Goal: Information Seeking & Learning: Learn about a topic

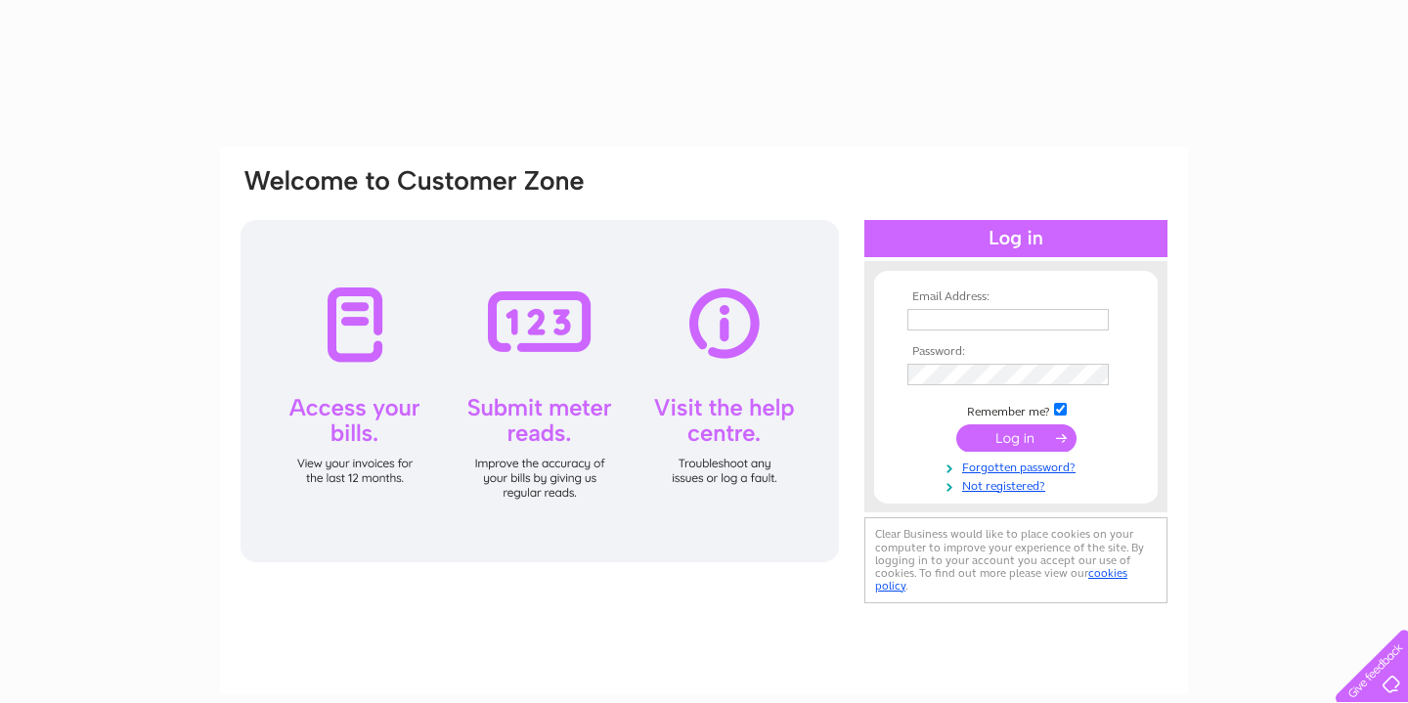
click at [944, 333] on td at bounding box center [1016, 319] width 227 height 31
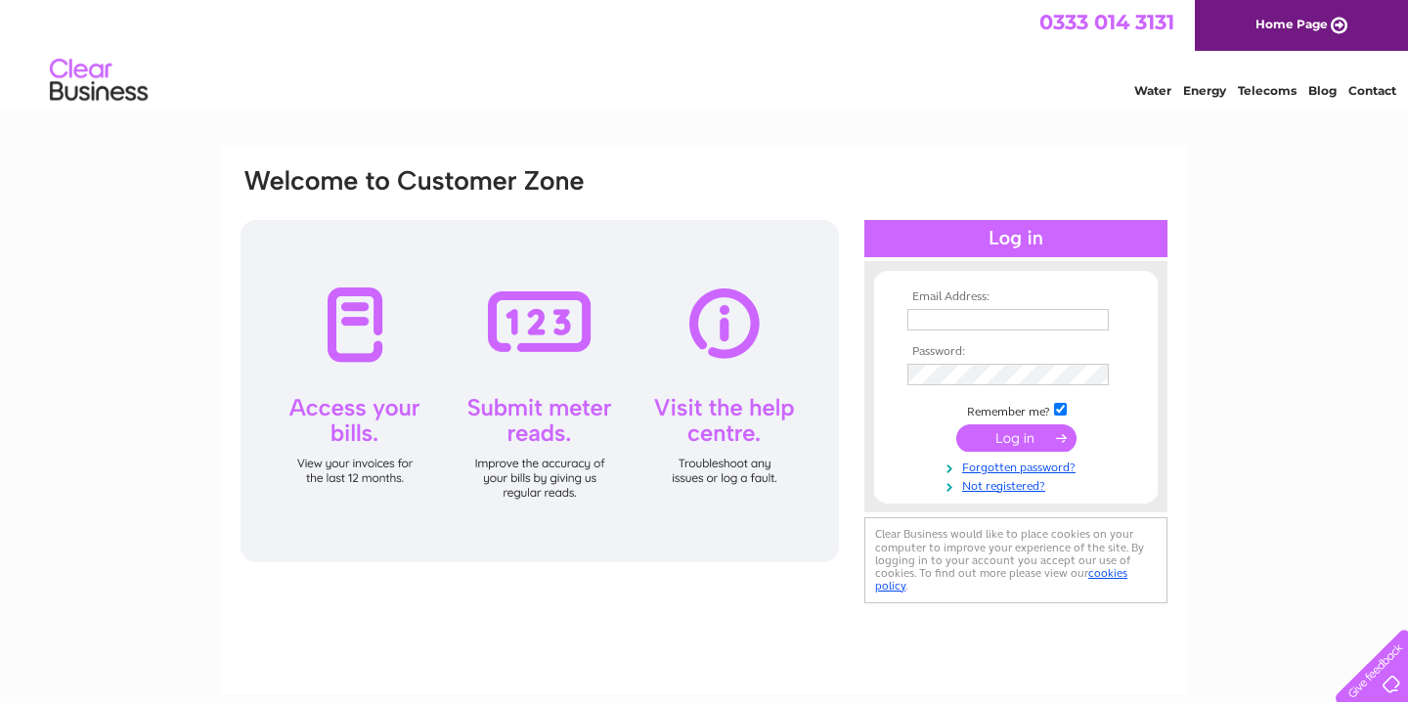
click at [946, 325] on input "text" at bounding box center [1008, 320] width 201 height 22
click at [946, 325] on input "text" at bounding box center [1009, 320] width 203 height 23
type input "a"
type input "mario.lazarou@sky.com"
click at [956, 426] on input "submit" at bounding box center [1016, 439] width 120 height 27
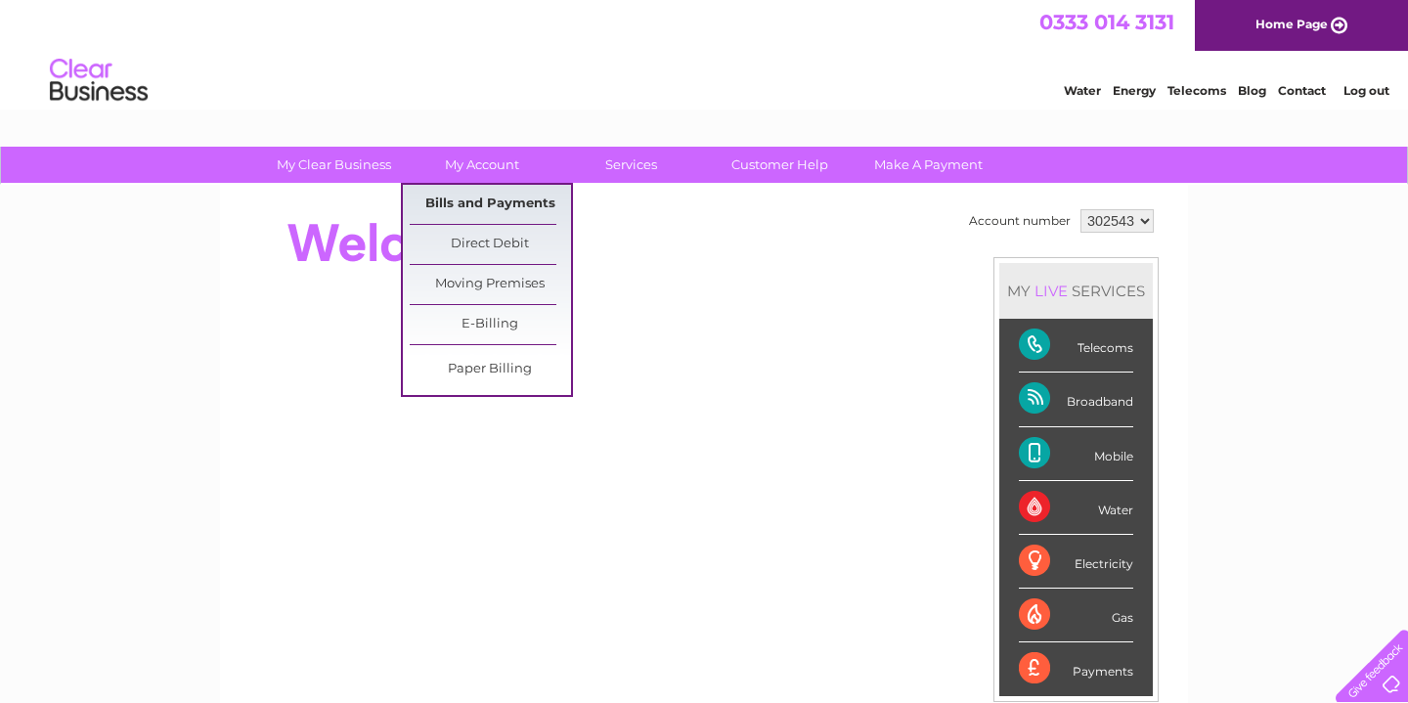
click at [494, 204] on link "Bills and Payments" at bounding box center [490, 204] width 161 height 39
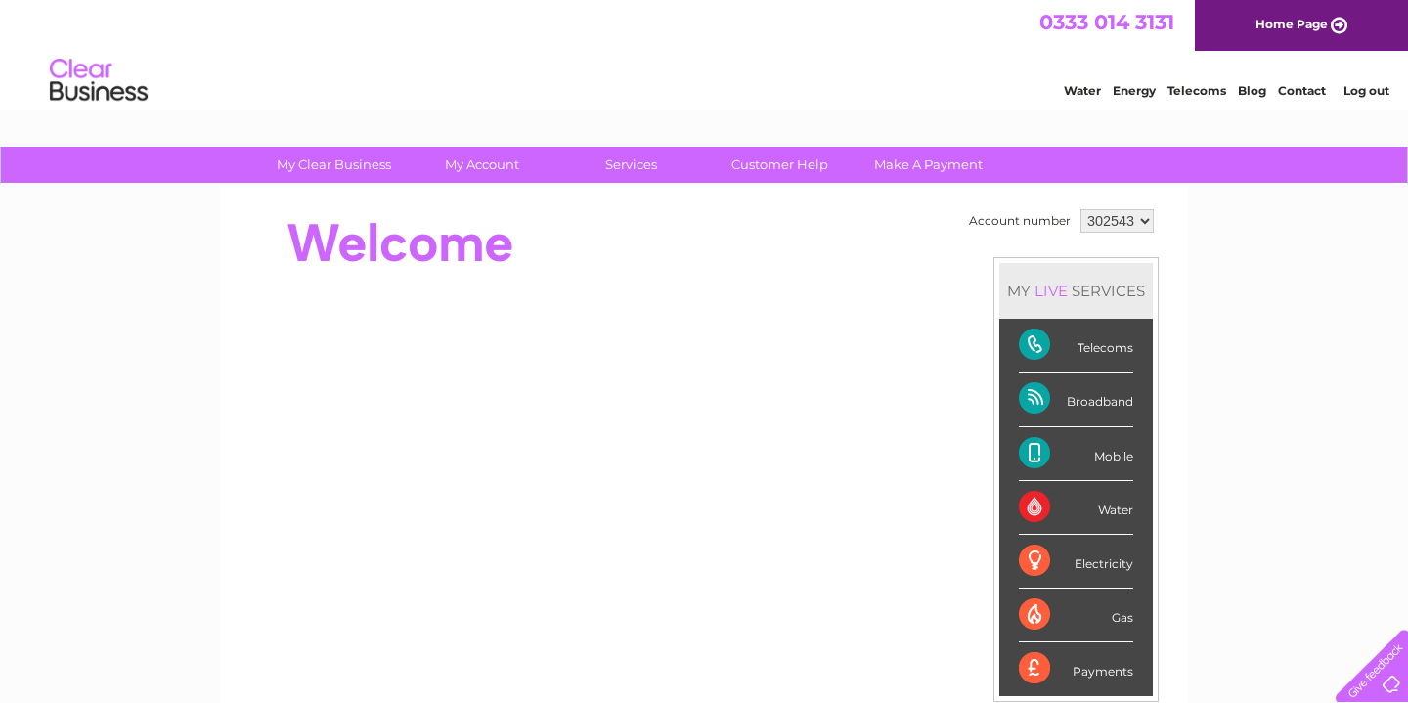
scroll to position [147, 0]
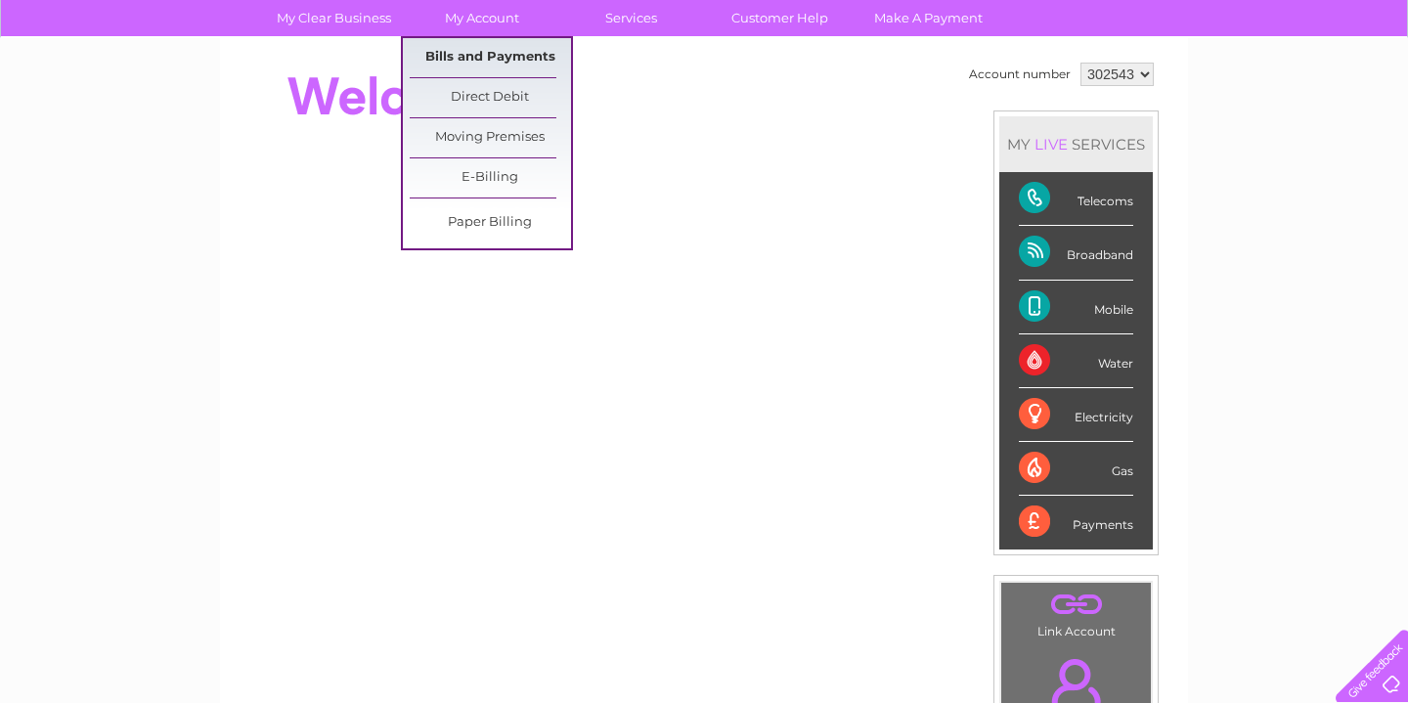
click at [476, 62] on link "Bills and Payments" at bounding box center [490, 57] width 161 height 39
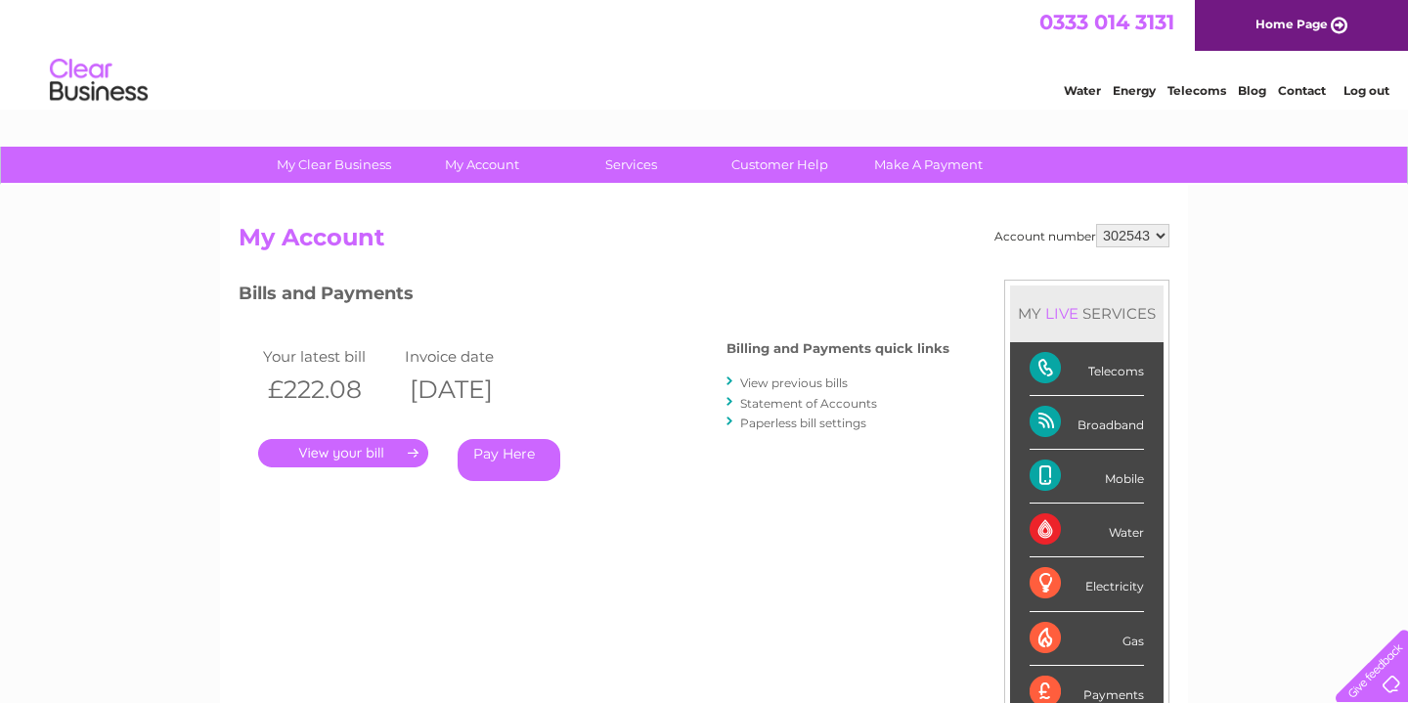
click at [353, 451] on link "." at bounding box center [343, 453] width 170 height 28
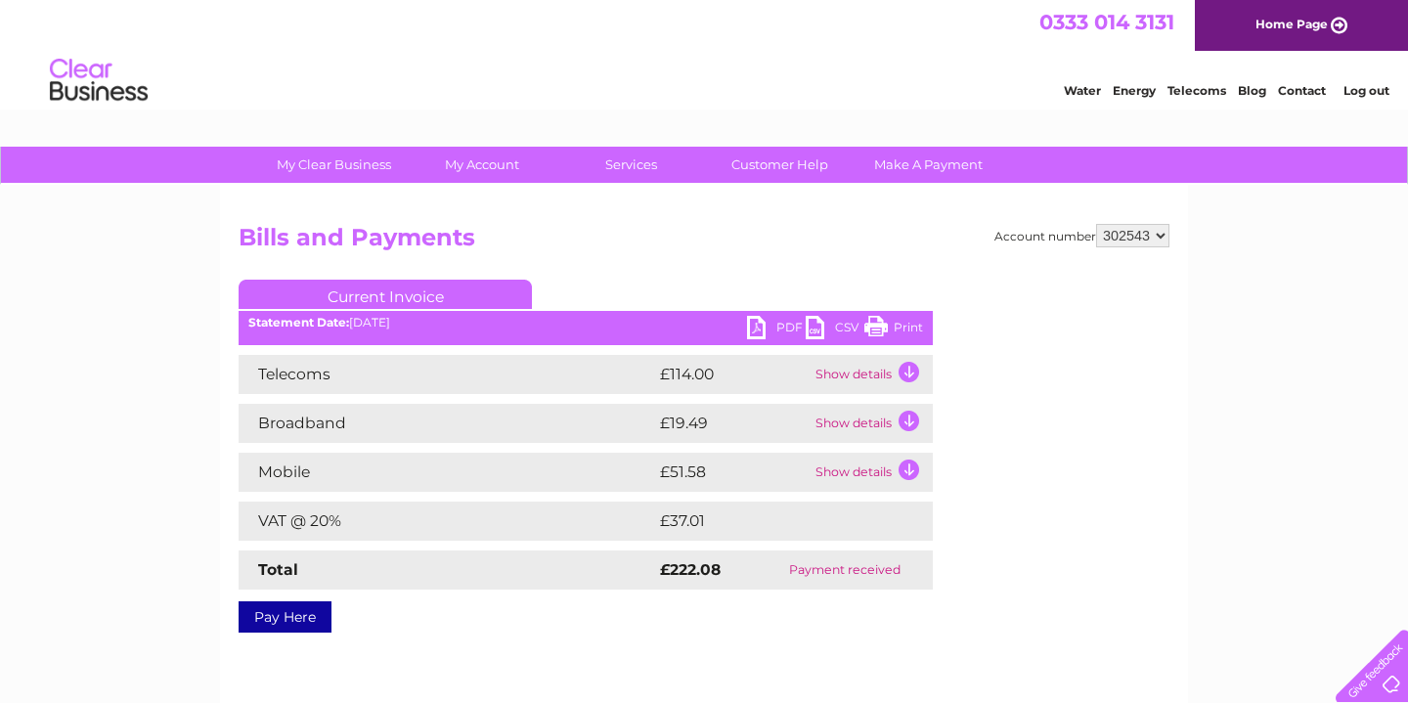
click at [877, 480] on td "Show details" at bounding box center [872, 472] width 122 height 39
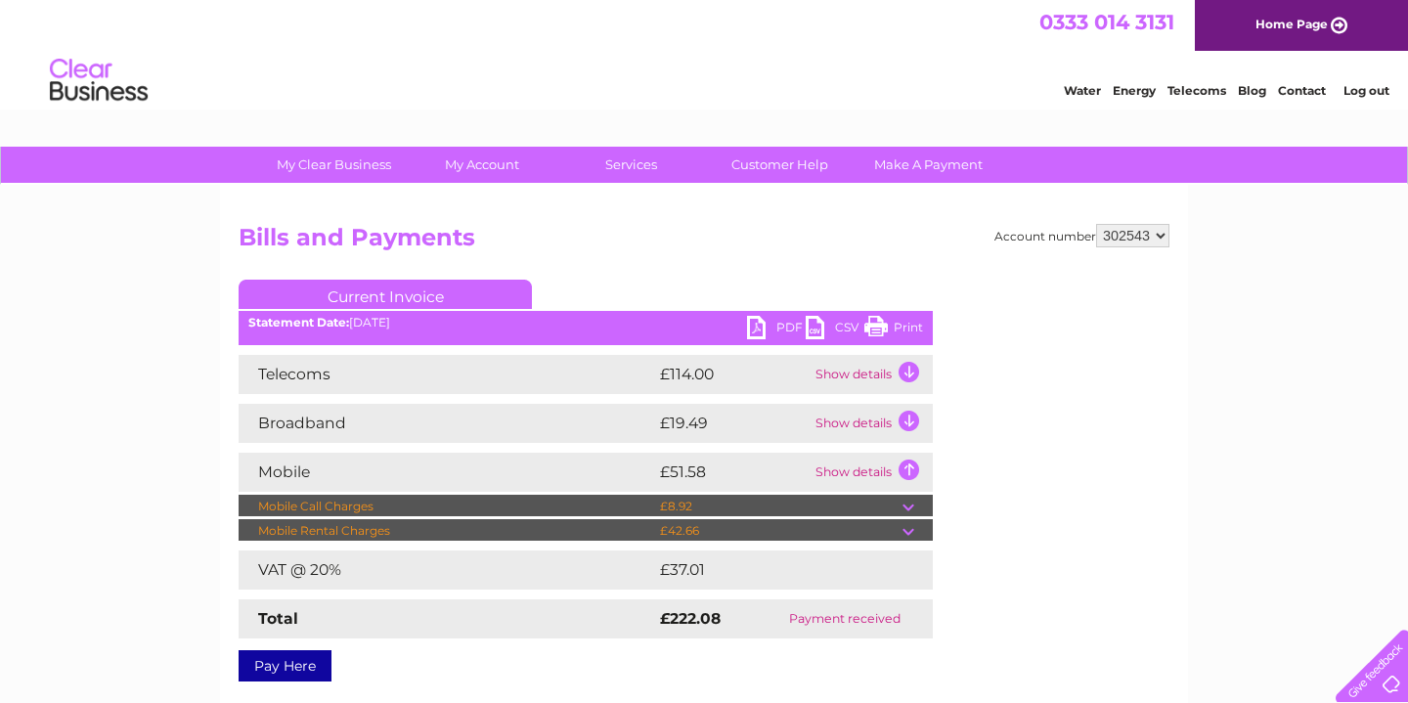
scroll to position [22, 0]
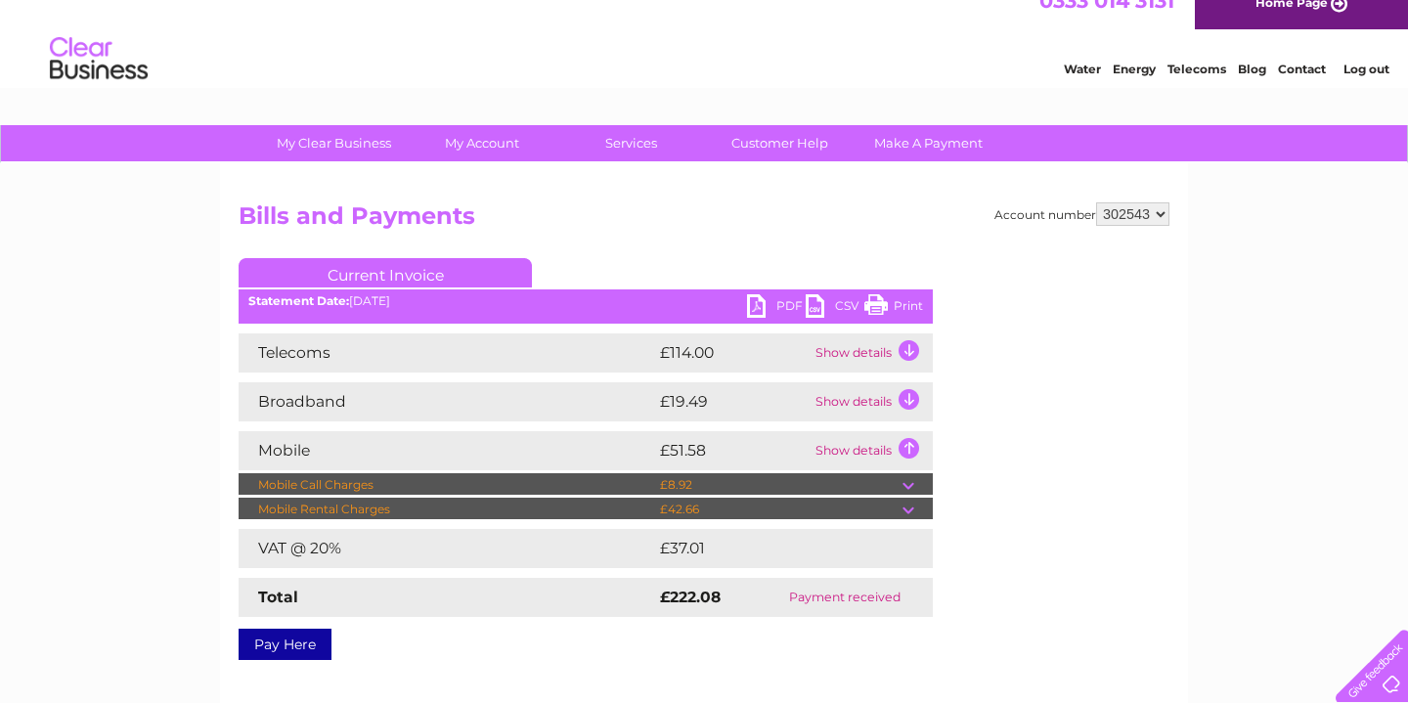
click at [868, 353] on td "Show details" at bounding box center [872, 352] width 122 height 39
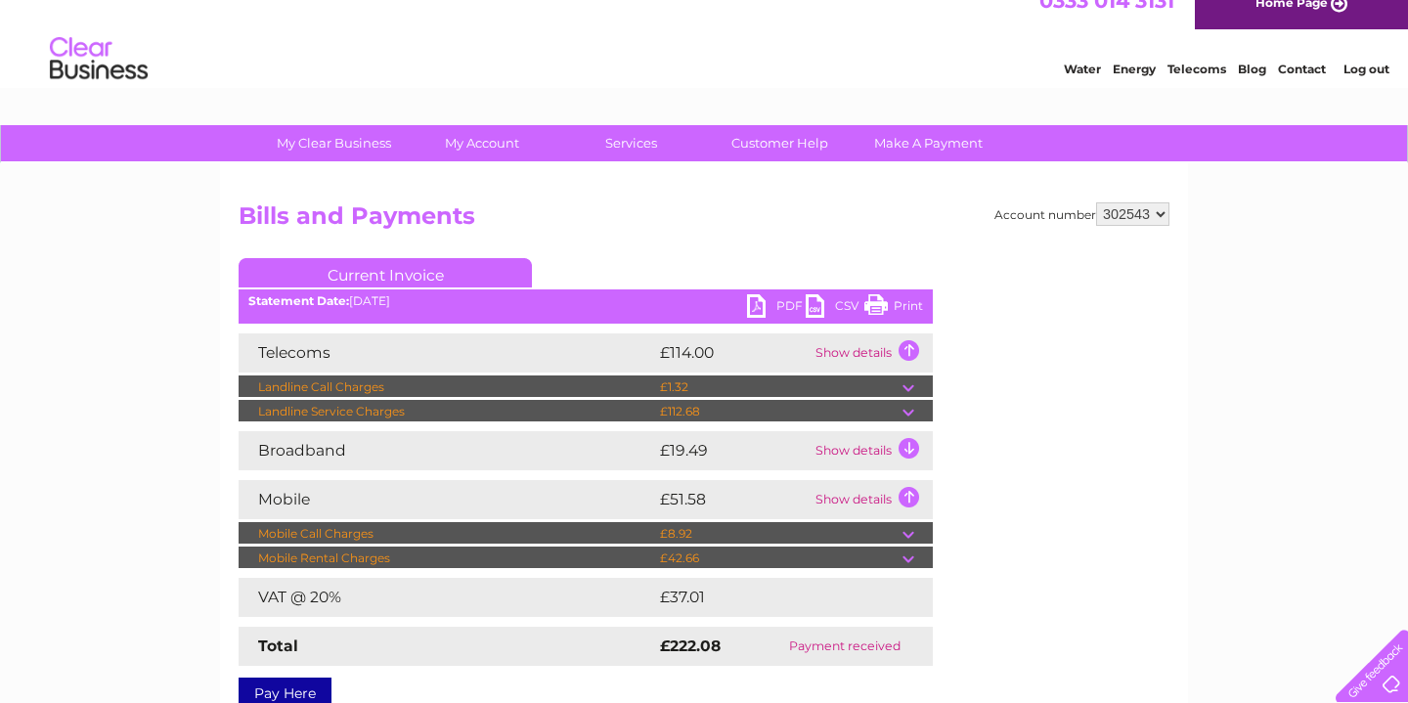
click at [738, 406] on td "£112.68" at bounding box center [778, 411] width 247 height 23
click at [910, 420] on td at bounding box center [918, 411] width 30 height 23
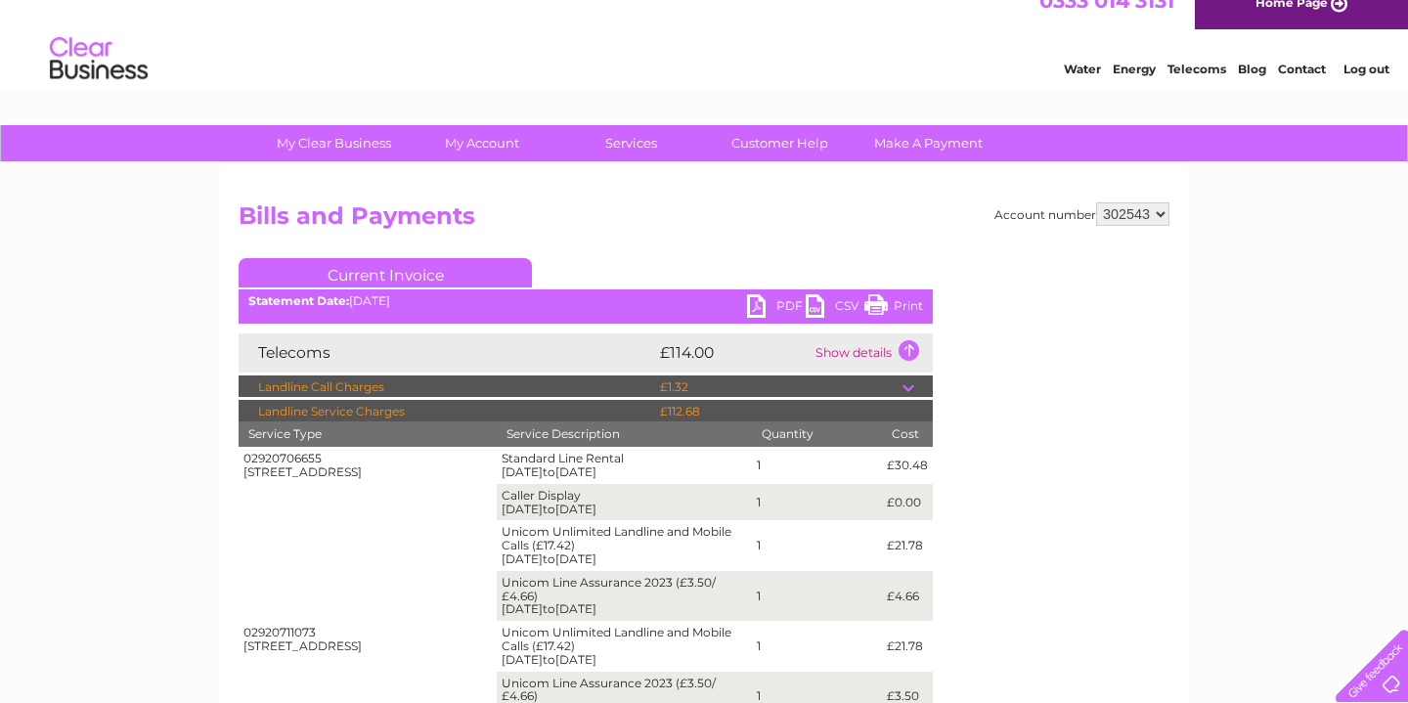
scroll to position [45, 0]
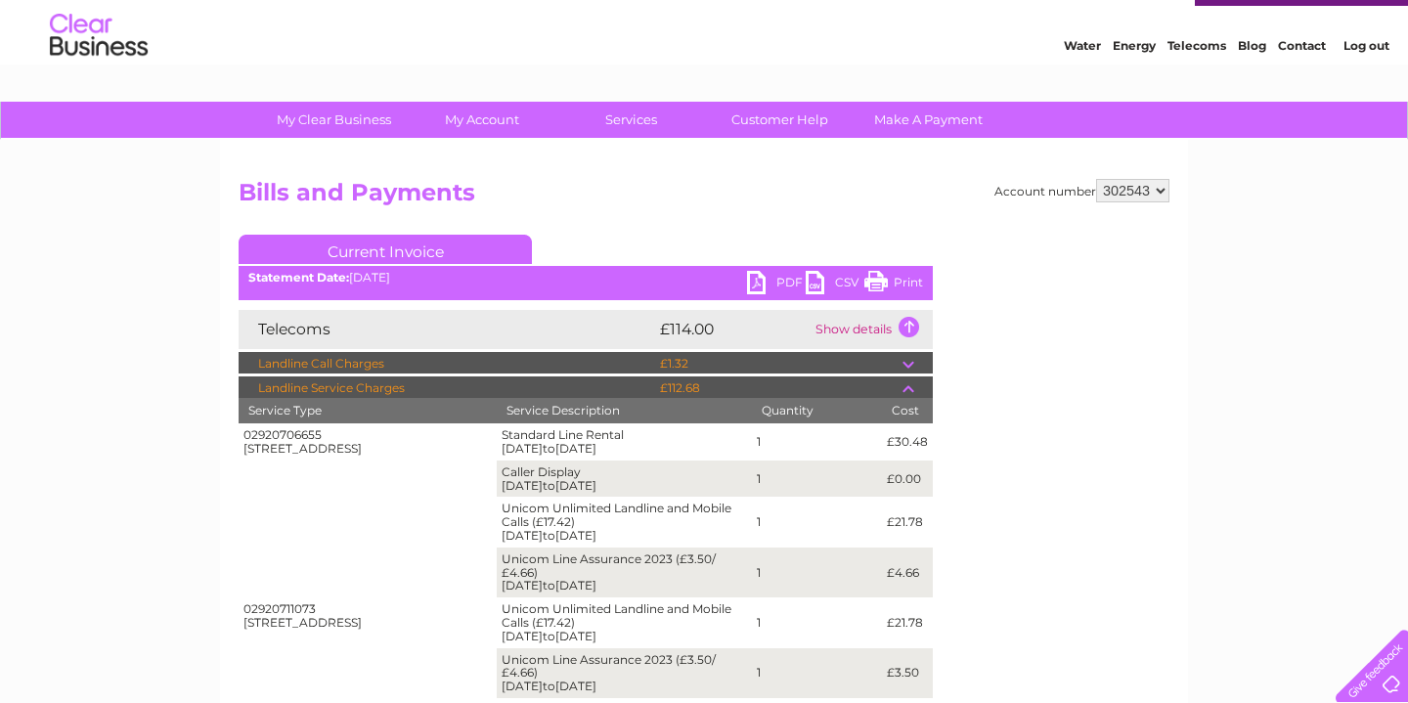
drag, startPoint x: 588, startPoint y: 477, endPoint x: 663, endPoint y: 536, distance: 95.5
click at [663, 536] on tbody "02920706655 90 Glebe Street, Penarth, South Glamorgan, CF64 1EE Standard Line R…" at bounding box center [586, 597] width 694 height 348
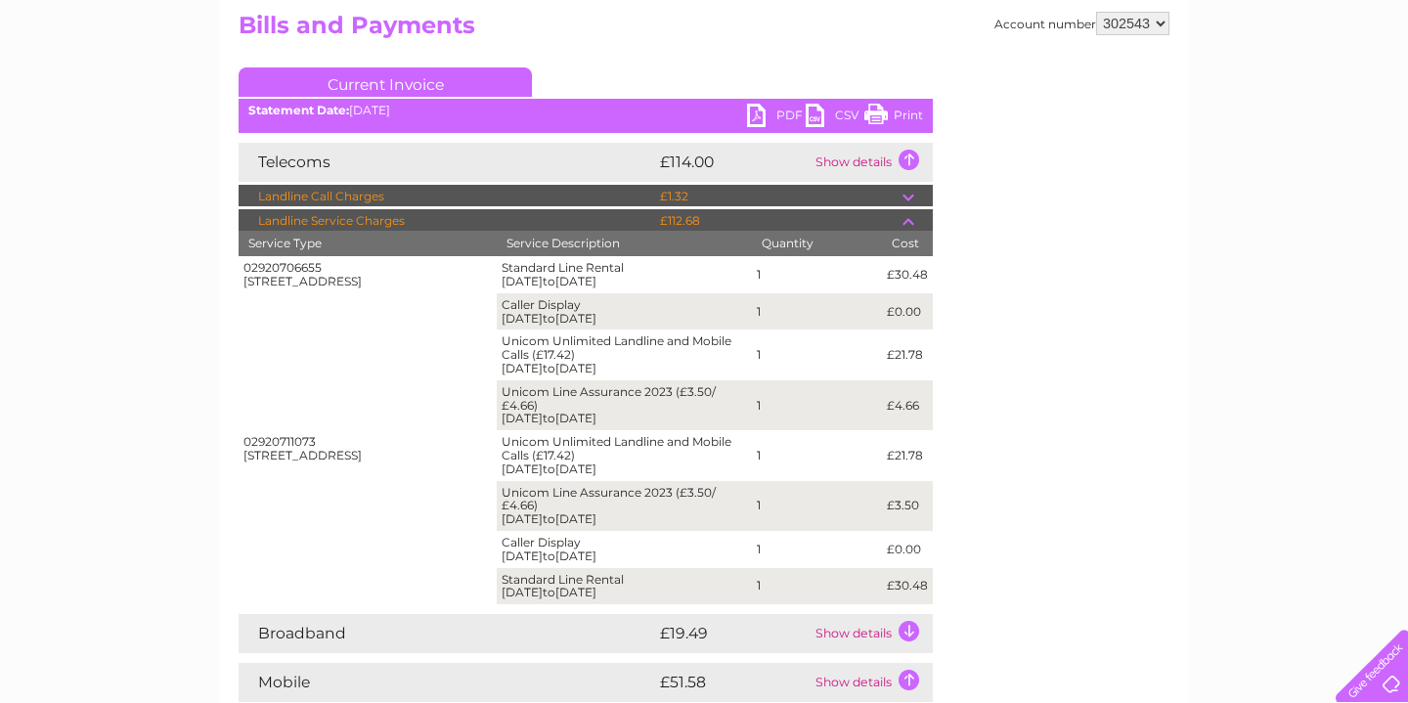
scroll to position [210, 0]
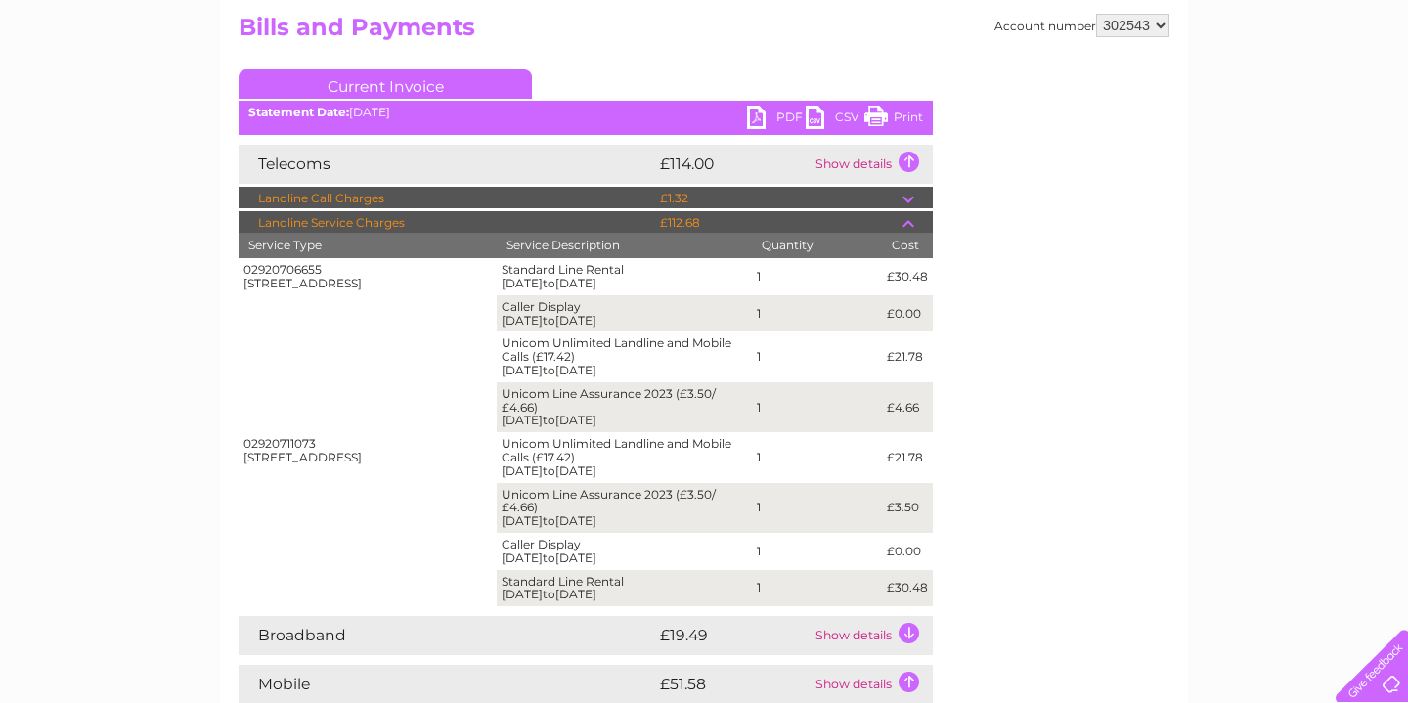
drag, startPoint x: 533, startPoint y: 443, endPoint x: 669, endPoint y: 474, distance: 139.5
click at [669, 474] on td "Unicom Unlimited Landline and Mobile Calls (£17.42) 01/09/2025 to 30/09/2025" at bounding box center [624, 457] width 255 height 50
drag, startPoint x: 653, startPoint y: 592, endPoint x: 436, endPoint y: 328, distance: 341.8
click at [436, 328] on tbody "02920706655 90 Glebe Street, Penarth, South Glamorgan, CF64 1EE Standard Line R…" at bounding box center [586, 432] width 694 height 348
click at [437, 346] on td "02920706655 90 Glebe Street, Penarth, South Glamorgan, CF64 1EE" at bounding box center [368, 345] width 258 height 174
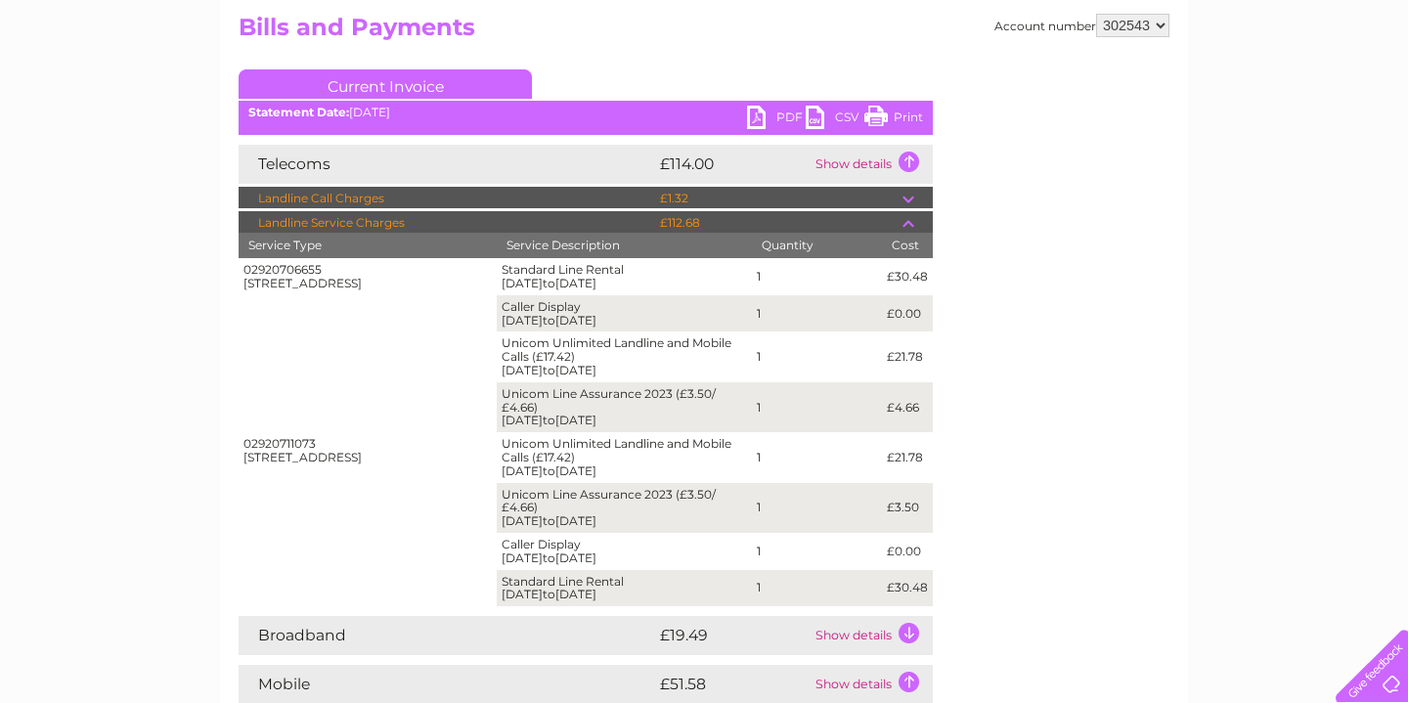
drag, startPoint x: 503, startPoint y: 270, endPoint x: 608, endPoint y: 363, distance: 140.7
click at [608, 363] on tbody "02920706655 90 Glebe Street, Penarth, South Glamorgan, CF64 1EE Standard Line R…" at bounding box center [586, 432] width 694 height 348
click at [608, 363] on td "Unicom Unlimited Landline and Mobile Calls (£17.42) 01/09/2025 to 30/09/2025" at bounding box center [624, 357] width 255 height 50
drag, startPoint x: 771, startPoint y: 578, endPoint x: 585, endPoint y: 490, distance: 205.6
click at [585, 490] on tbody "02920706655 90 Glebe Street, Penarth, South Glamorgan, CF64 1EE Standard Line R…" at bounding box center [586, 432] width 694 height 348
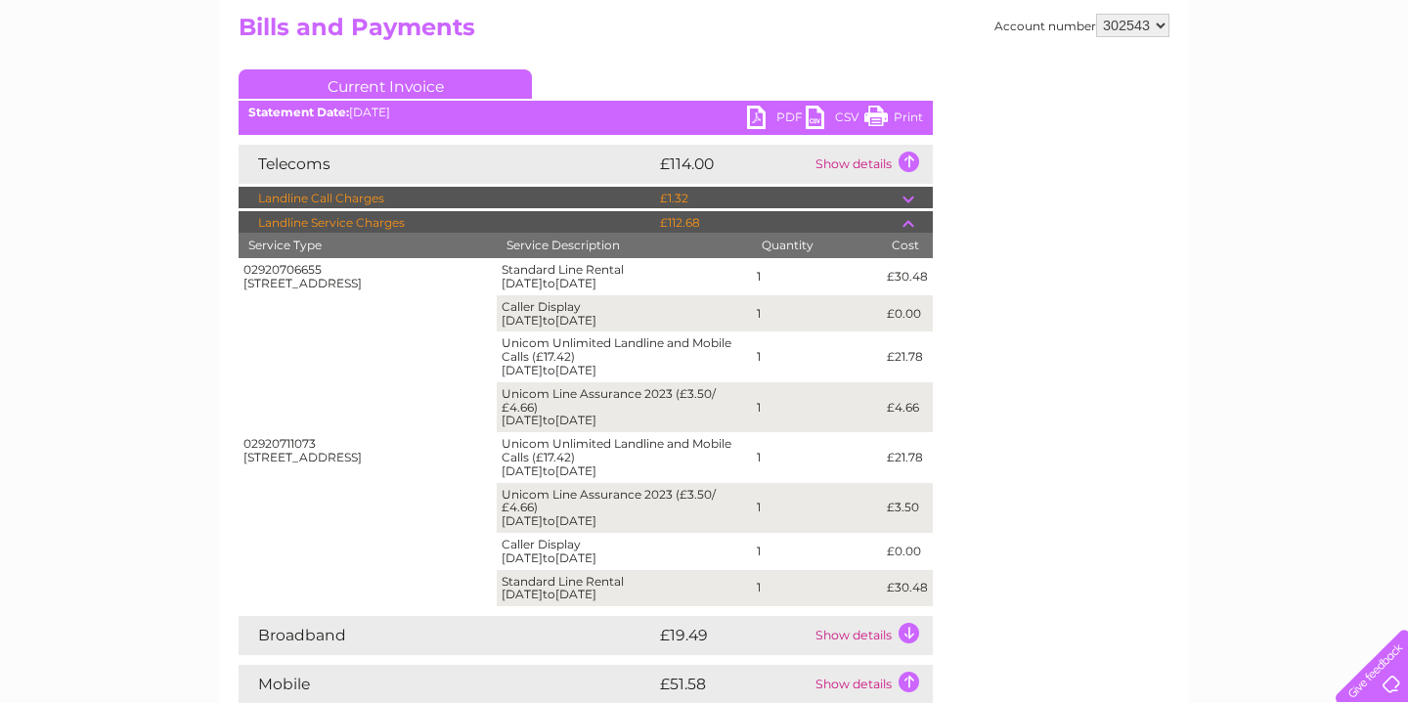
click at [658, 500] on td "Unicom Line Assurance 2023 (£3.50/£4.66) 01/09/2025 to 30/09/2025" at bounding box center [624, 508] width 255 height 50
drag, startPoint x: 673, startPoint y: 471, endPoint x: 497, endPoint y: 443, distance: 178.3
click at [497, 443] on td "Unicom Unlimited Landline and Mobile Calls (£17.42) 01/09/2025 to 30/09/2025" at bounding box center [624, 457] width 255 height 50
click at [557, 475] on td "Unicom Unlimited Landline and Mobile Calls (£17.42) 01/09/2025 to 30/09/2025" at bounding box center [624, 457] width 255 height 50
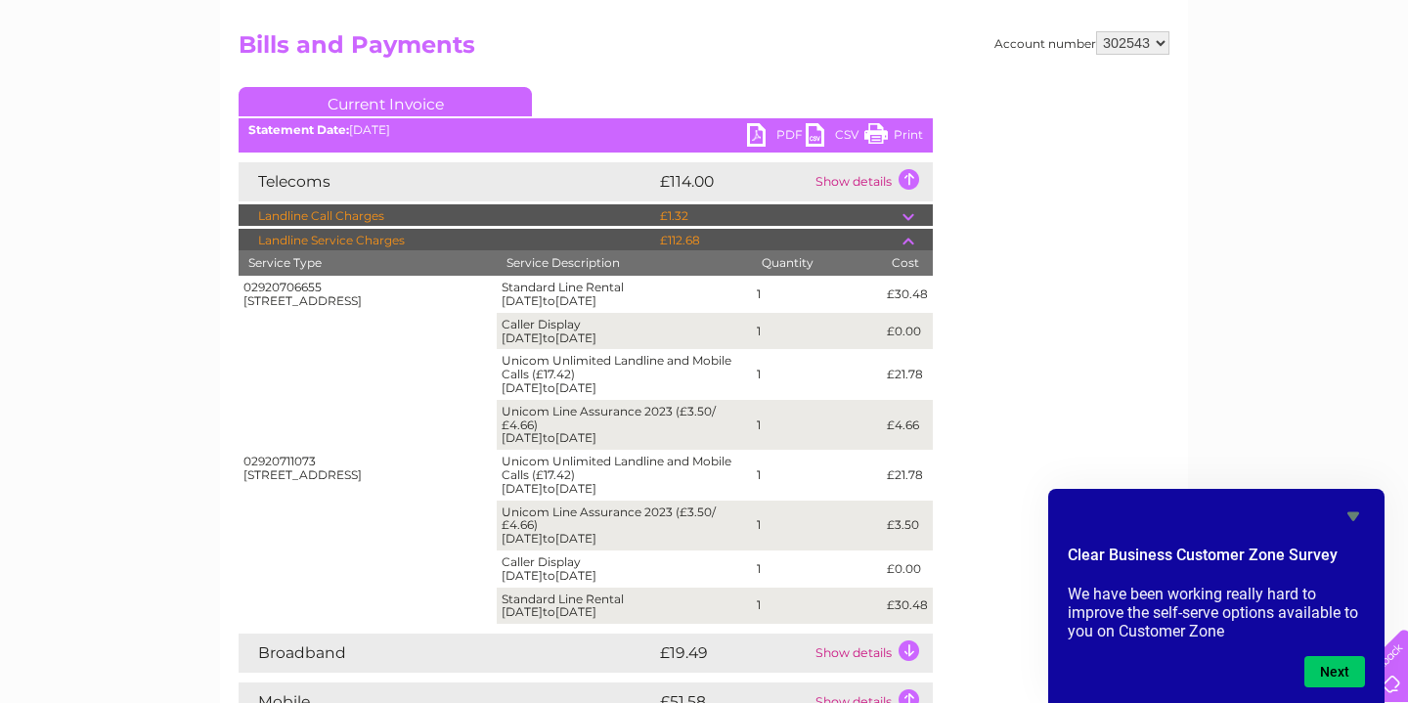
scroll to position [191, 0]
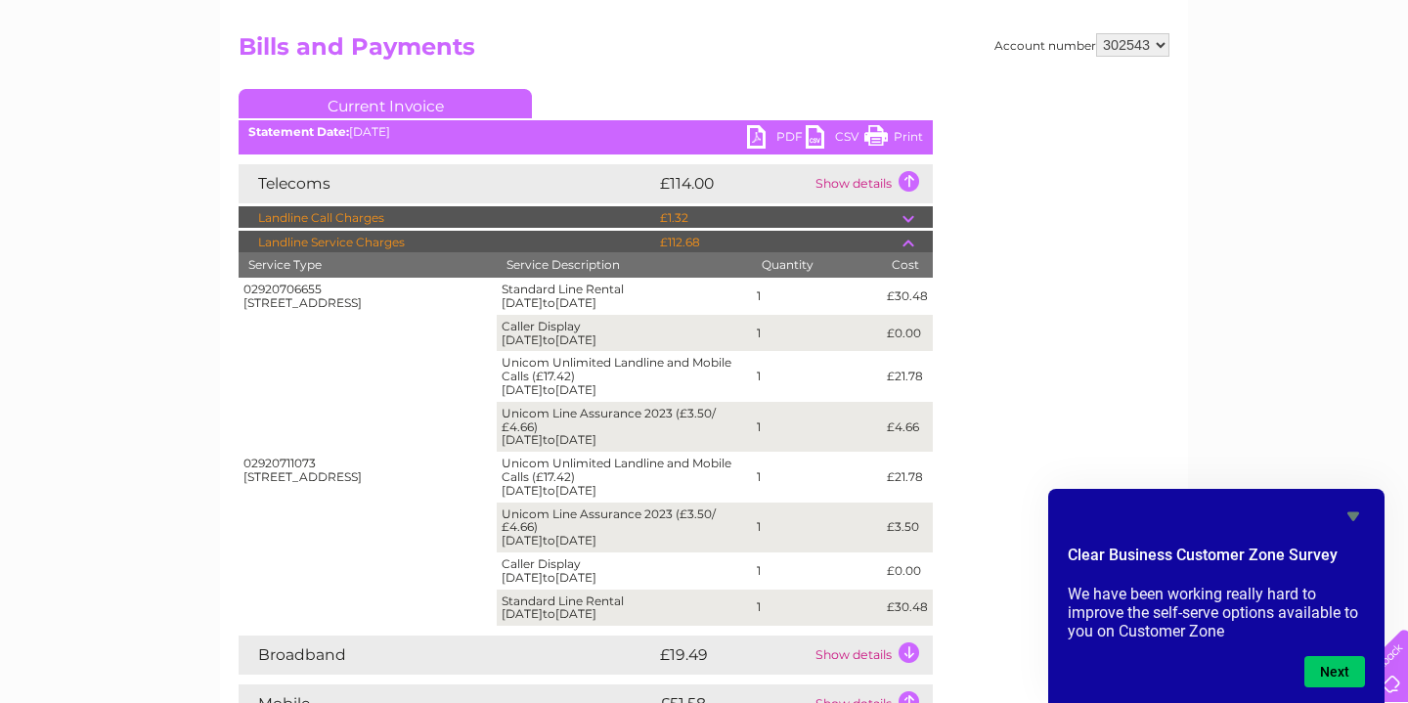
click at [852, 472] on td "1" at bounding box center [817, 477] width 130 height 50
click at [771, 244] on td "£112.68" at bounding box center [778, 242] width 247 height 23
click at [908, 240] on td at bounding box center [918, 242] width 30 height 23
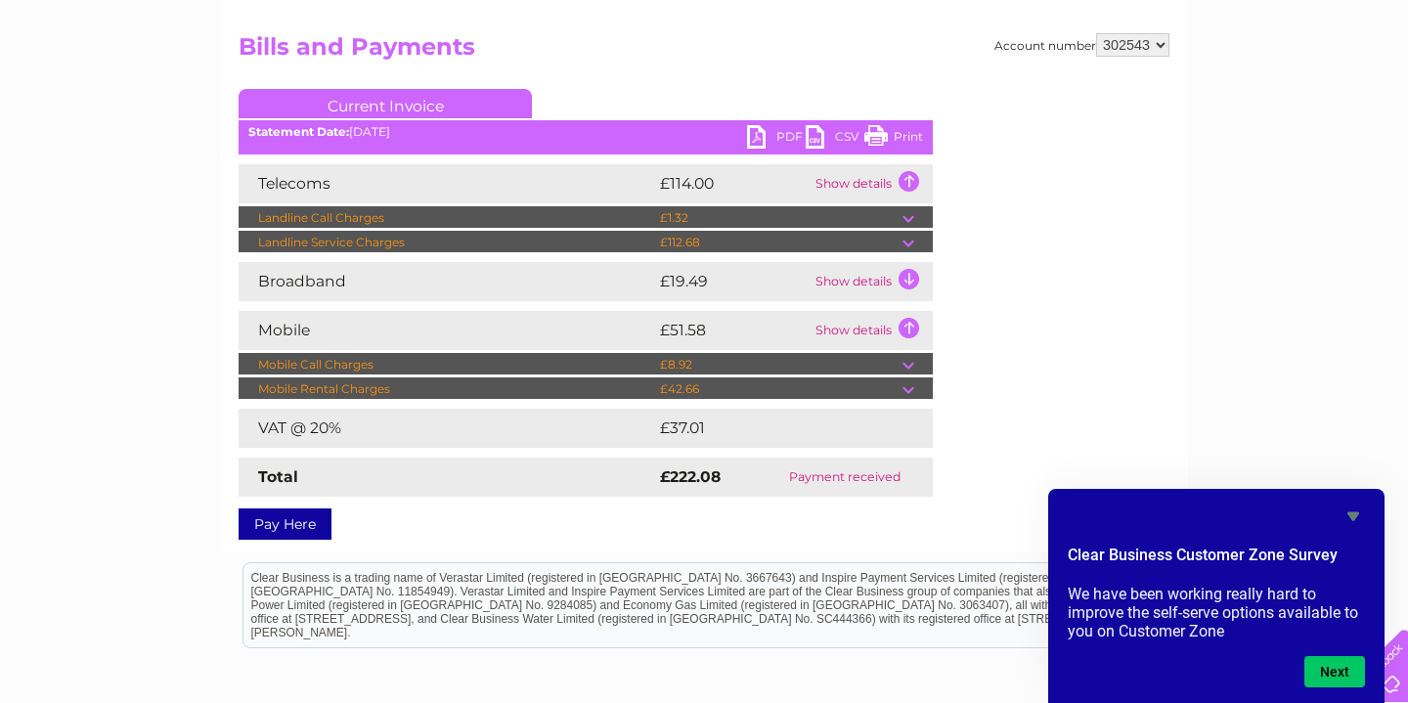
click at [807, 385] on td "£42.66" at bounding box center [778, 388] width 247 height 23
click at [921, 401] on div "Telecoms £114.00 Show details Landline Call Charges £1.32 Your call itemisation…" at bounding box center [586, 330] width 694 height 333
click at [917, 367] on td at bounding box center [918, 364] width 30 height 23
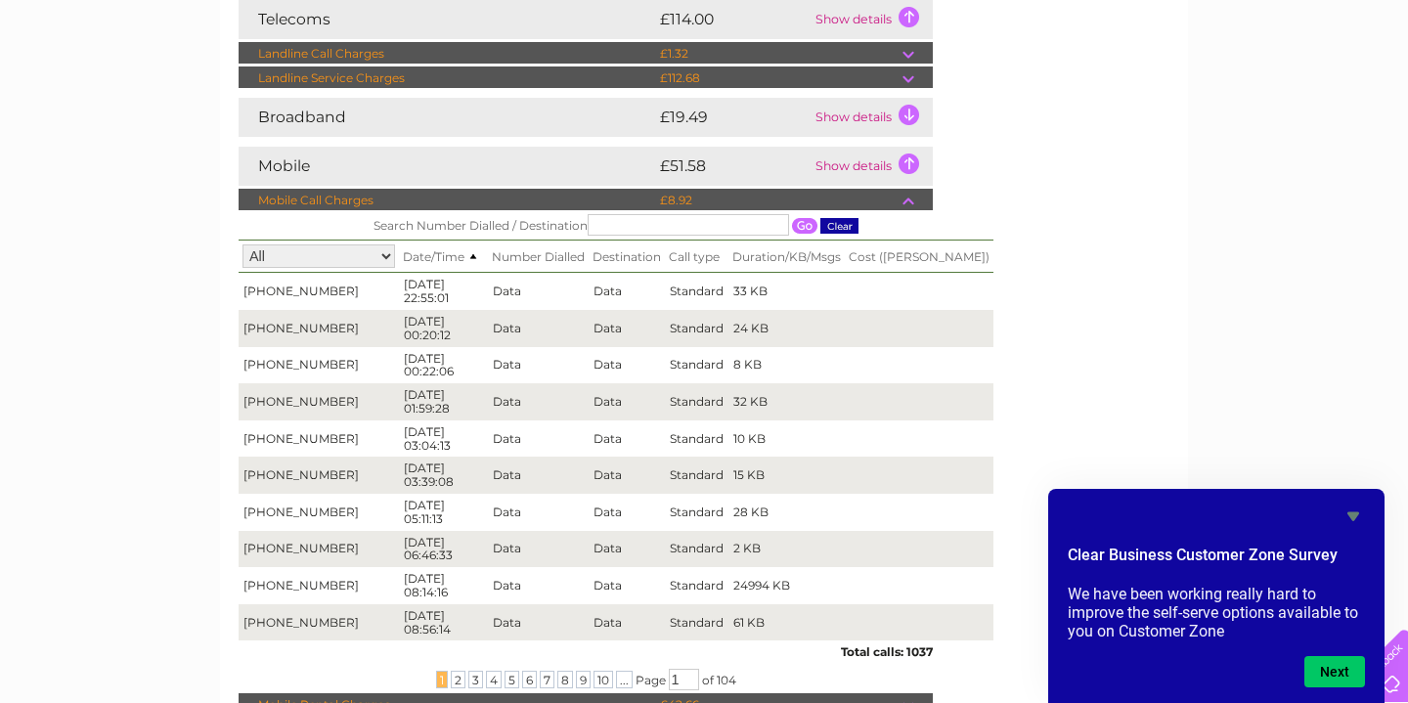
scroll to position [350, 0]
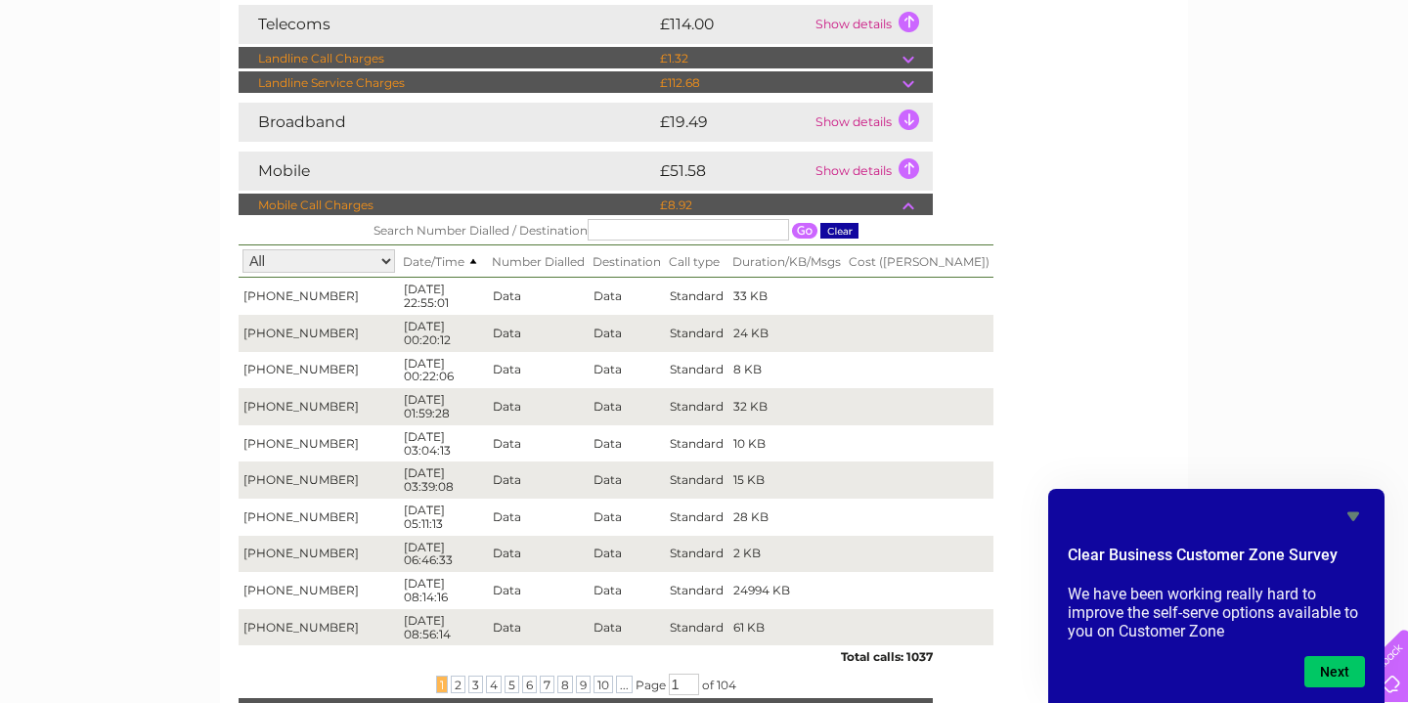
drag, startPoint x: 679, startPoint y: 365, endPoint x: 732, endPoint y: 498, distance: 143.1
click at [732, 498] on tbody "+447891257498 01/08/25 22:55:01 Data Data Standard 33 KB +447891257498 02/08/25…" at bounding box center [616, 462] width 755 height 368
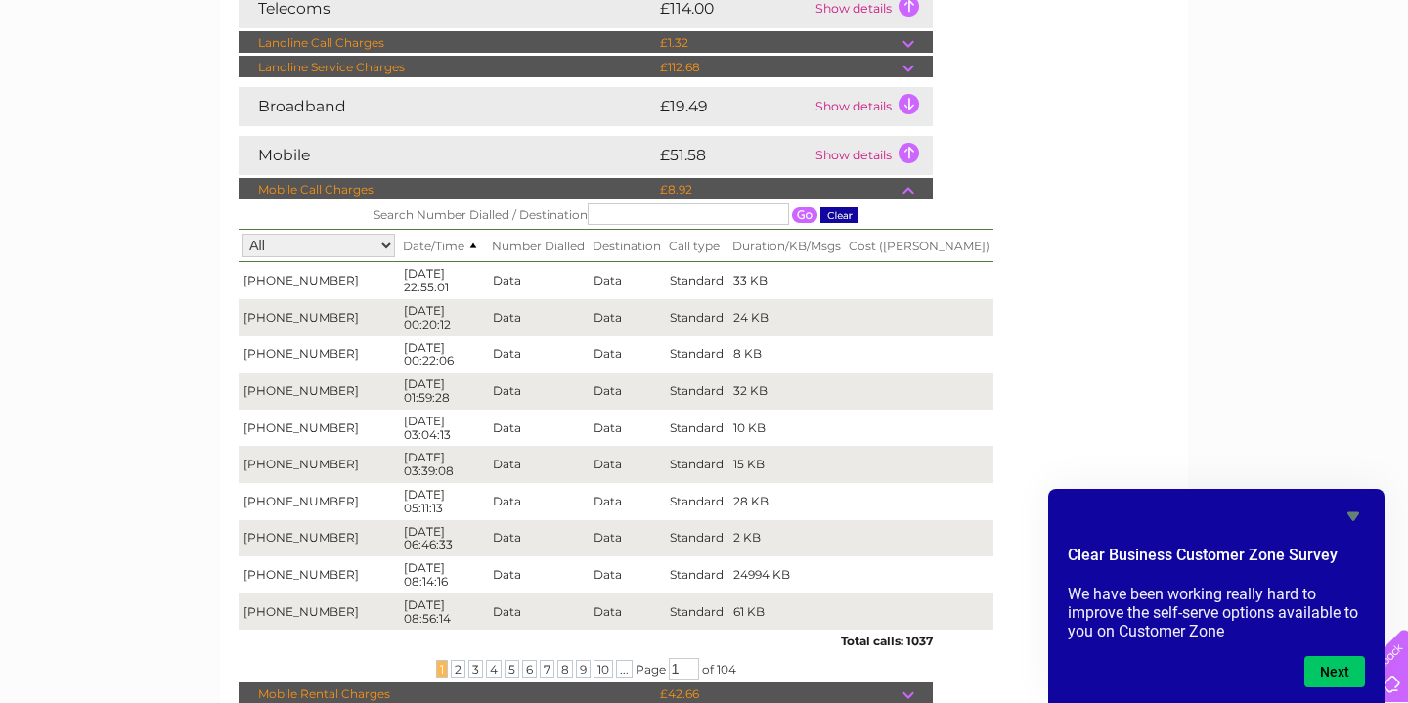
scroll to position [0, 0]
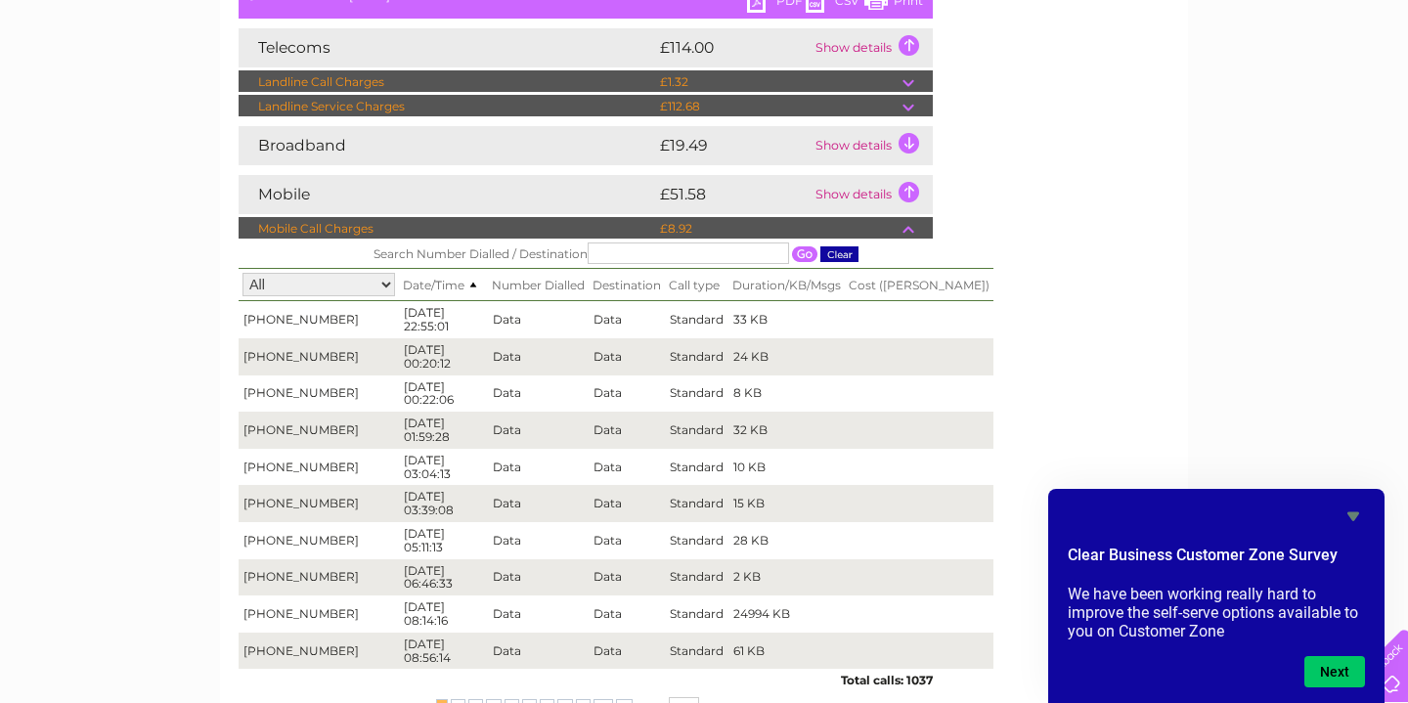
scroll to position [417, 0]
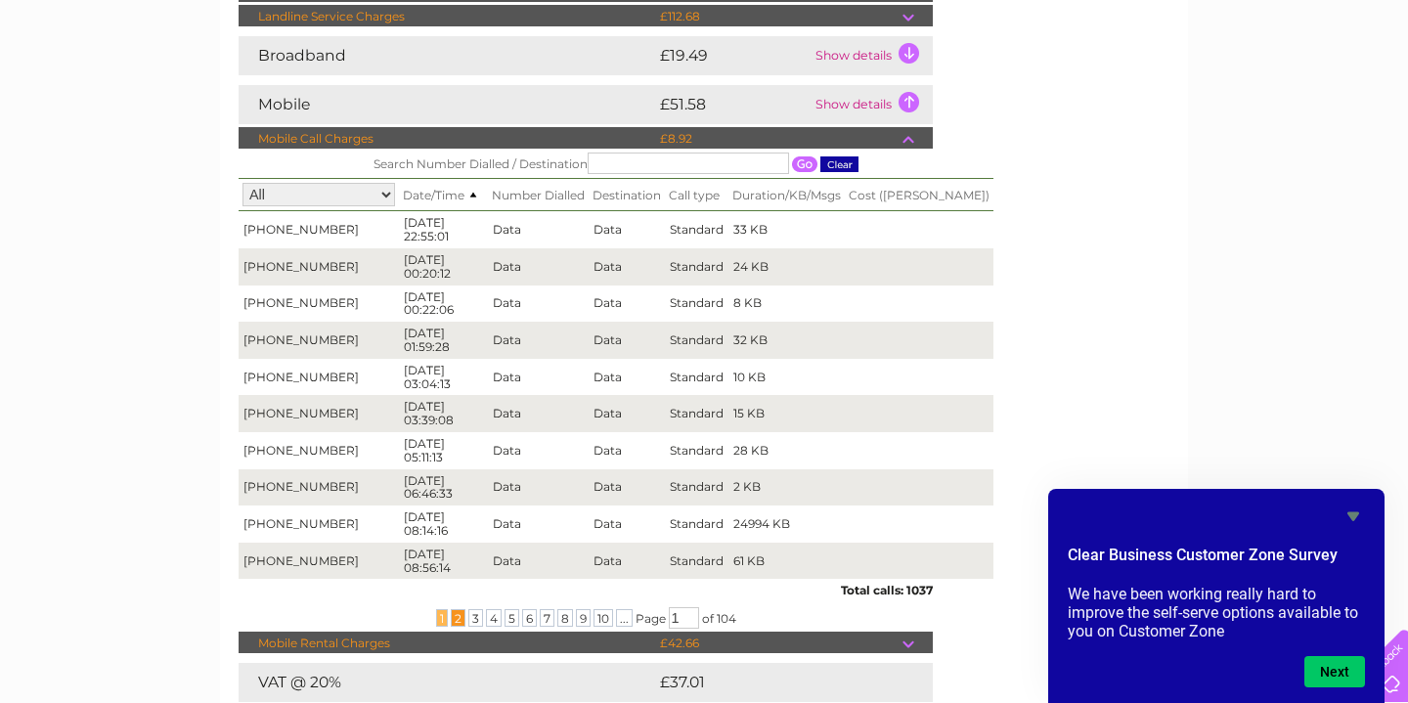
click at [457, 624] on span "2" at bounding box center [458, 618] width 15 height 18
click at [470, 621] on span "3" at bounding box center [475, 618] width 15 height 18
click at [510, 616] on span "5" at bounding box center [512, 618] width 15 height 18
click at [542, 618] on span "7" at bounding box center [547, 618] width 15 height 18
click at [576, 619] on span "9" at bounding box center [583, 618] width 15 height 18
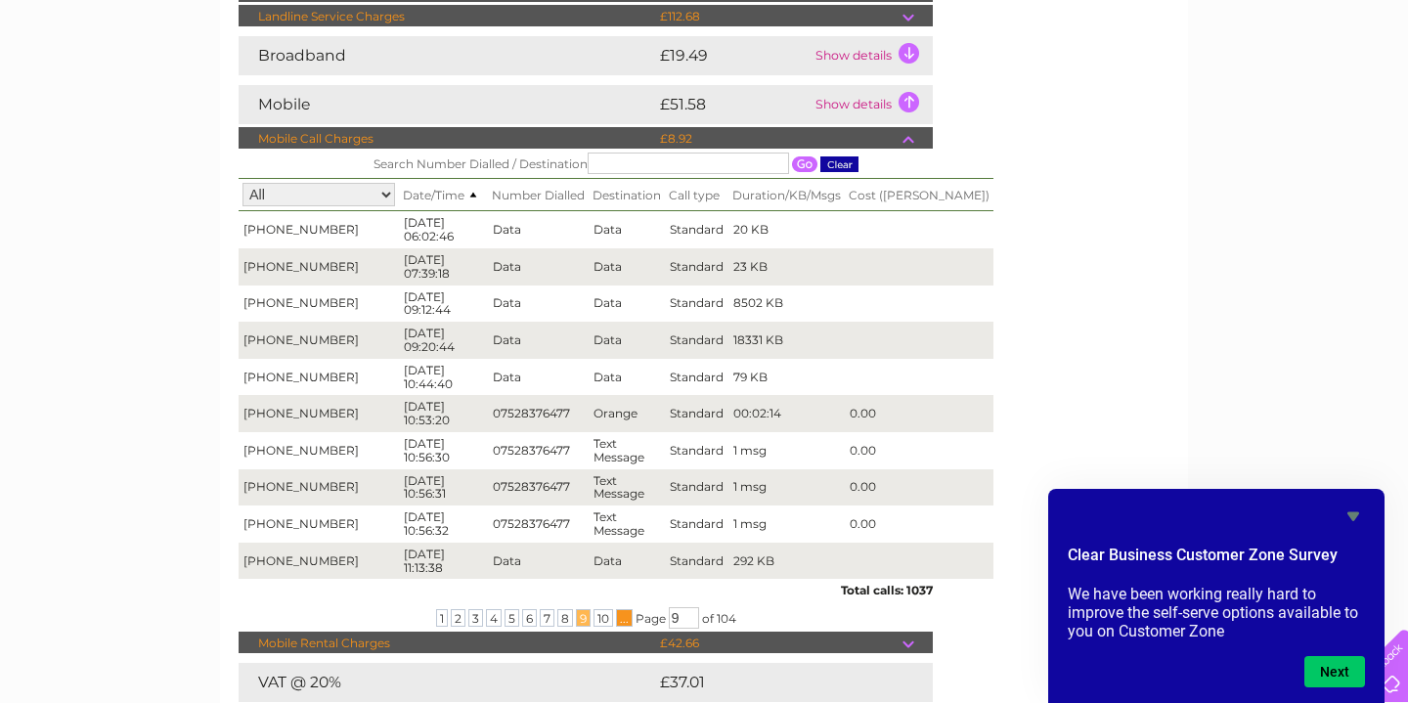
click at [616, 619] on span "..." at bounding box center [624, 618] width 17 height 18
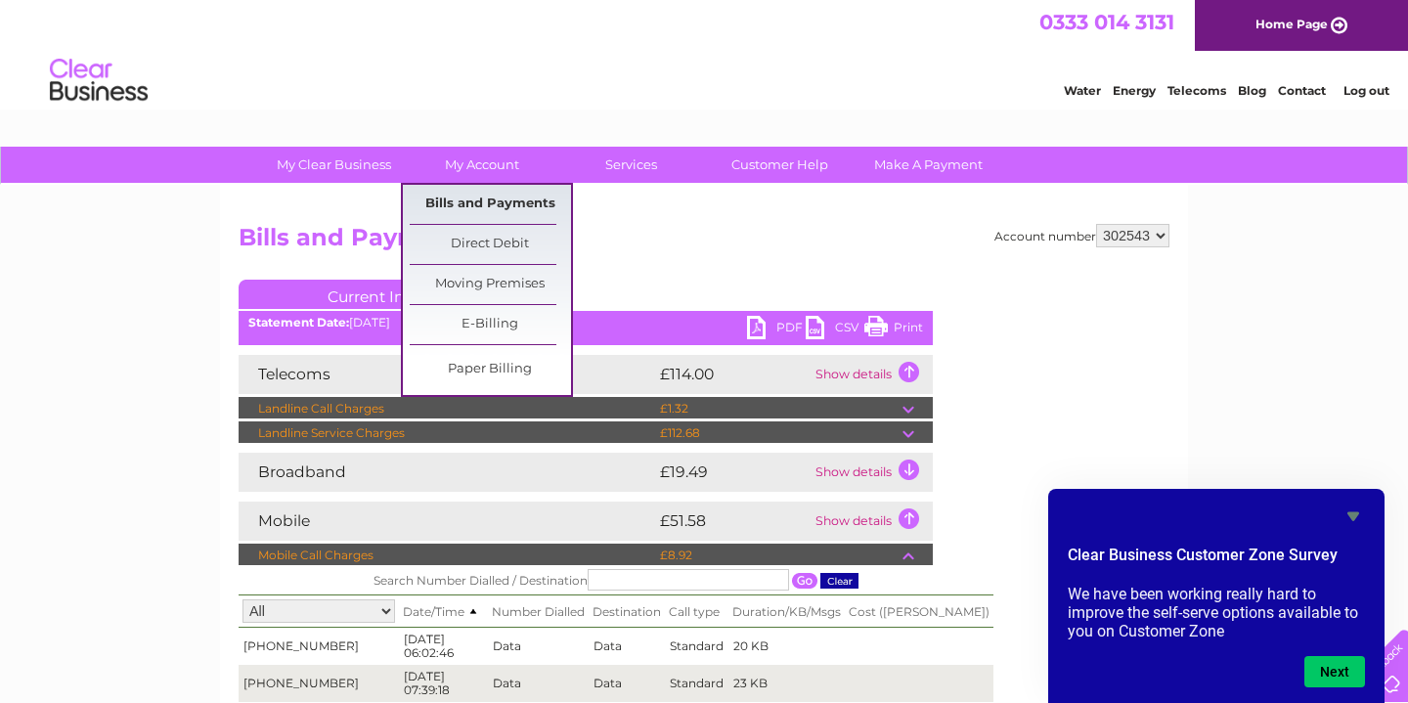
click at [486, 208] on link "Bills and Payments" at bounding box center [490, 204] width 161 height 39
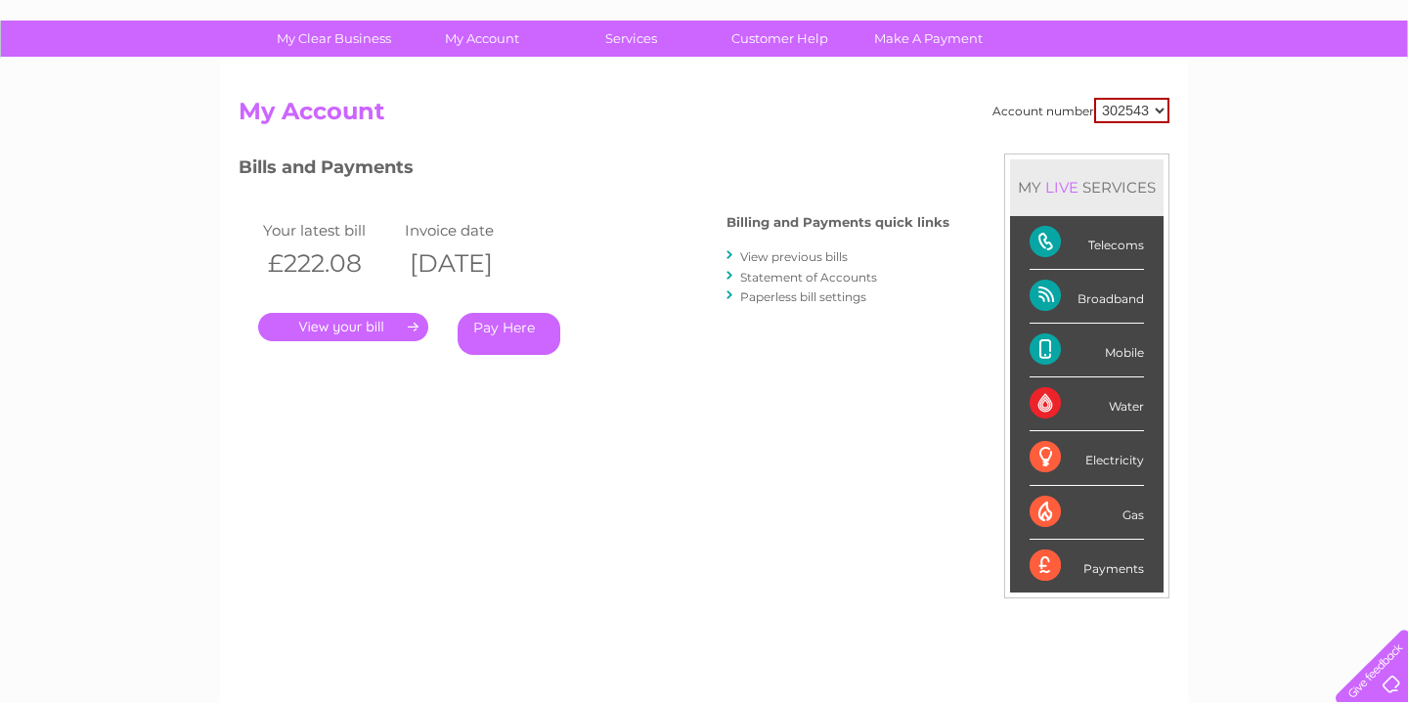
scroll to position [140, 0]
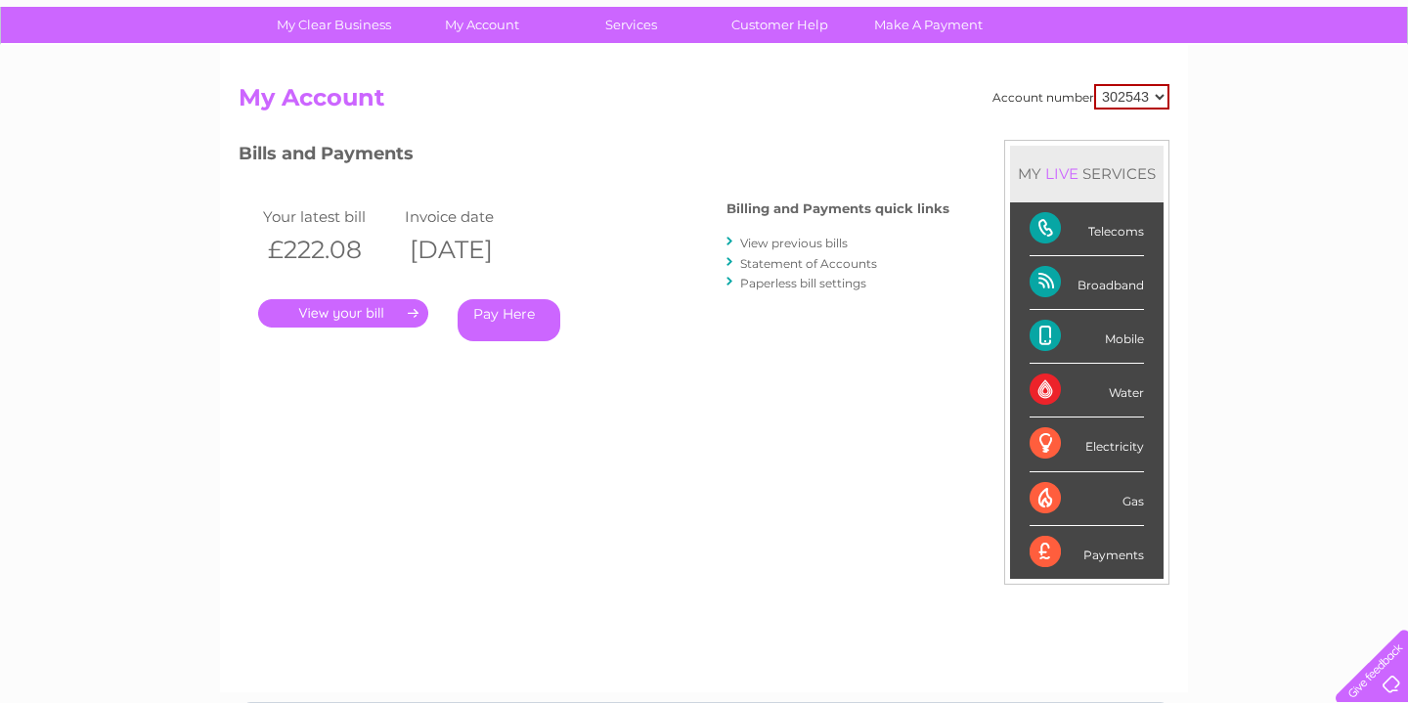
click at [682, 340] on div "Bills and Payments Billing and Payments quick links View previous bills Stateme…" at bounding box center [594, 255] width 711 height 230
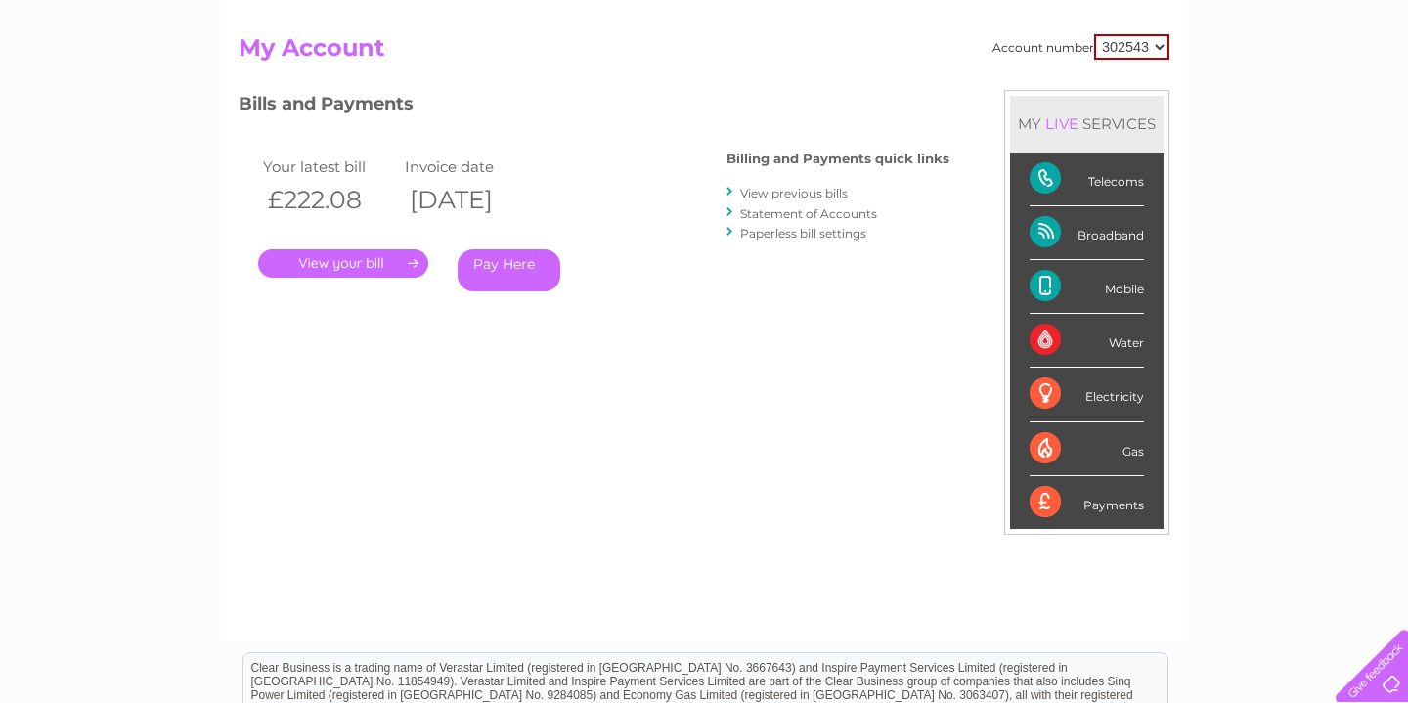
click at [824, 195] on link "View previous bills" at bounding box center [794, 193] width 108 height 15
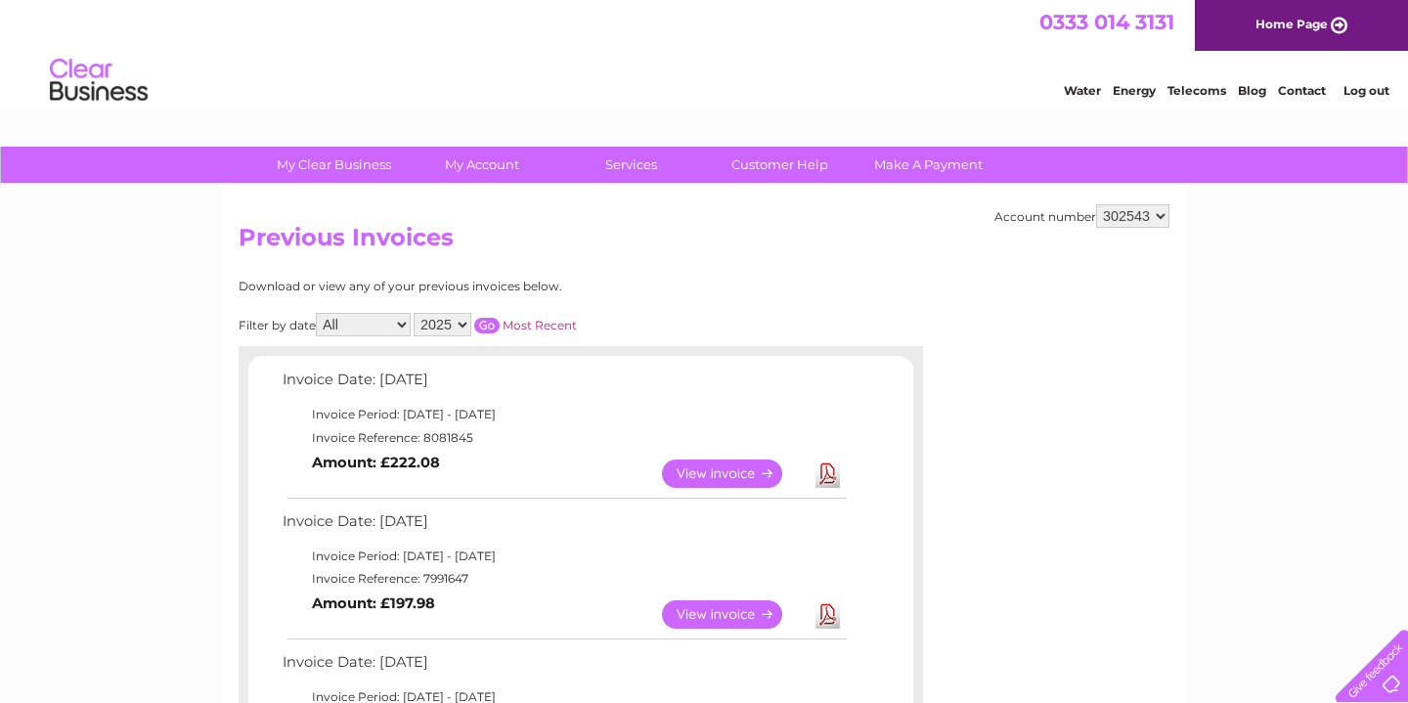
scroll to position [15, 0]
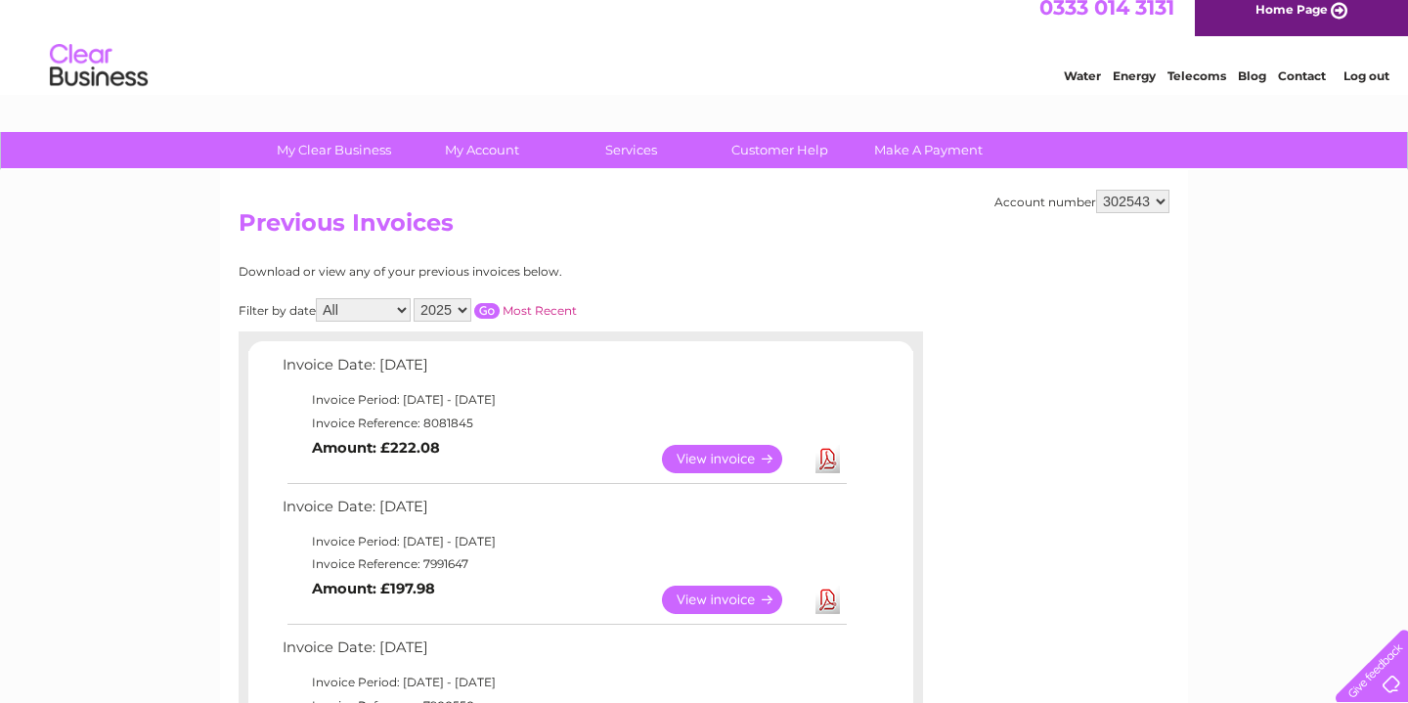
click at [746, 600] on link "View" at bounding box center [734, 600] width 144 height 28
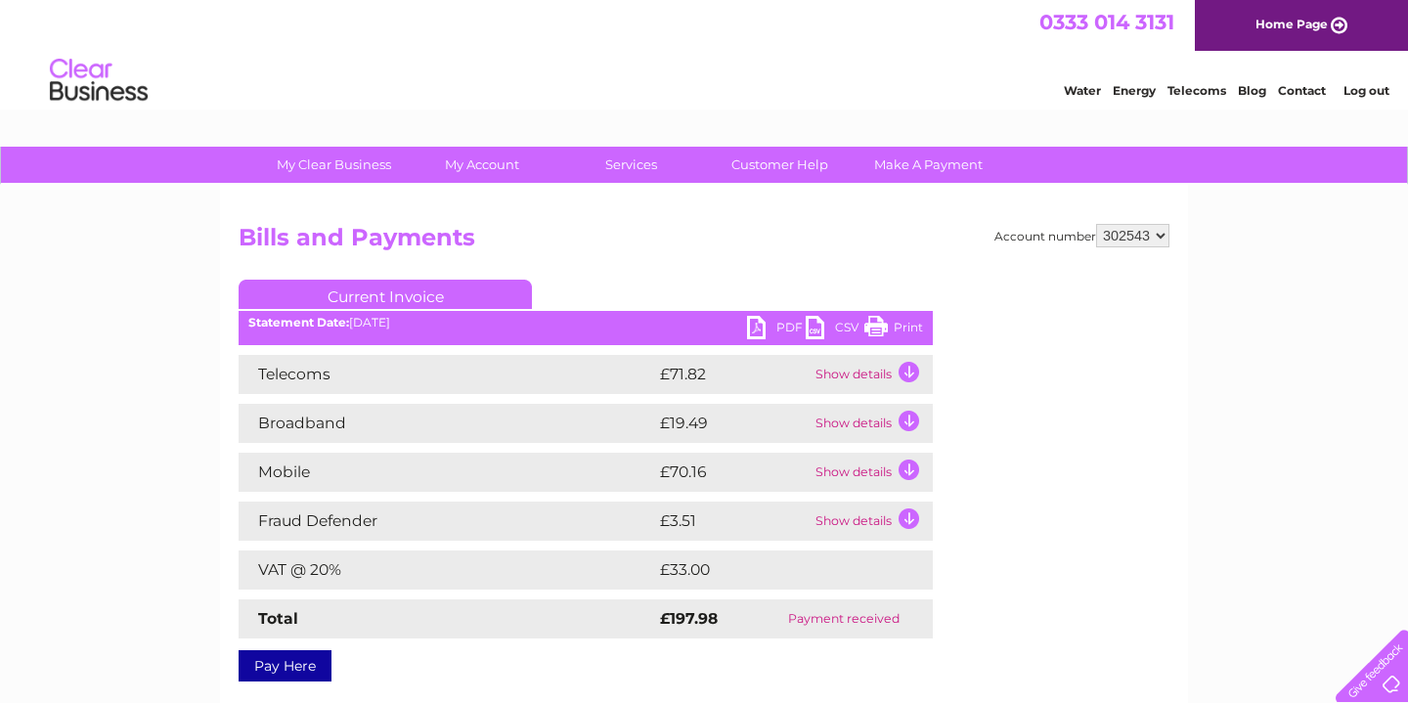
click at [907, 373] on td "Show details" at bounding box center [872, 374] width 122 height 39
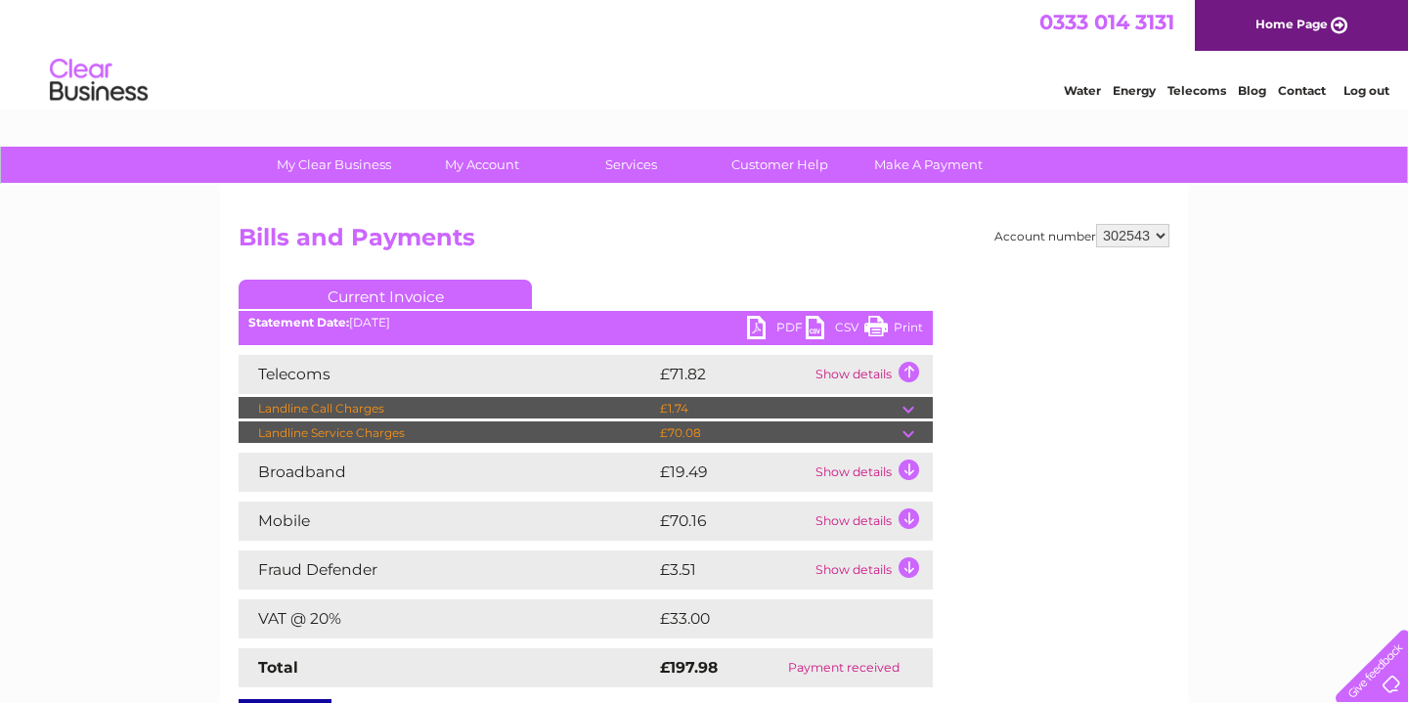
click at [878, 431] on td "£70.08" at bounding box center [778, 432] width 247 height 23
click at [909, 435] on td at bounding box center [918, 432] width 30 height 23
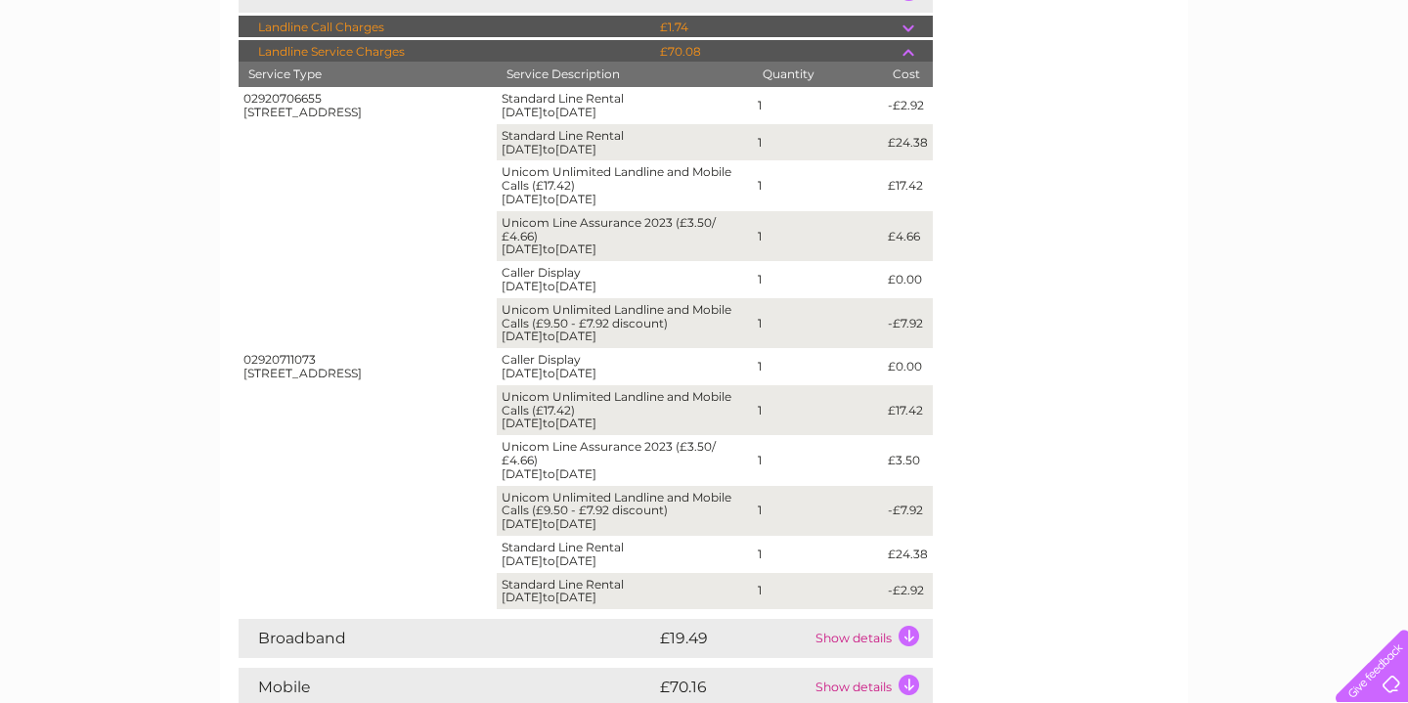
scroll to position [407, 0]
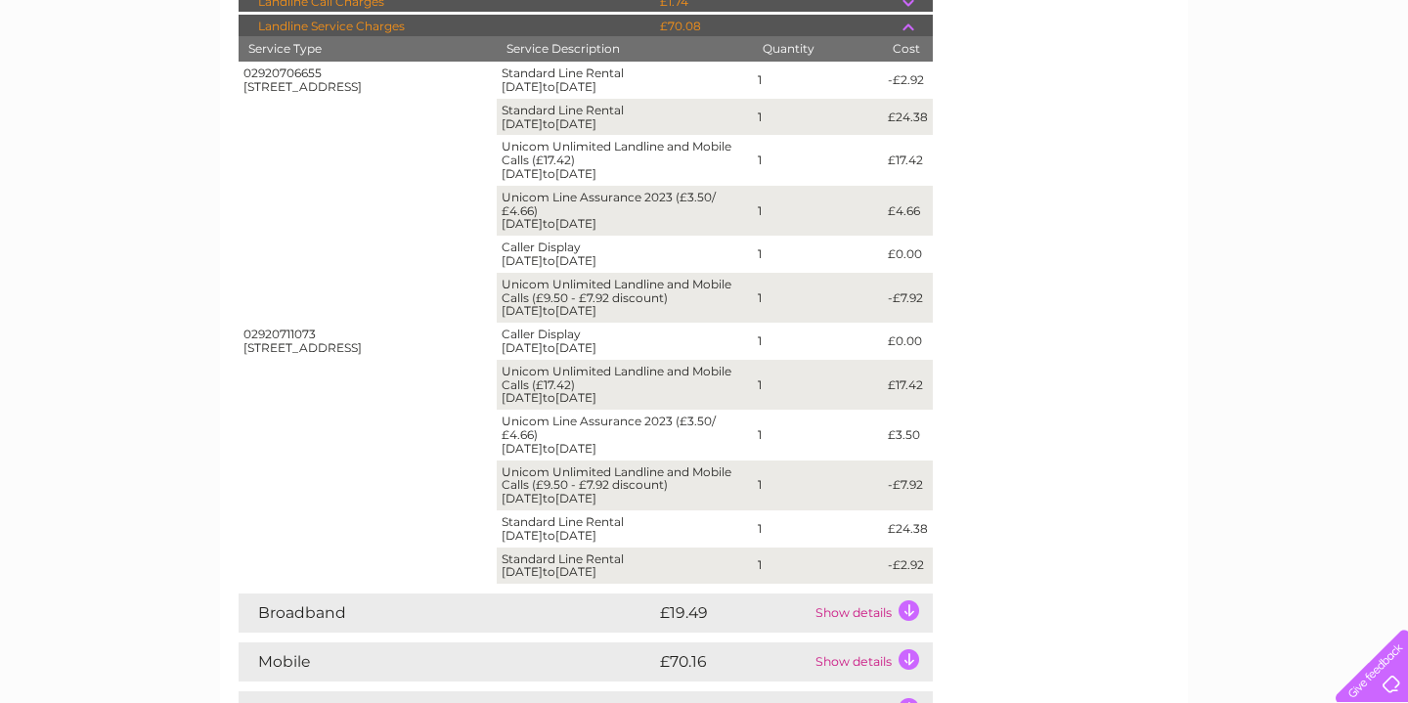
drag, startPoint x: 927, startPoint y: 569, endPoint x: 404, endPoint y: 372, distance: 559.3
click at [404, 372] on tbody "02920706655 [STREET_ADDRESS] Standard Line Rental [DATE] to [DATE] 1 -£2.92 Sta…" at bounding box center [586, 323] width 694 height 522
click at [448, 349] on div "02920711073 90 Glebe Street, Penarth, South Glamorgan, CF64 1EE" at bounding box center [368, 341] width 248 height 27
drag, startPoint x: 486, startPoint y: 306, endPoint x: 884, endPoint y: 573, distance: 479.3
click at [885, 573] on tbody "02920706655 90 Glebe Street, Penarth, South Glamorgan, CF64 1EE Standard Line R…" at bounding box center [586, 323] width 694 height 522
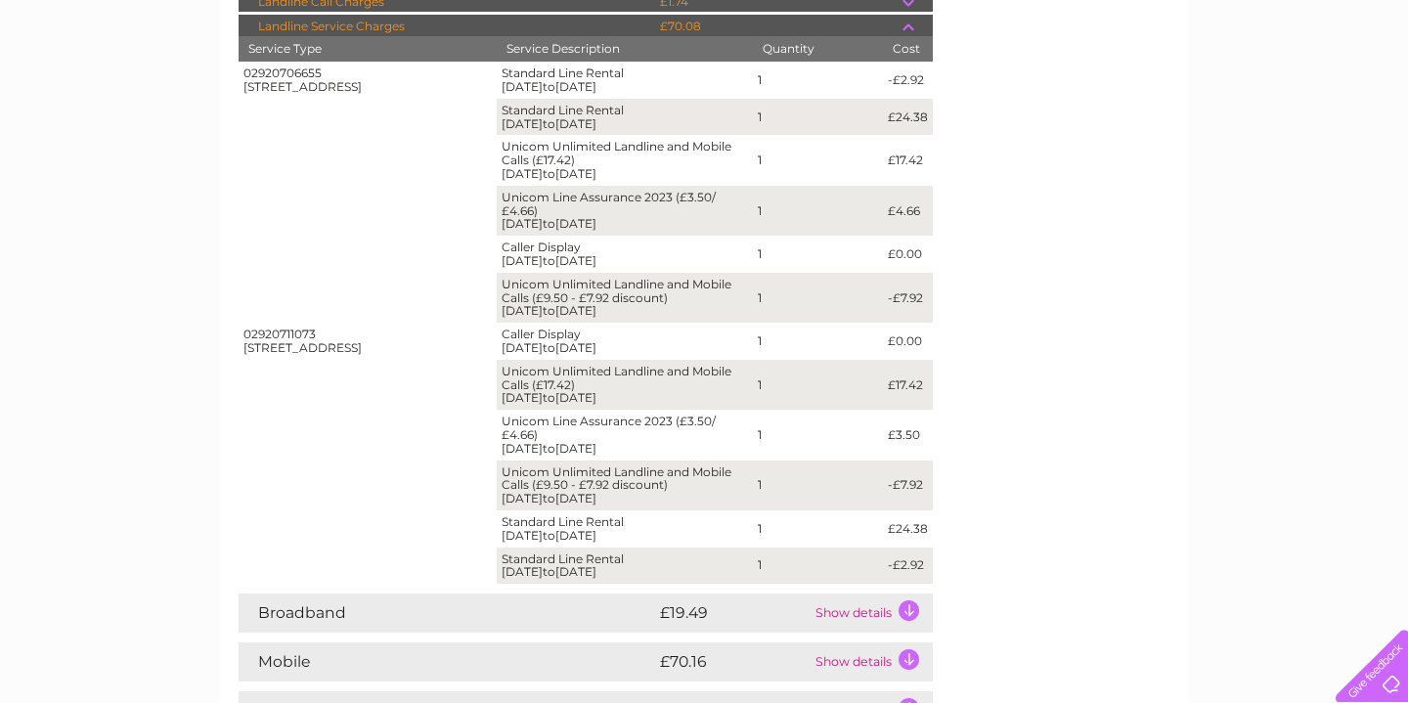
click at [943, 567] on div "Account number 302543 Bills and Payments Current Invoice PDF CSV Print" at bounding box center [704, 340] width 931 height 1046
drag, startPoint x: 926, startPoint y: 567, endPoint x: 576, endPoint y: 209, distance: 500.7
click at [576, 209] on tbody "02920706655 90 Glebe Street, Penarth, South Glamorgan, CF64 1EE Standard Line R…" at bounding box center [586, 323] width 694 height 522
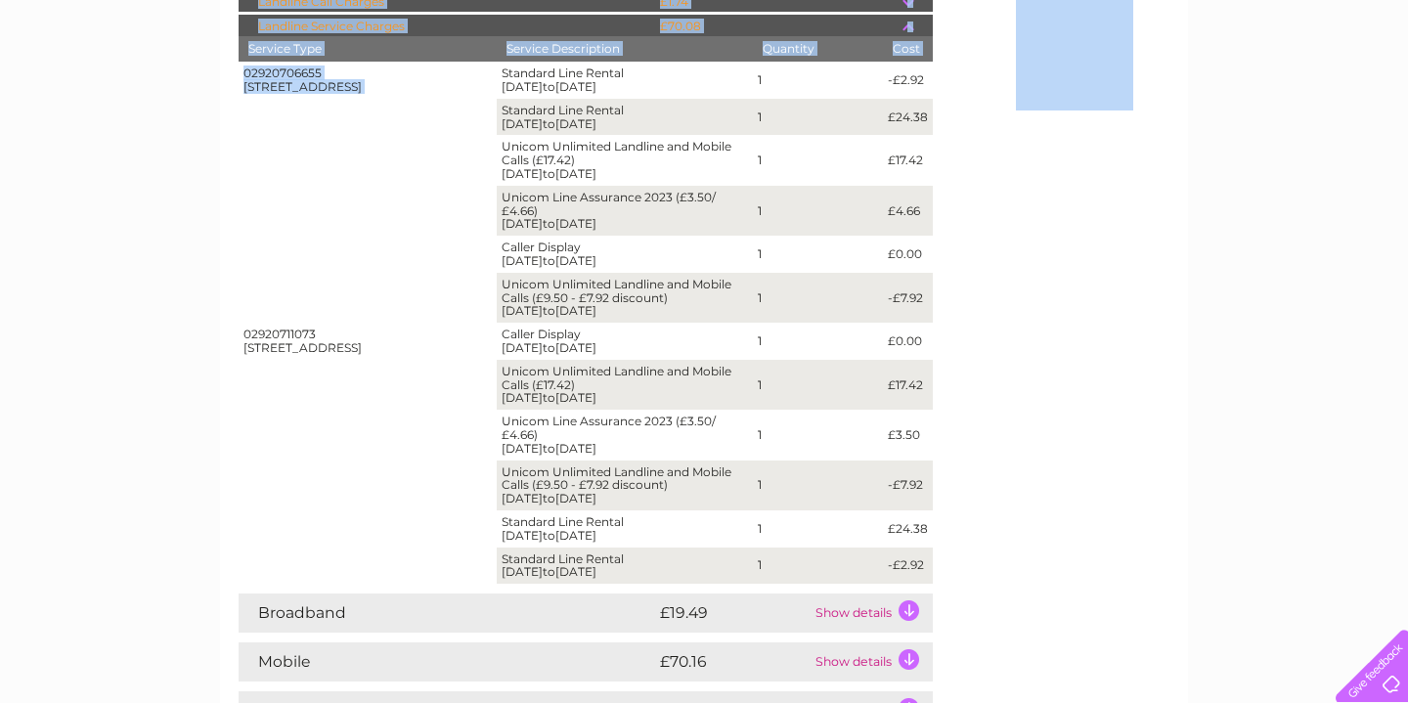
drag, startPoint x: 508, startPoint y: 66, endPoint x: 973, endPoint y: 618, distance: 722.5
click at [973, 618] on div "Account number 302543 Bills and Payments Current Invoice PDF CSV Print" at bounding box center [704, 340] width 931 height 1046
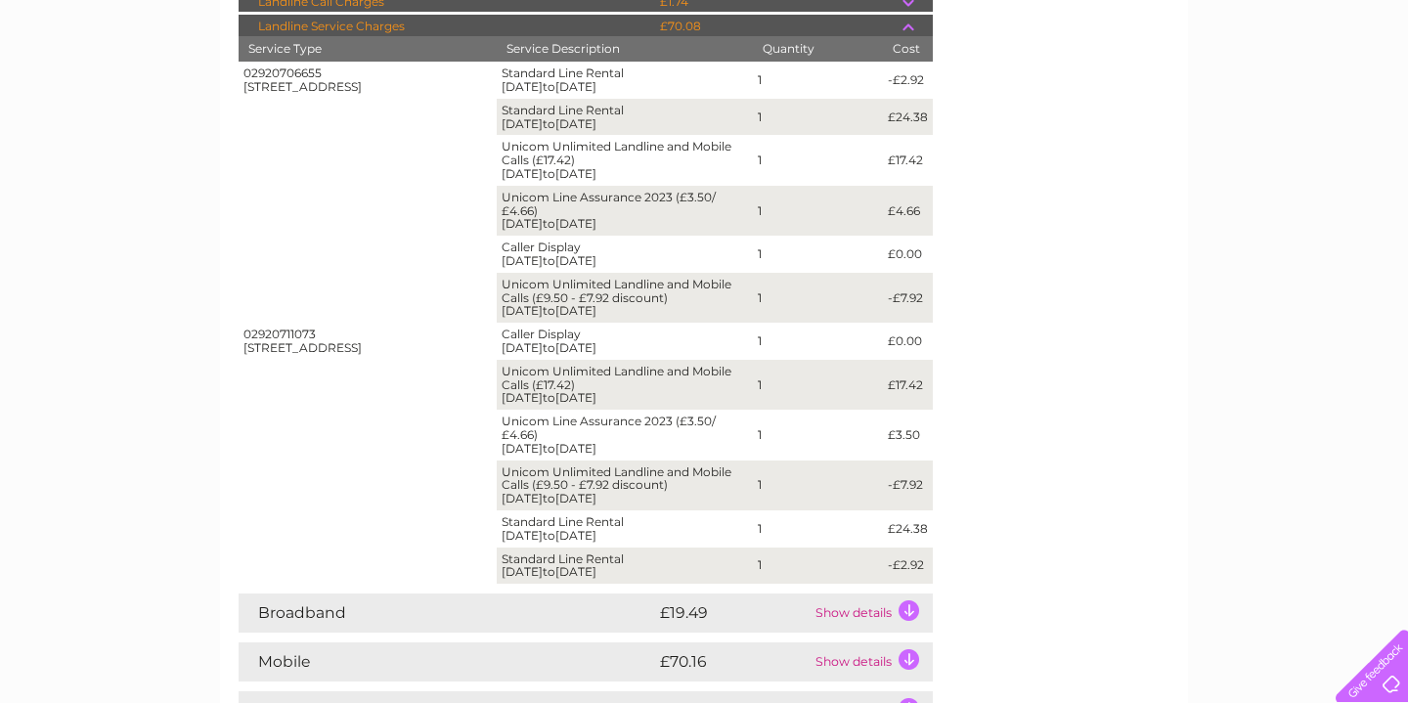
click at [859, 496] on td "1" at bounding box center [818, 486] width 130 height 50
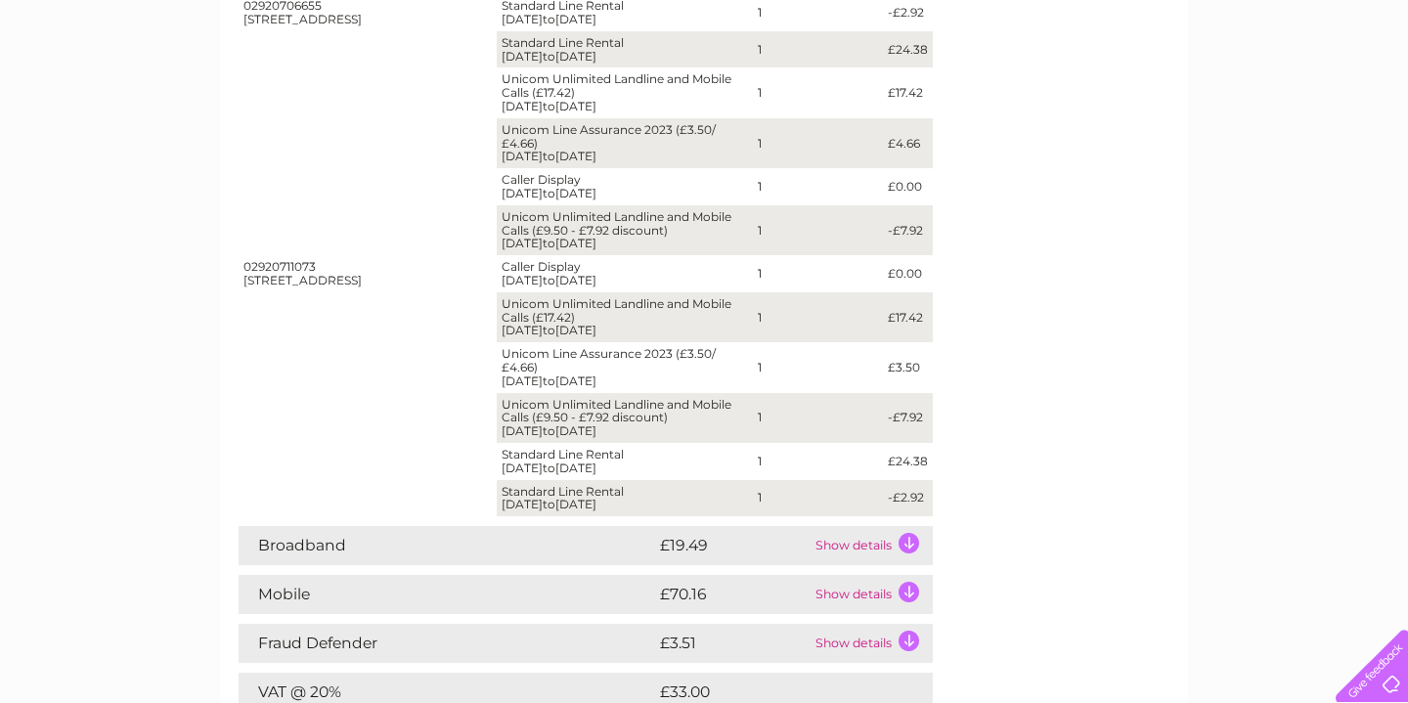
scroll to position [475, 0]
click at [912, 538] on td "Show details" at bounding box center [872, 544] width 122 height 39
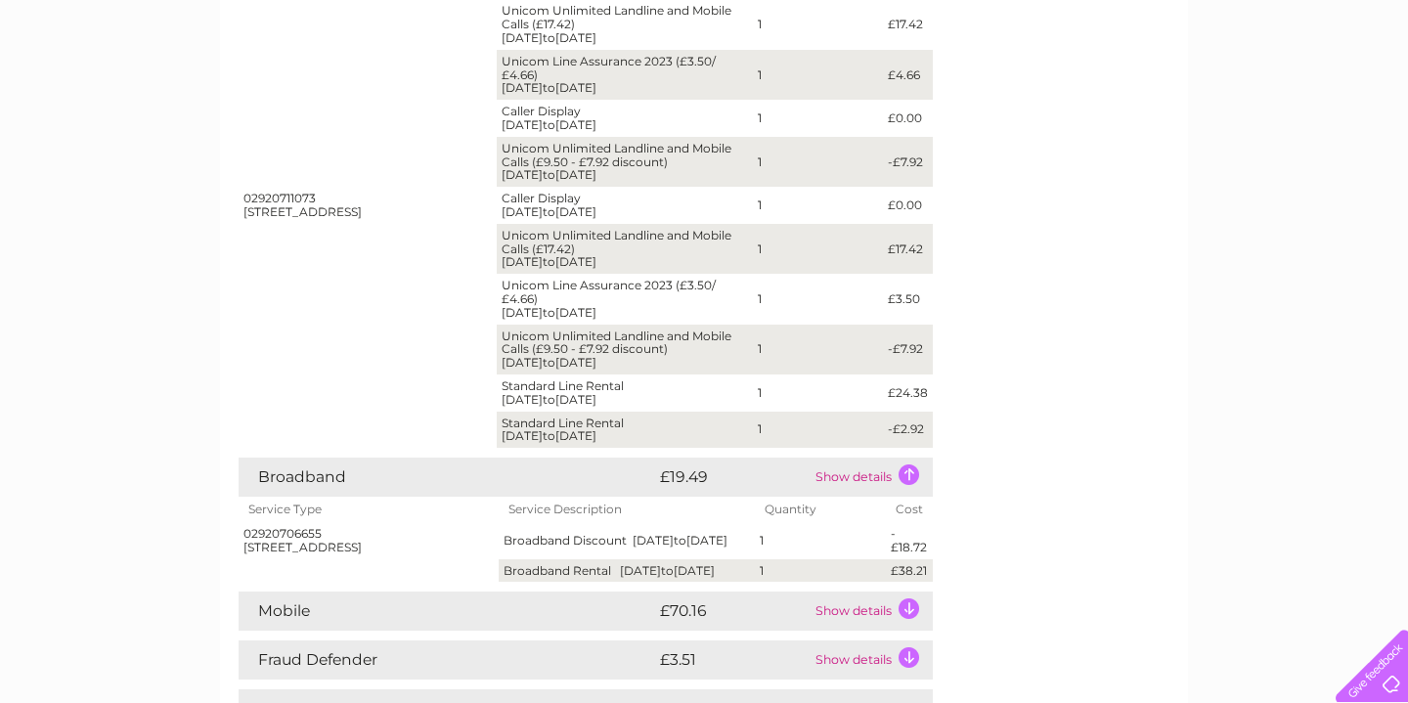
scroll to position [579, 0]
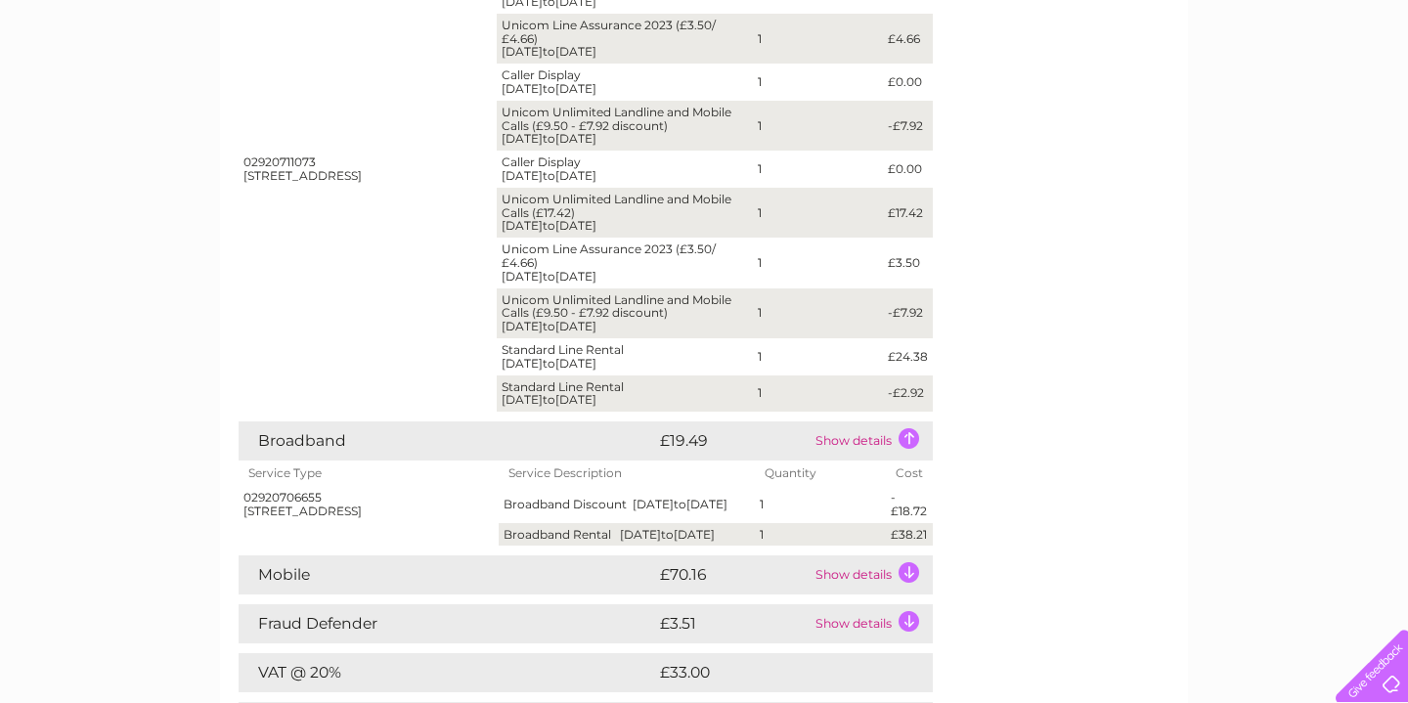
drag, startPoint x: 923, startPoint y: 541, endPoint x: 476, endPoint y: 473, distance: 452.0
click at [476, 473] on table "Service Type Service Description Quantity Cost 02920706655 90 Glebe Street, Pen…" at bounding box center [586, 503] width 694 height 85
click at [453, 484] on th "Service Type" at bounding box center [369, 473] width 260 height 25
drag, startPoint x: 495, startPoint y: 484, endPoint x: 845, endPoint y: 538, distance: 354.2
click at [845, 538] on table "Service Type Service Description Quantity Cost 02920706655 90 Glebe Street, Pen…" at bounding box center [586, 503] width 694 height 85
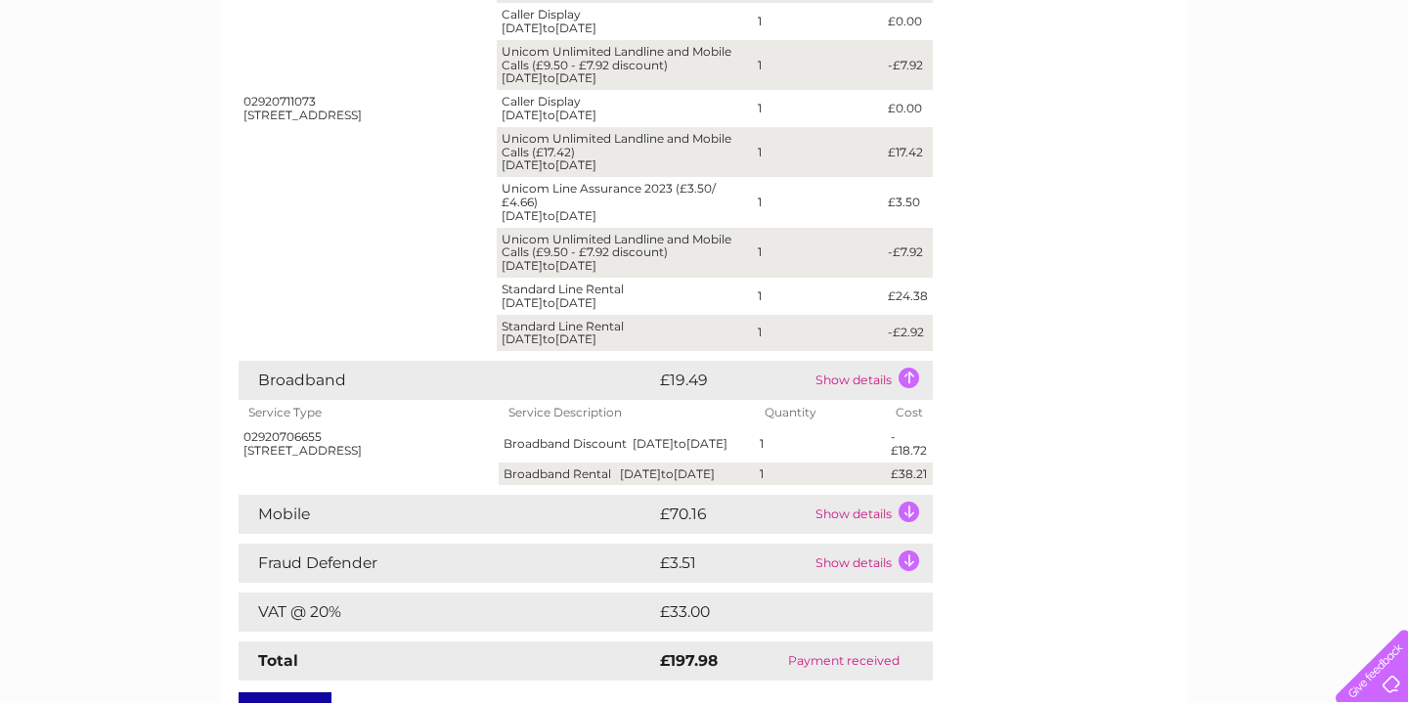
click at [814, 534] on td "Show details" at bounding box center [872, 514] width 122 height 39
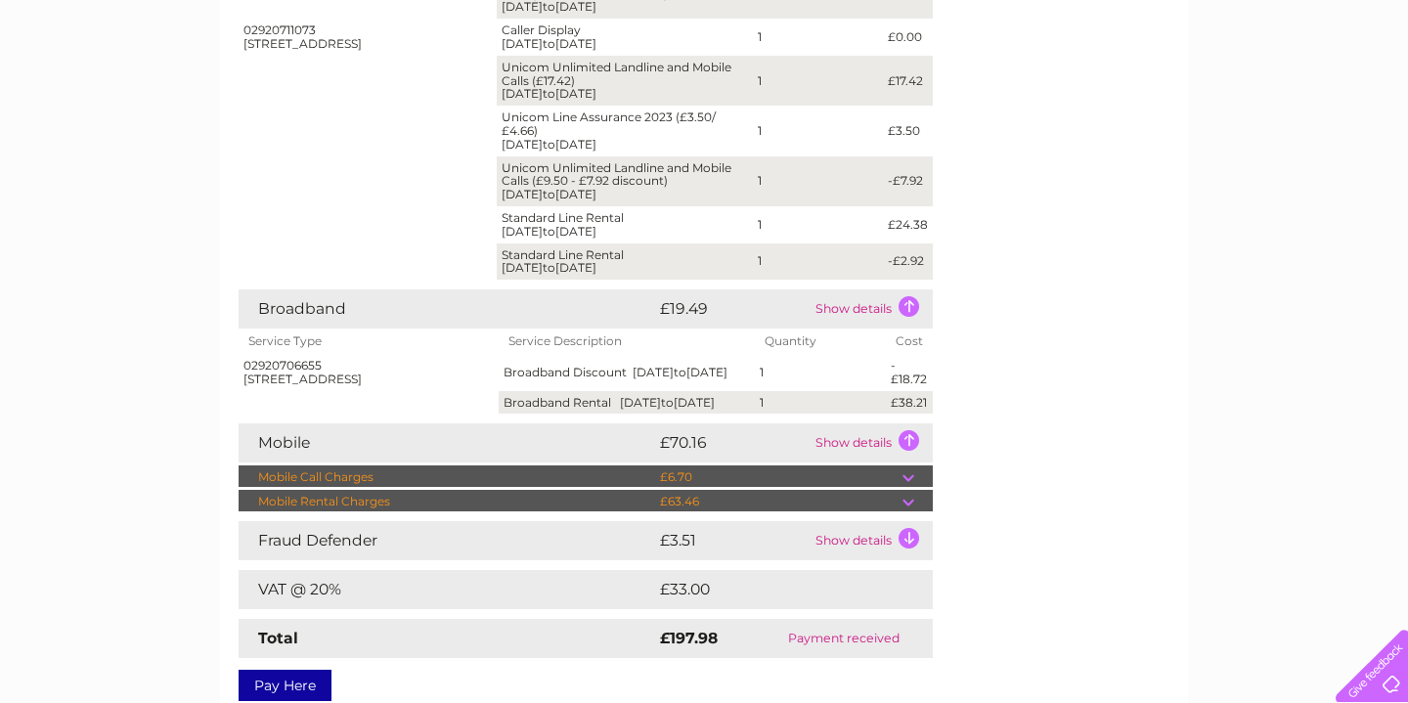
click at [802, 513] on td "£63.46" at bounding box center [778, 501] width 247 height 23
click at [916, 513] on td at bounding box center [918, 501] width 30 height 23
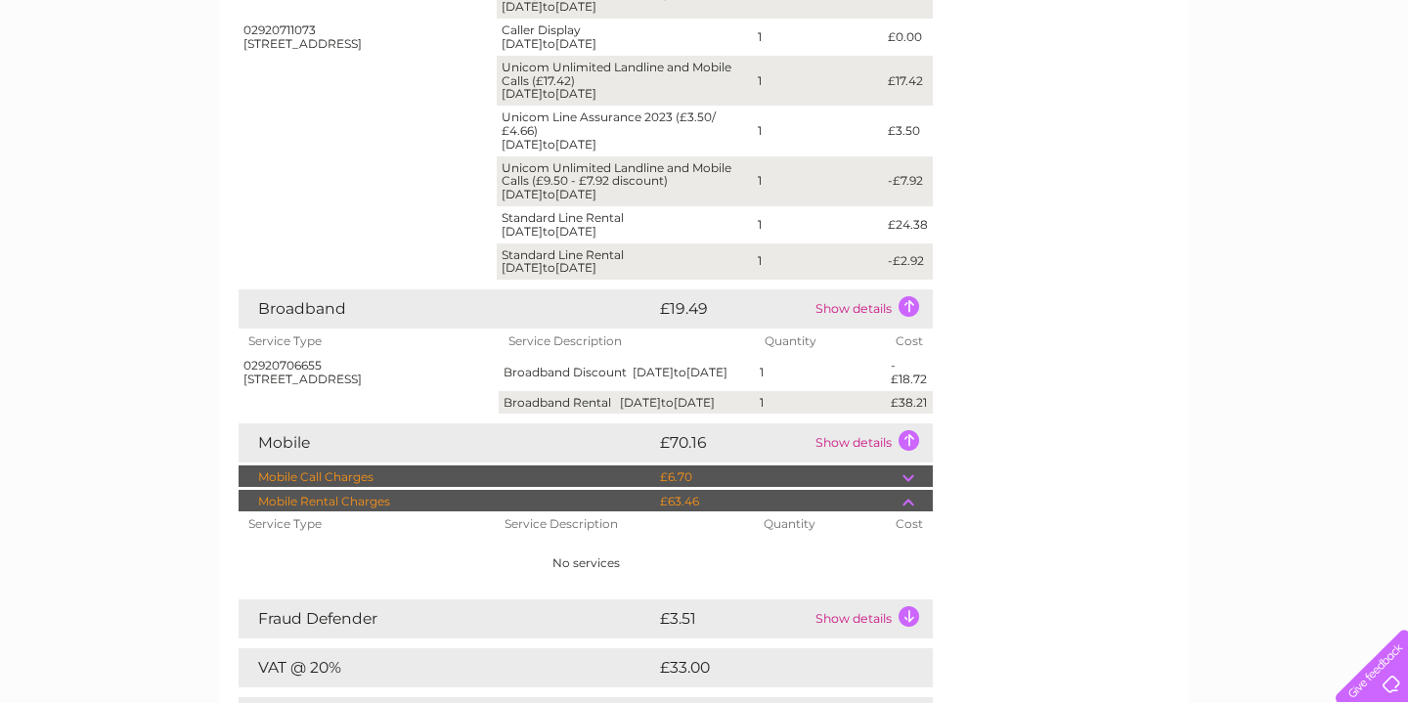
click at [916, 513] on td at bounding box center [918, 501] width 30 height 23
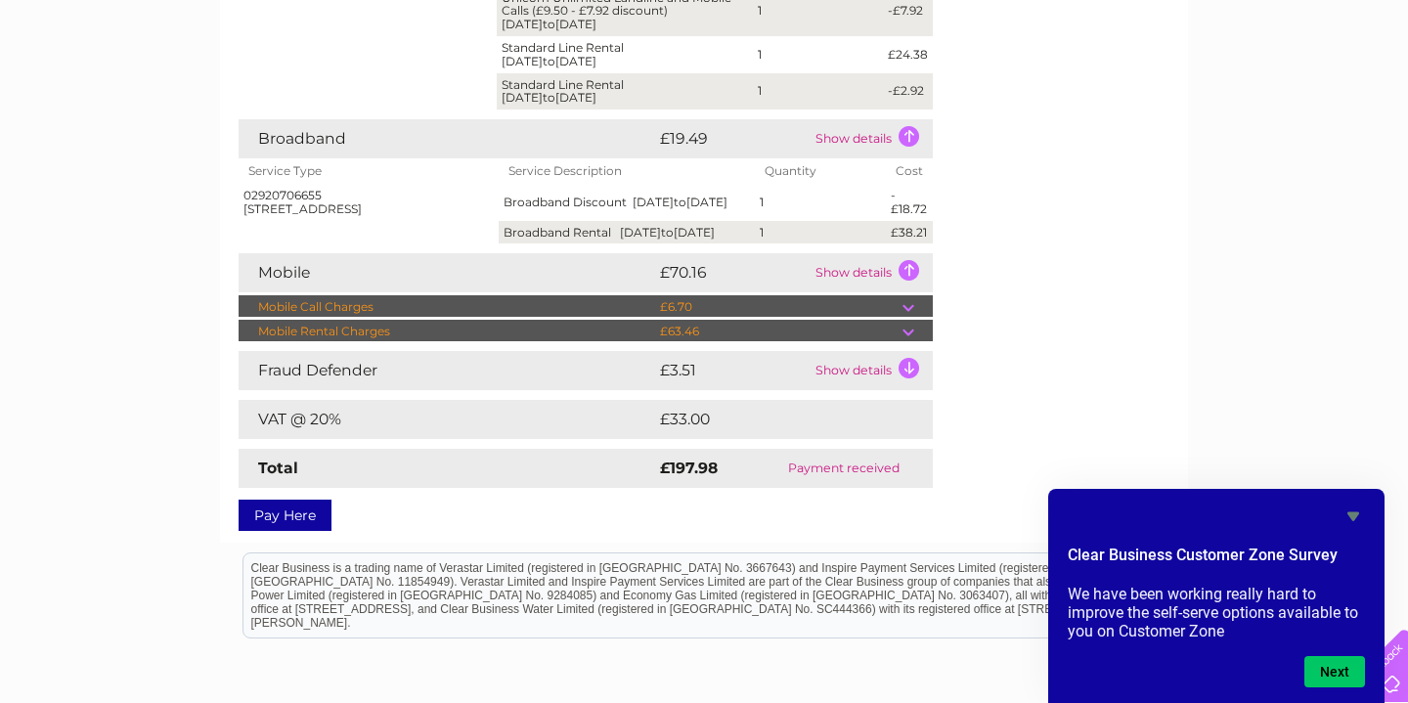
scroll to position [879, 0]
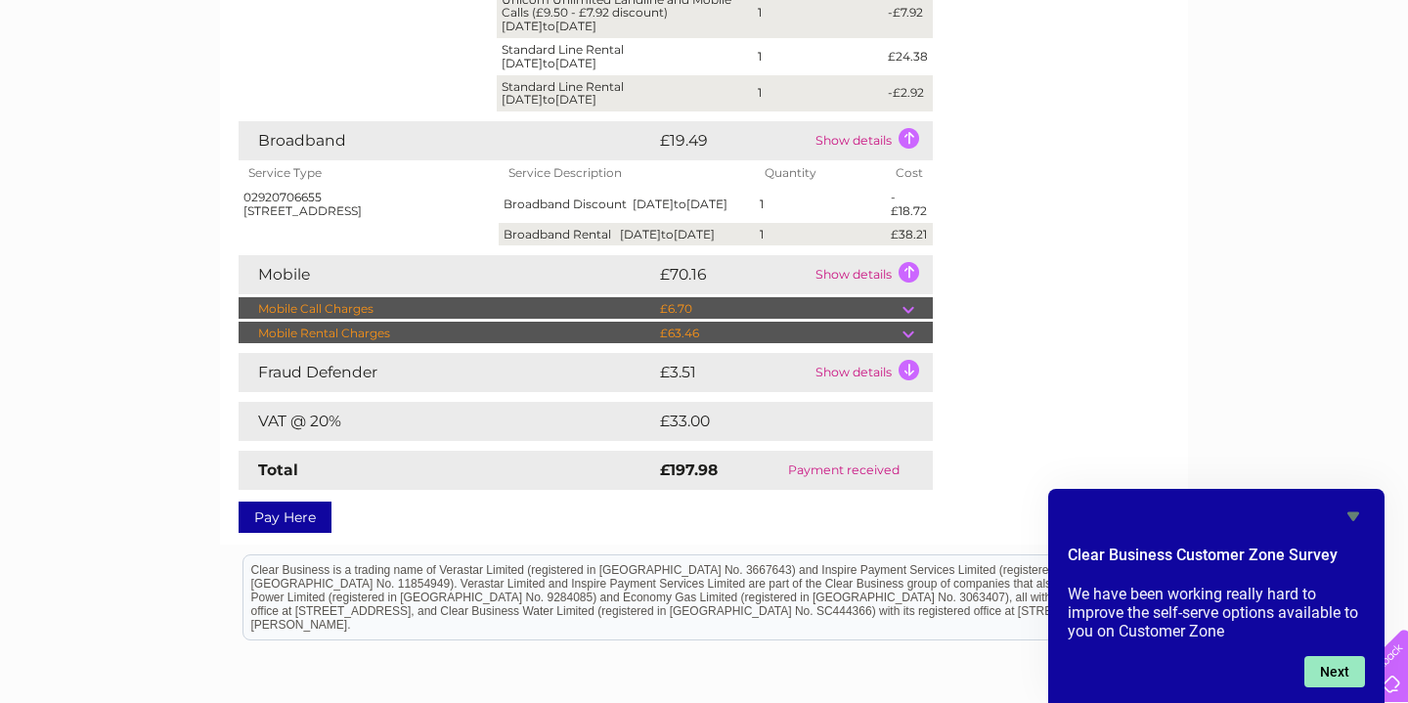
click at [1331, 664] on button "Next" at bounding box center [1335, 671] width 61 height 31
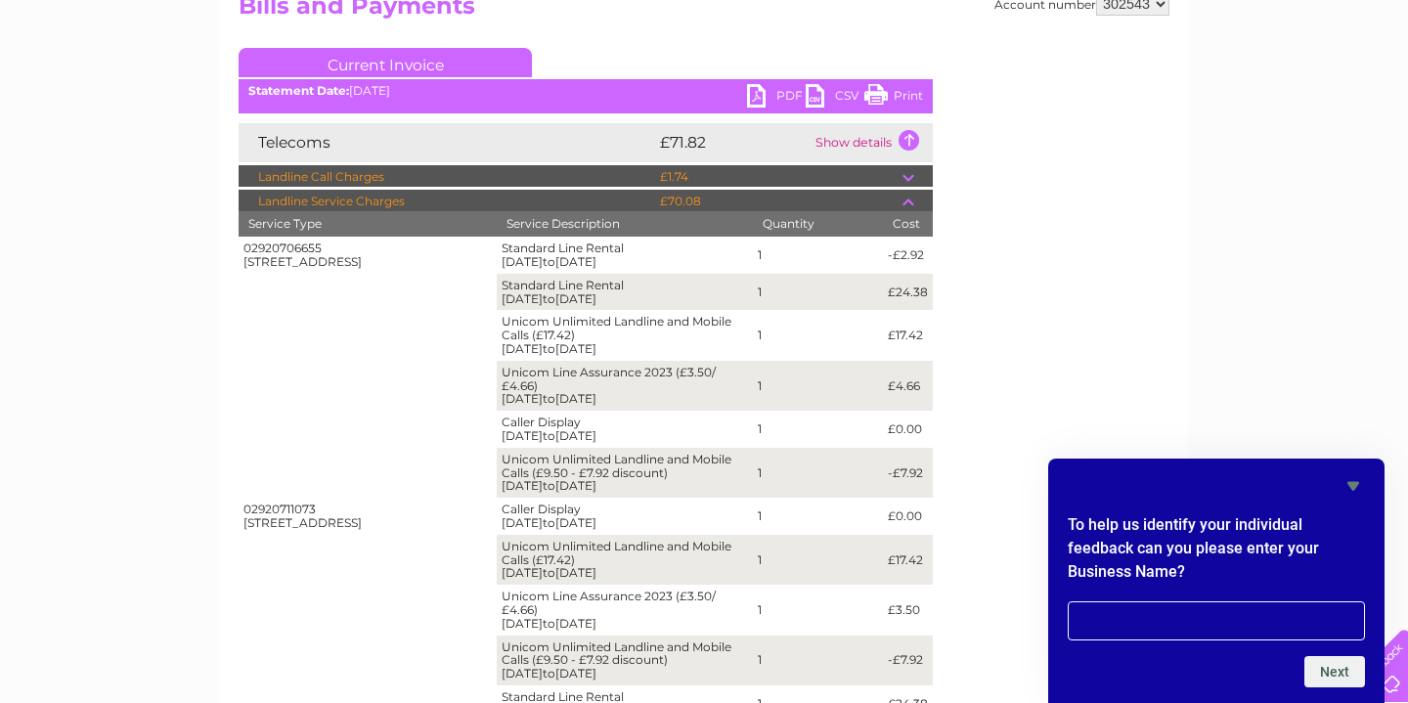
scroll to position [0, 0]
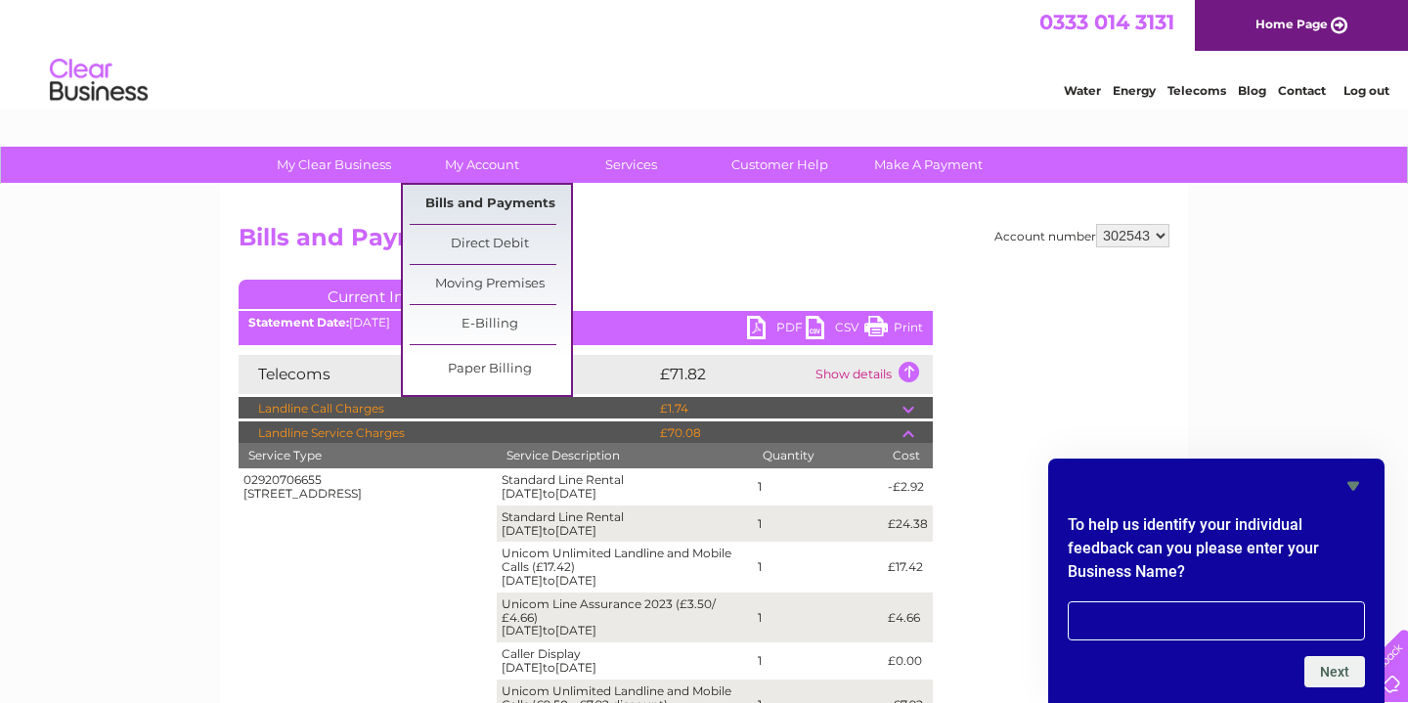
click at [468, 210] on link "Bills and Payments" at bounding box center [490, 204] width 161 height 39
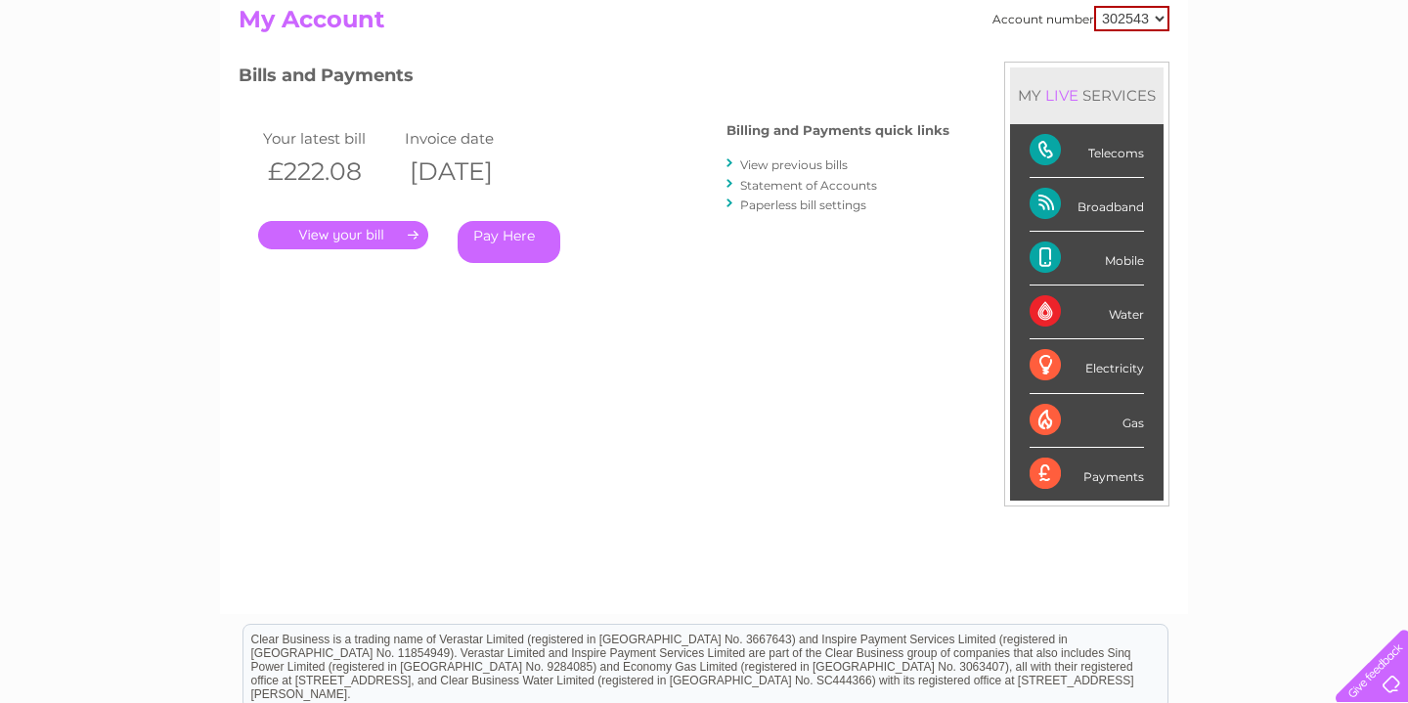
scroll to position [248, 0]
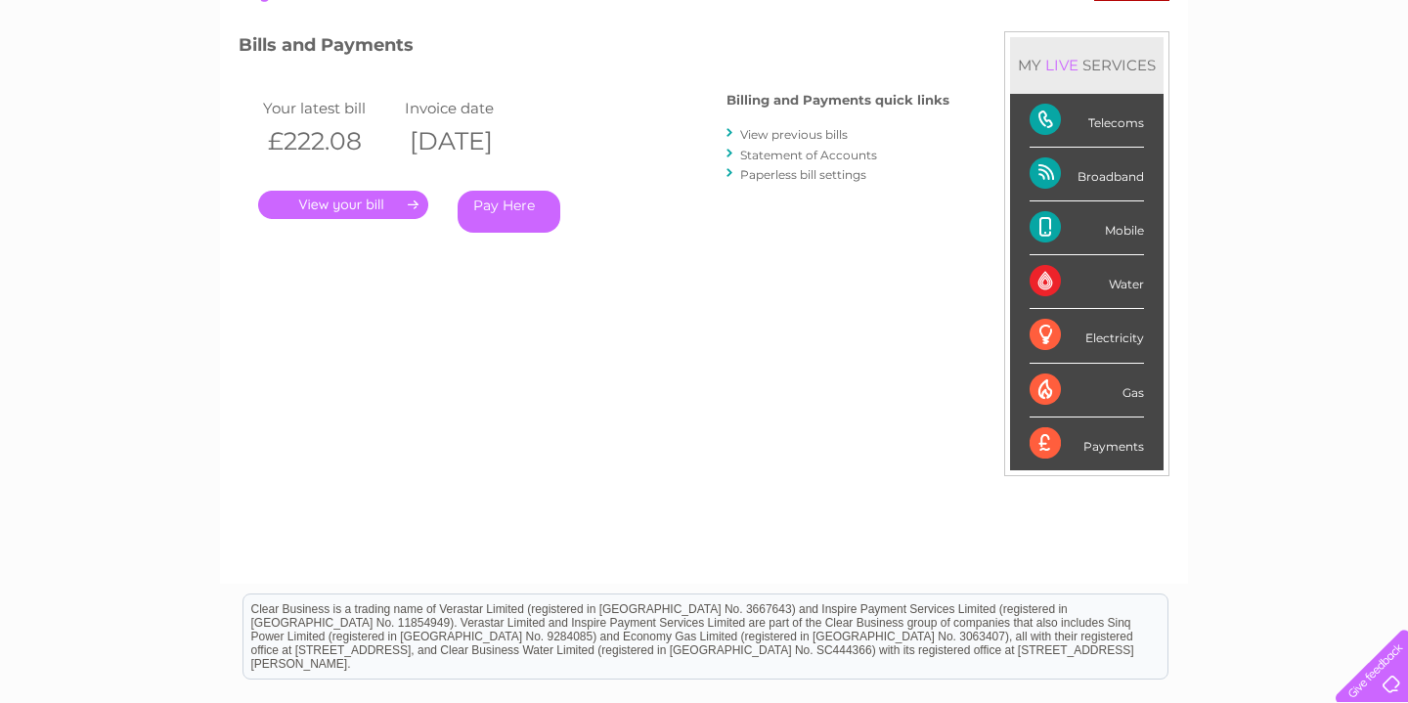
click at [313, 207] on link "." at bounding box center [343, 205] width 170 height 28
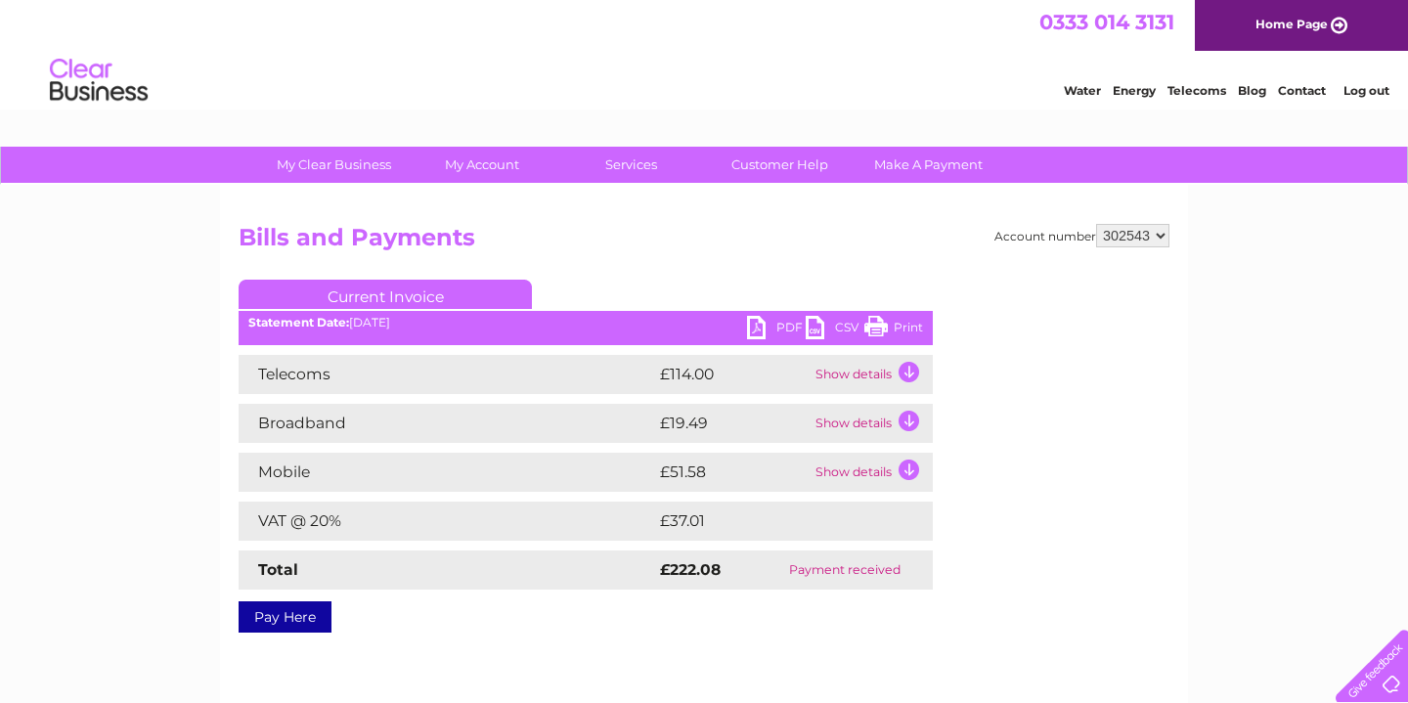
click at [894, 368] on td "Show details" at bounding box center [872, 374] width 122 height 39
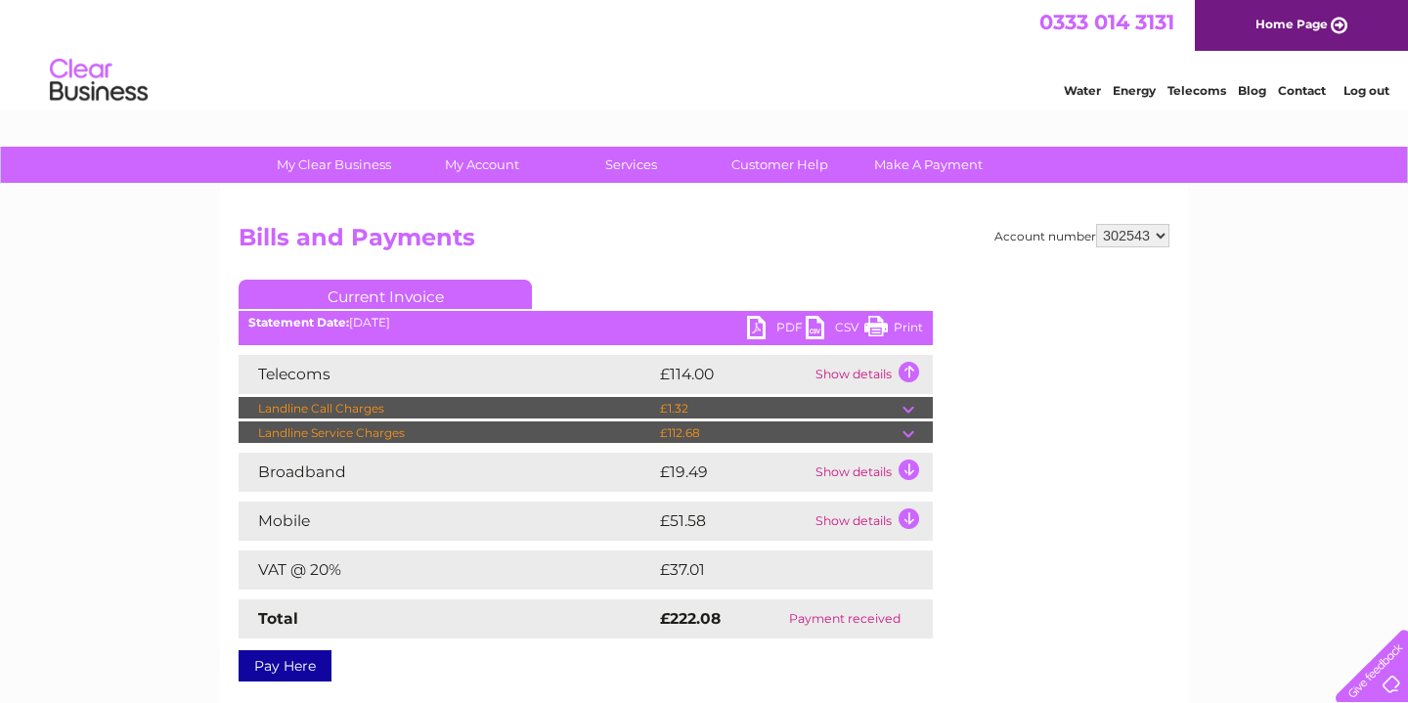
click at [905, 436] on td at bounding box center [918, 432] width 30 height 23
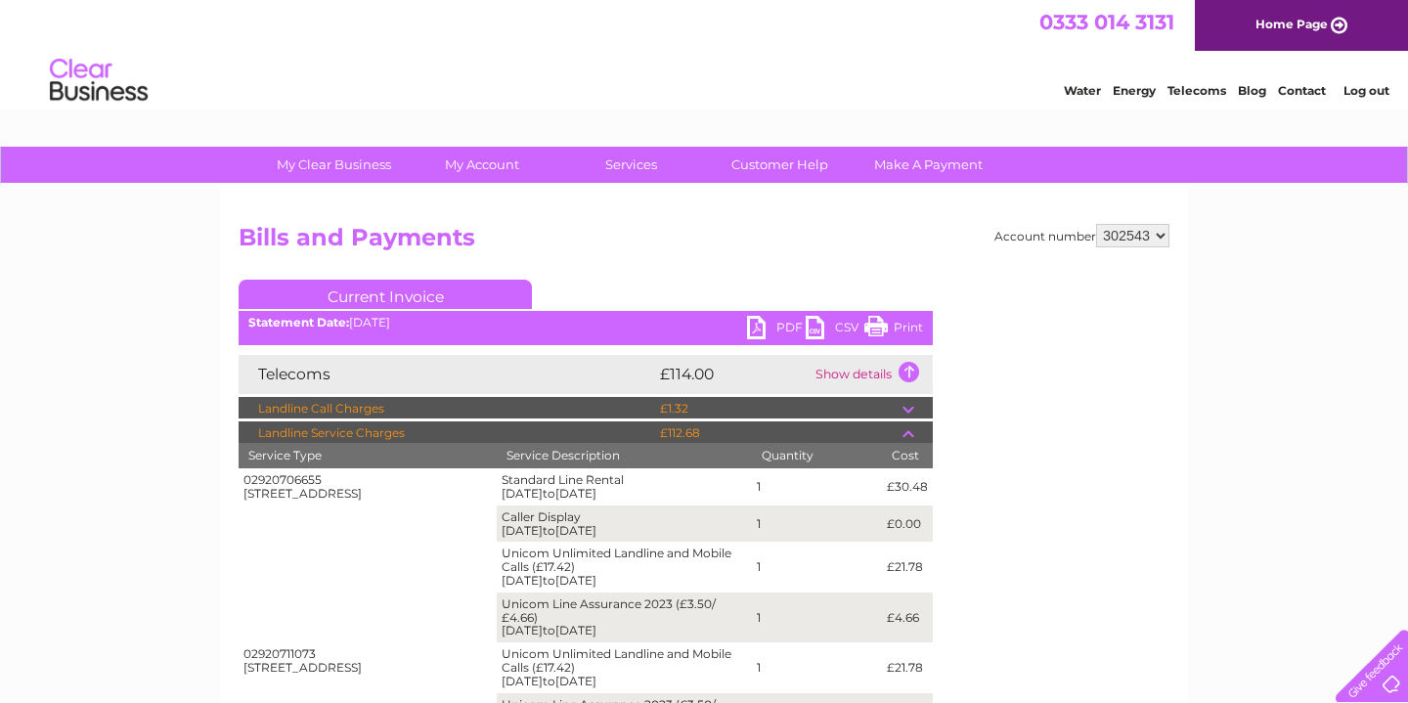
click at [801, 440] on td "£112.68" at bounding box center [778, 432] width 247 height 23
click at [909, 437] on td at bounding box center [918, 432] width 30 height 23
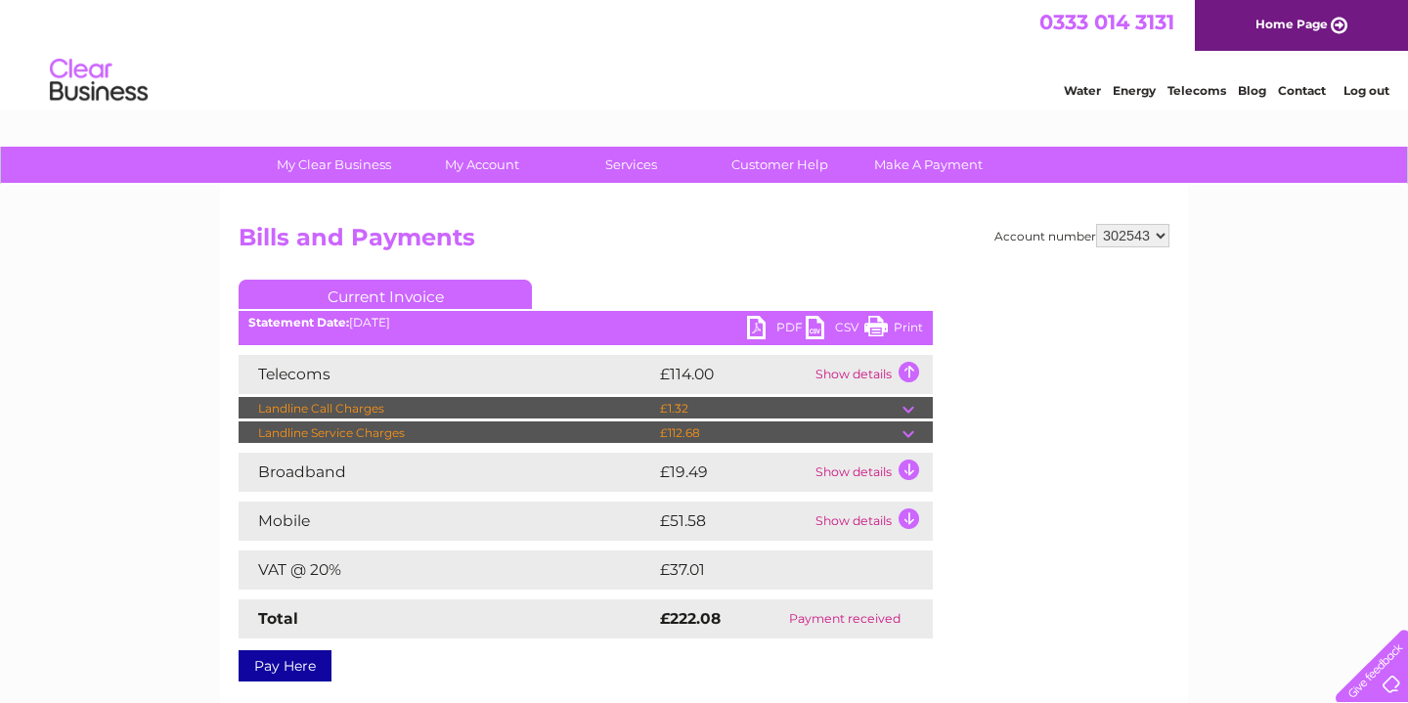
click at [905, 524] on td "Show details" at bounding box center [872, 521] width 122 height 39
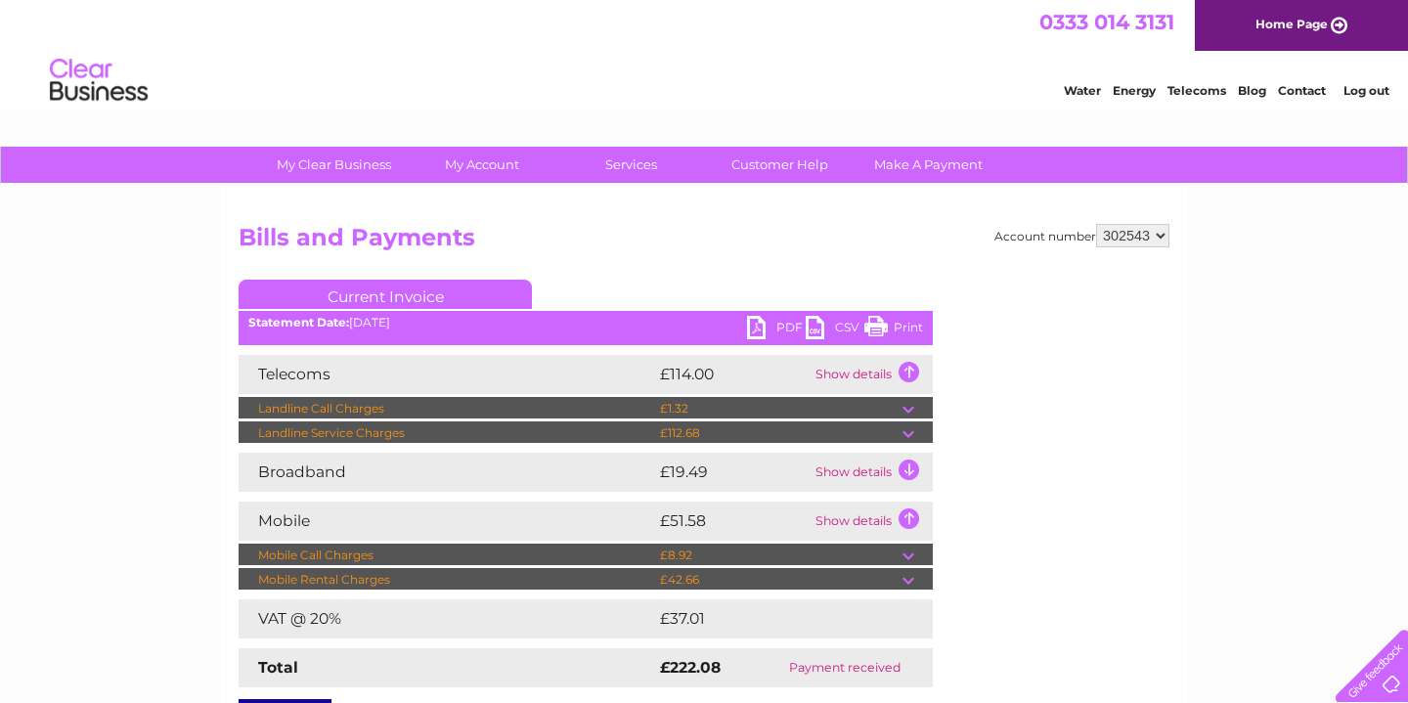
click at [813, 571] on td "£42.66" at bounding box center [778, 579] width 247 height 23
click at [909, 576] on td at bounding box center [918, 579] width 30 height 23
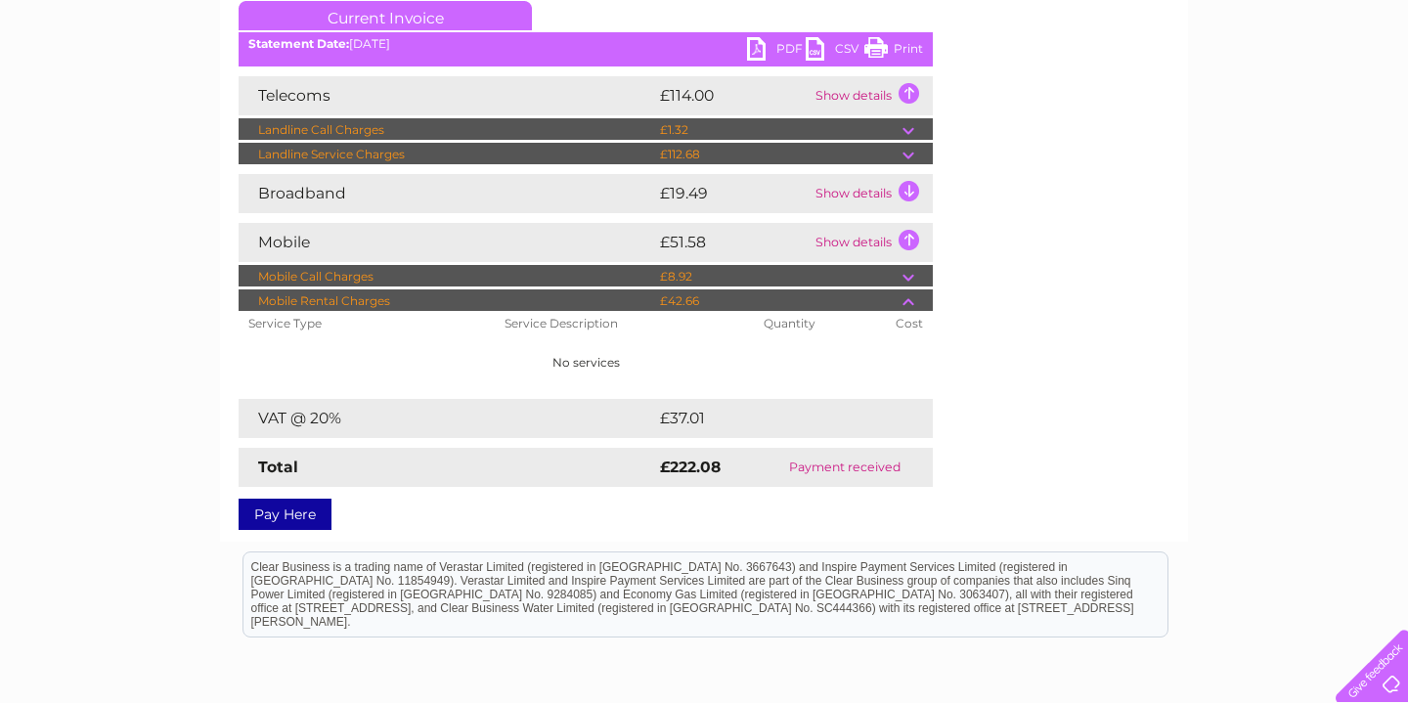
scroll to position [279, 0]
click at [805, 267] on td "£8.92" at bounding box center [778, 276] width 247 height 23
click at [895, 281] on td "£8.92" at bounding box center [778, 276] width 247 height 23
click at [901, 281] on td "£8.92" at bounding box center [778, 276] width 247 height 23
click at [906, 280] on td at bounding box center [918, 276] width 30 height 23
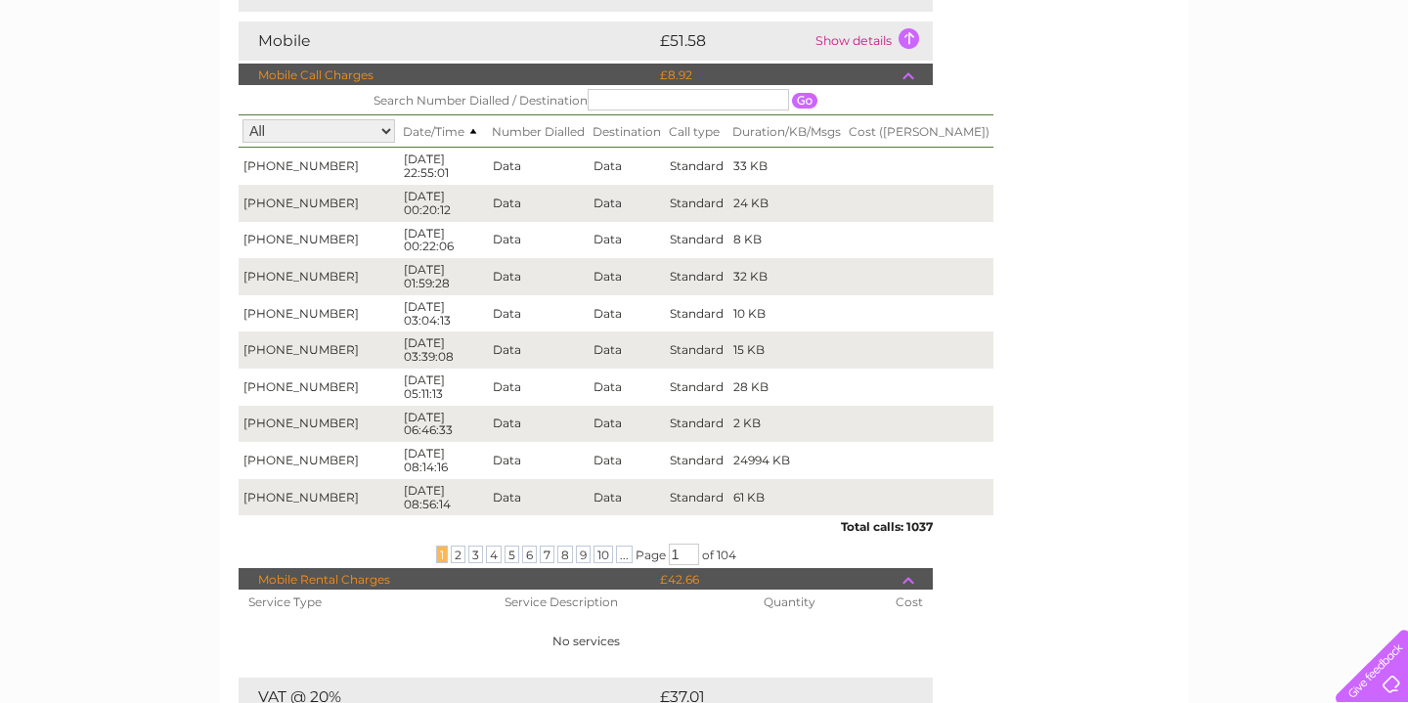
scroll to position [485, 0]
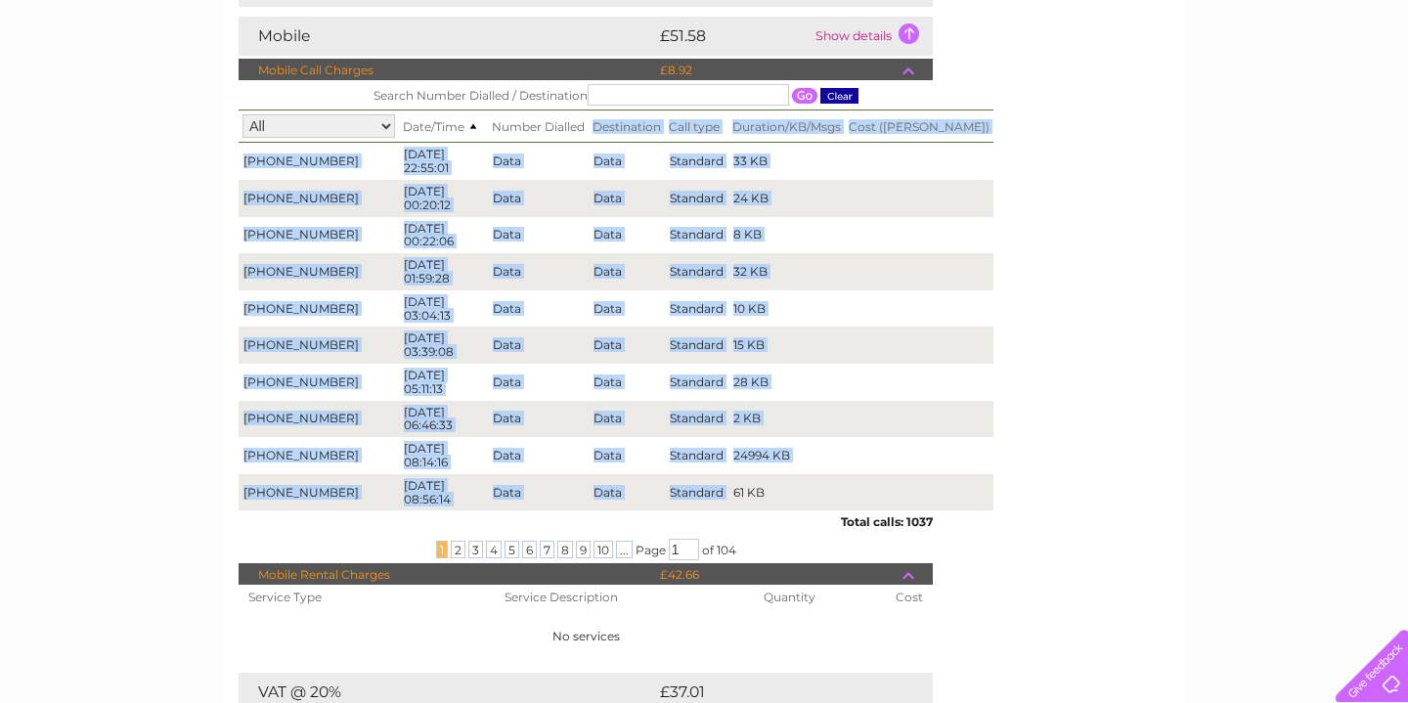
drag, startPoint x: 849, startPoint y: 479, endPoint x: 569, endPoint y: 127, distance: 449.6
click at [569, 127] on table "Search Number Dialled / Destination All +447500660198 +447891257498 Date/Time N…" at bounding box center [616, 295] width 755 height 430
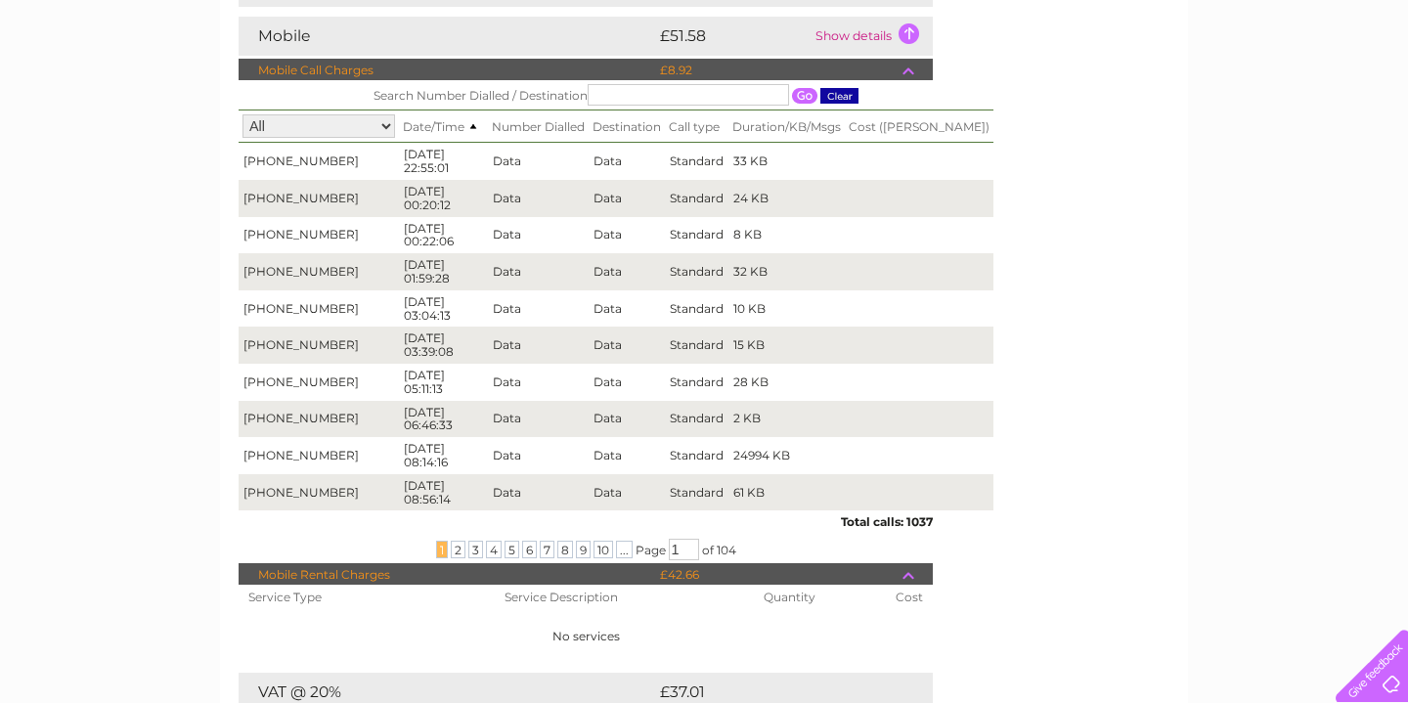
click at [1029, 405] on div "Account number 302543 Bills and Payments Current Invoice PDF CSV Print" at bounding box center [704, 267] width 931 height 1057
drag, startPoint x: 994, startPoint y: 519, endPoint x: 591, endPoint y: 340, distance: 440.9
click at [591, 340] on div "Account number 302543 Bills and Payments Current Invoice PDF CSV Print" at bounding box center [704, 267] width 931 height 1057
click at [451, 552] on span "2" at bounding box center [458, 550] width 15 height 18
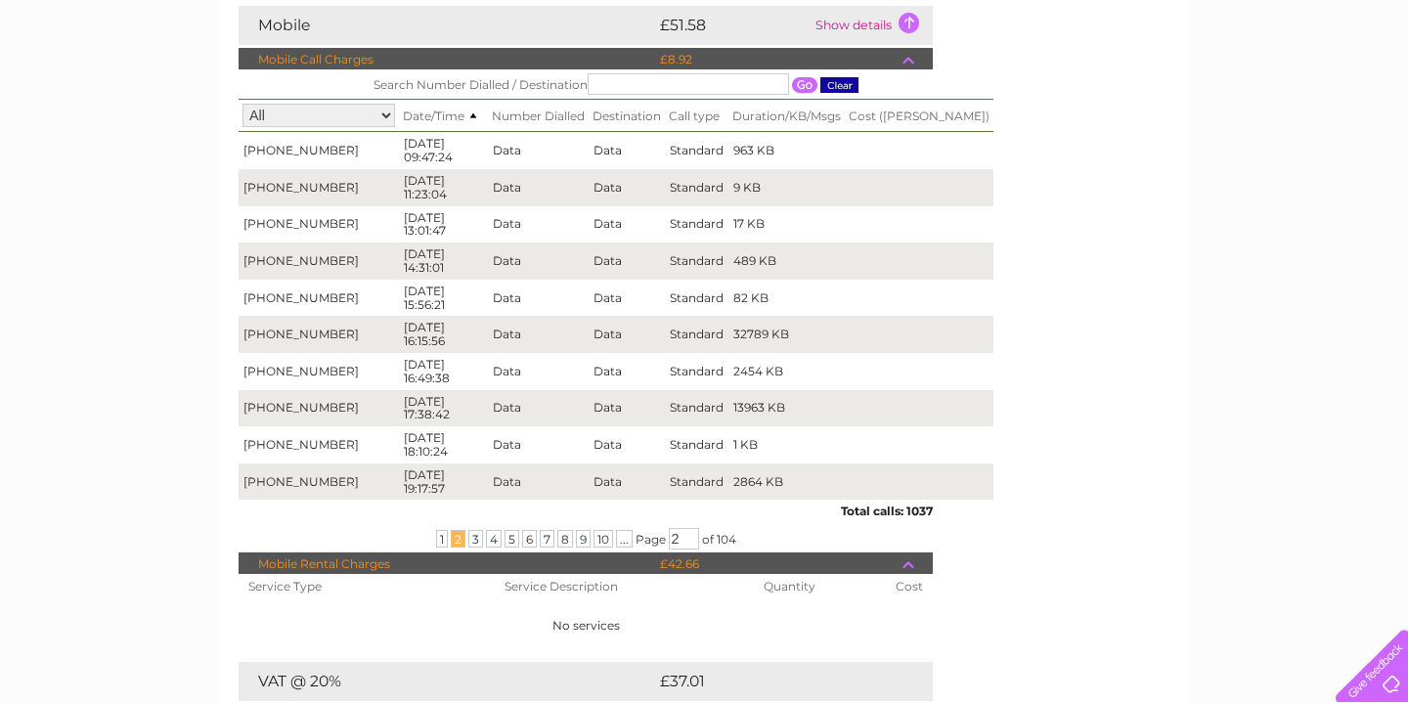
scroll to position [490, 0]
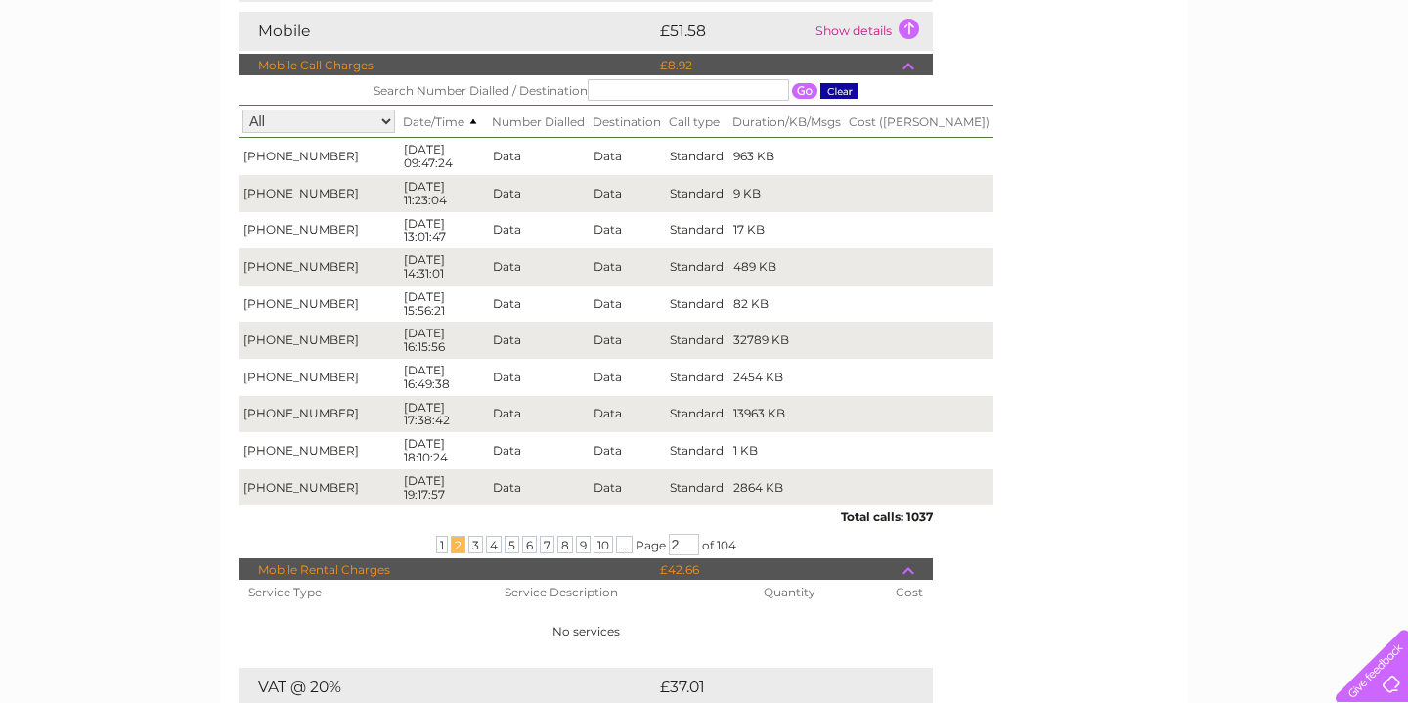
drag, startPoint x: 700, startPoint y: 326, endPoint x: 741, endPoint y: 534, distance: 212.3
click at [741, 534] on div "Search Number Dialled / Destination All +447500660198 +447891257498 Date/Time N…" at bounding box center [586, 315] width 694 height 480
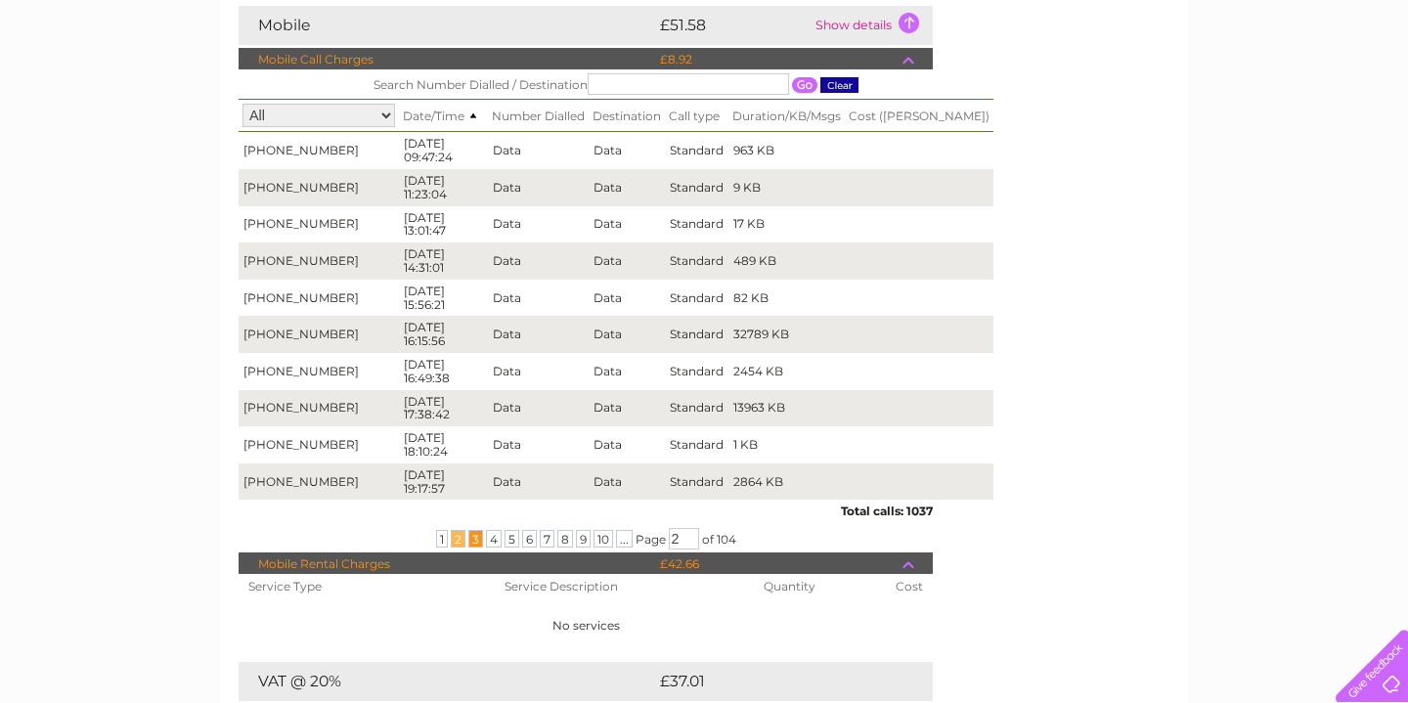
click at [469, 535] on span "3" at bounding box center [475, 539] width 15 height 18
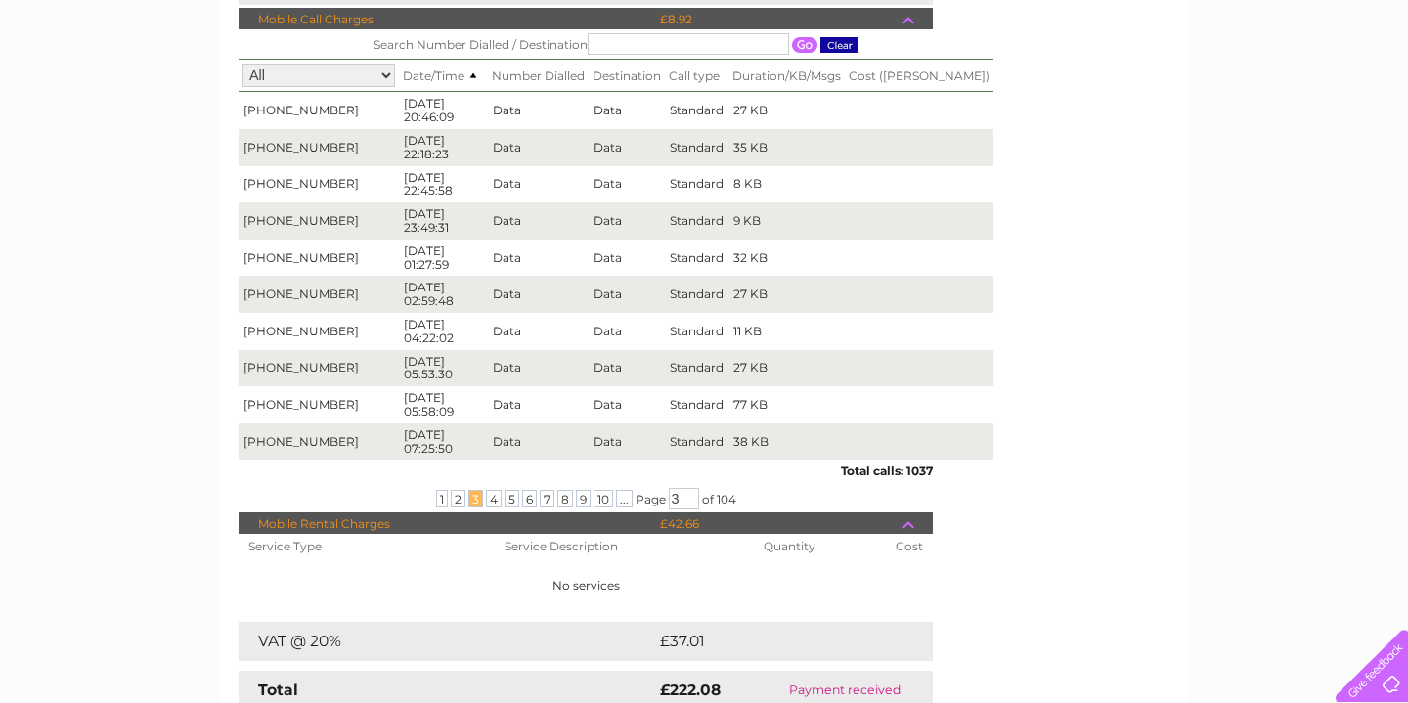
scroll to position [544, 0]
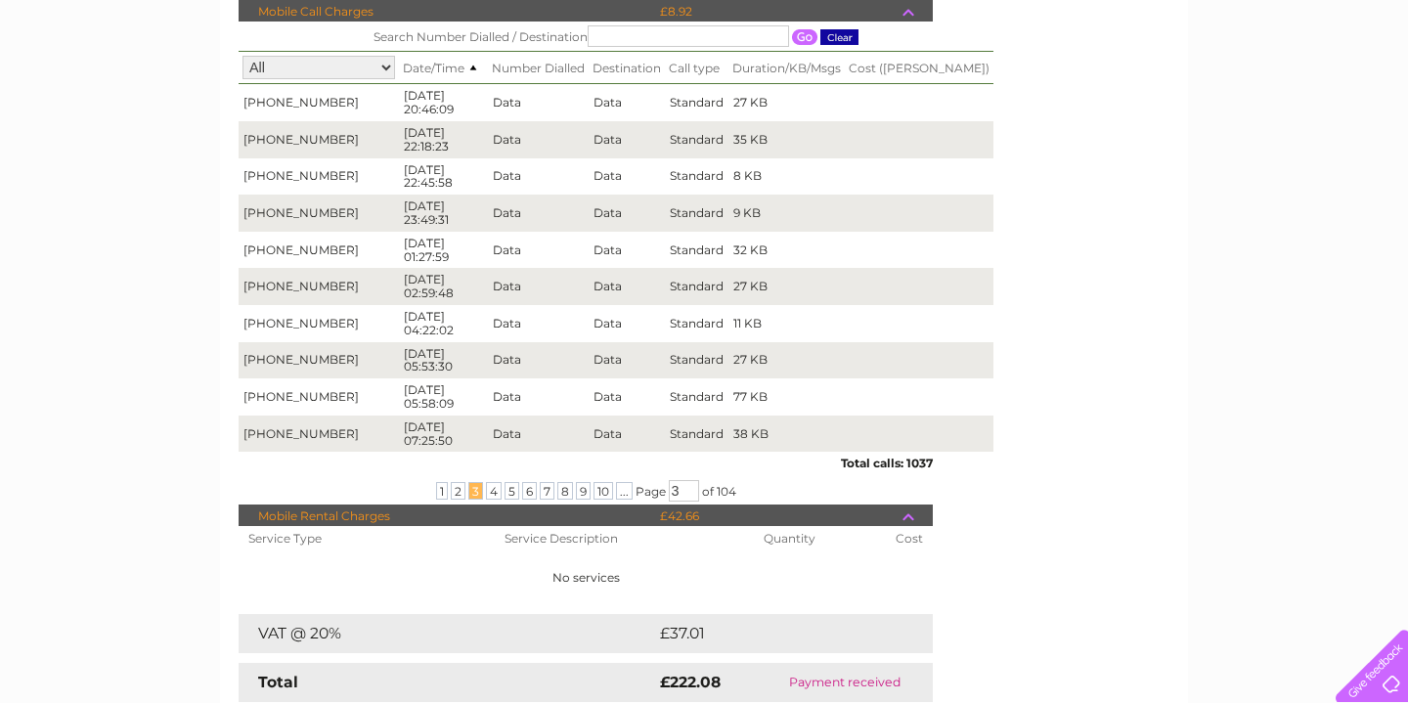
click at [852, 463] on div "Total calls: 1037" at bounding box center [586, 461] width 694 height 19
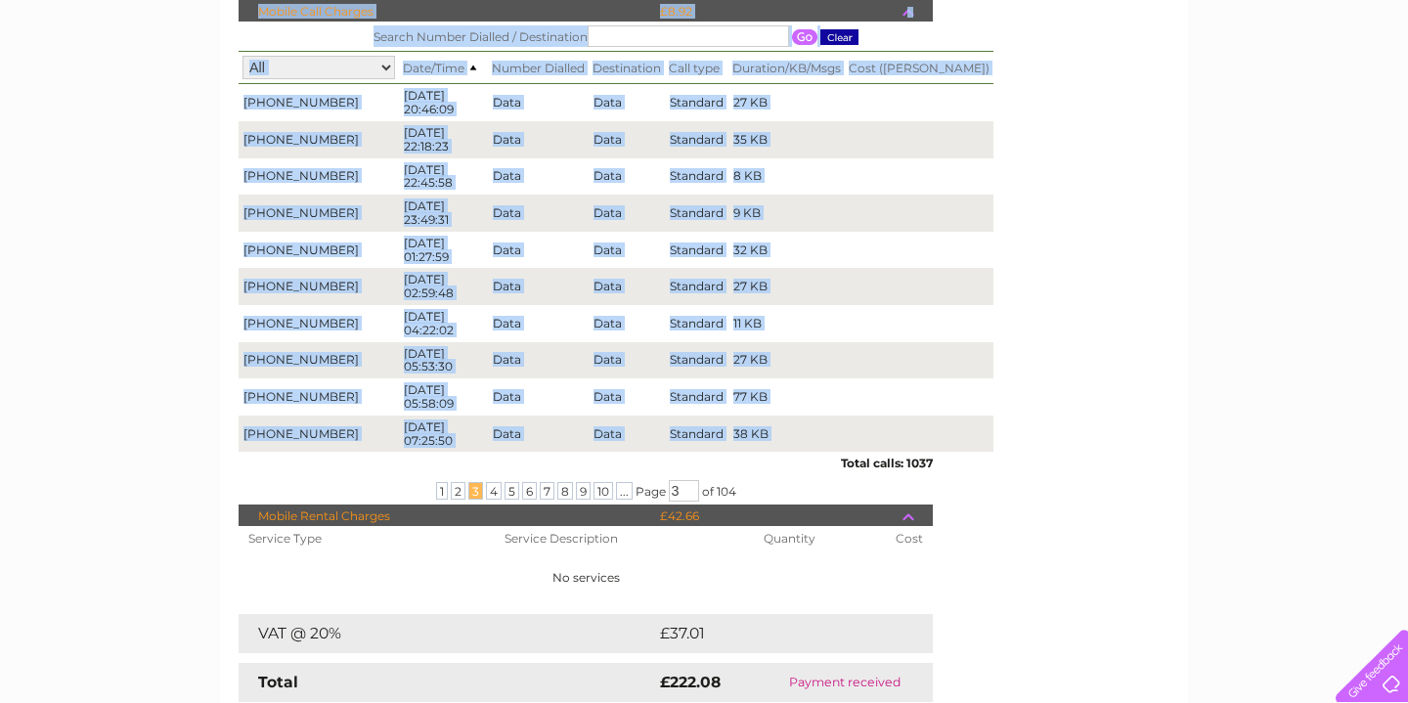
drag, startPoint x: 844, startPoint y: 452, endPoint x: 188, endPoint y: 110, distance: 740.1
click at [188, 110] on div "My Clear Business Login Details My Details My Preferences Link Account My Accou…" at bounding box center [704, 347] width 1408 height 1488
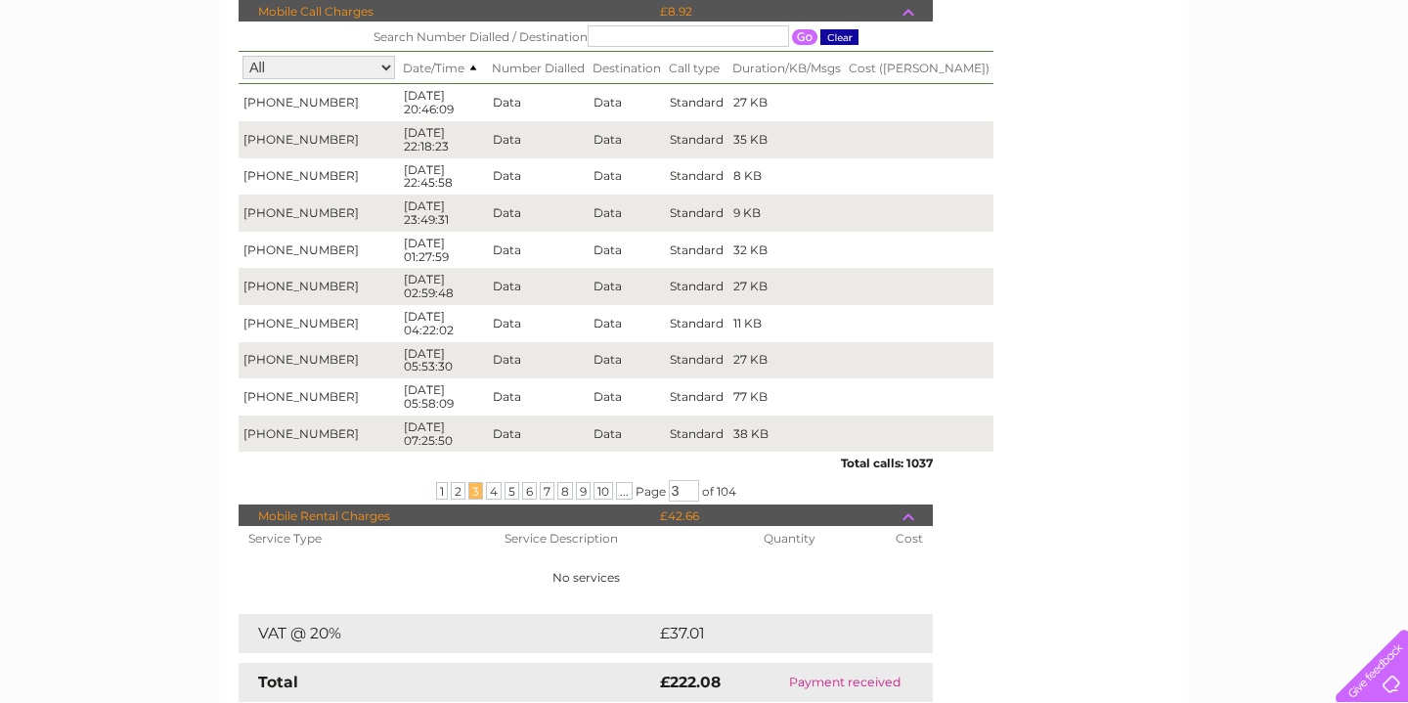
click at [220, 165] on div "Account number 302543 Bills and Payments Current Invoice PDF CSV Print" at bounding box center [704, 199] width 968 height 1116
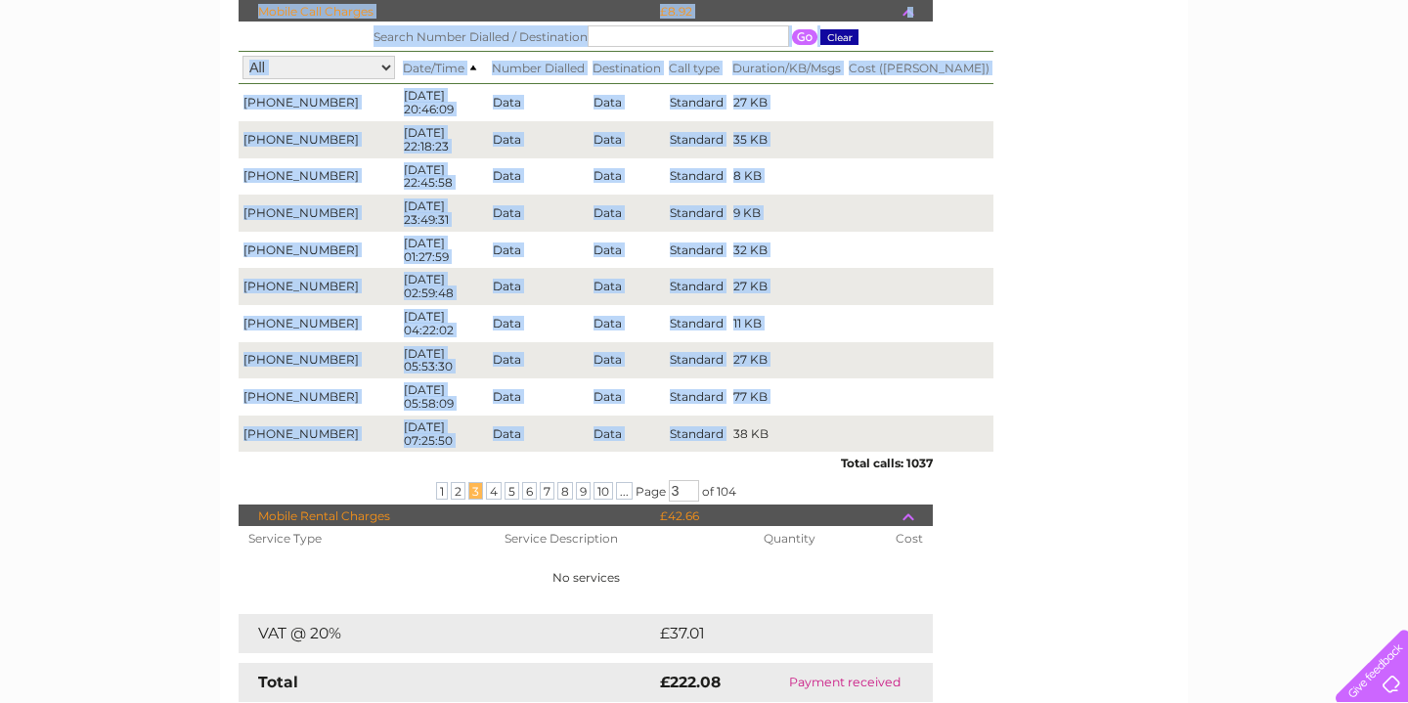
drag, startPoint x: 819, startPoint y: 420, endPoint x: 190, endPoint y: 191, distance: 669.2
click at [190, 191] on div "My Clear Business Login Details My Details My Preferences Link Account My Accou…" at bounding box center [704, 347] width 1408 height 1488
click at [330, 290] on td "+447891257498" at bounding box center [319, 286] width 160 height 37
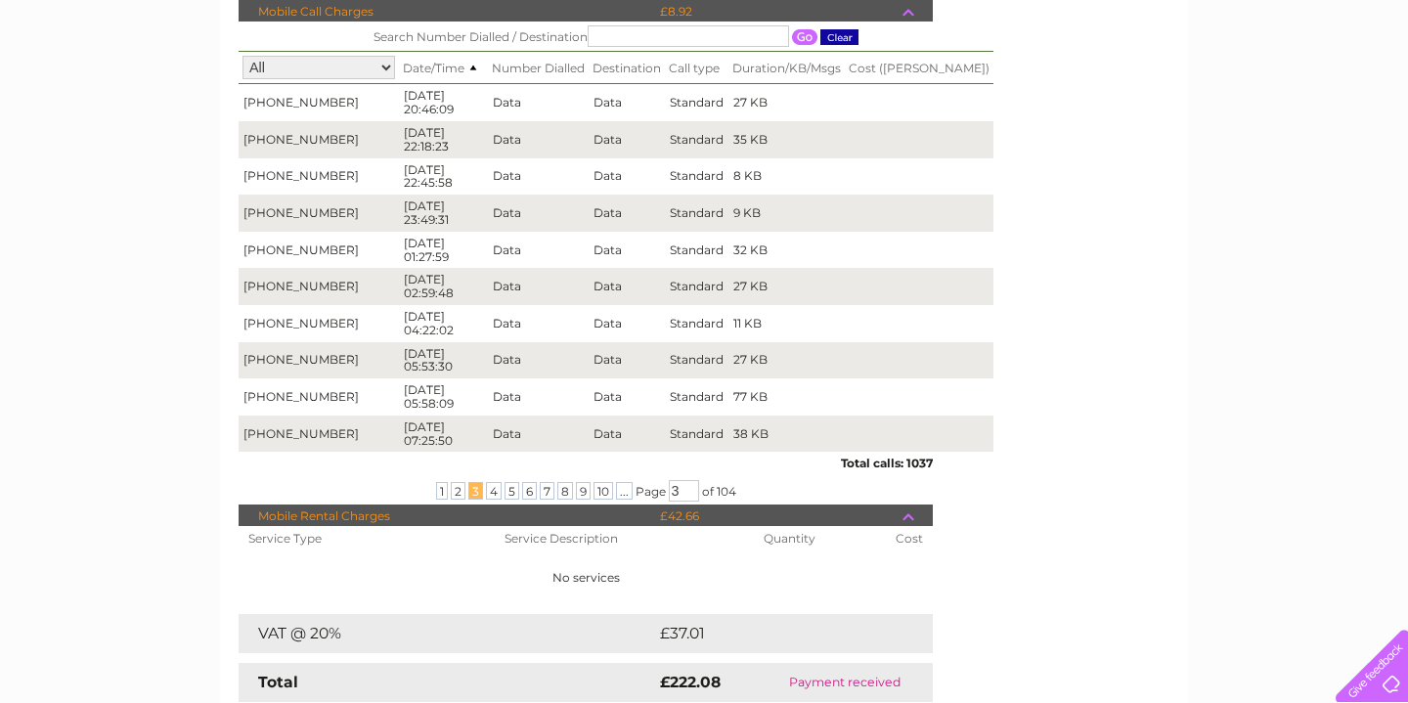
drag, startPoint x: 244, startPoint y: 95, endPoint x: 829, endPoint y: 424, distance: 672.1
click at [829, 424] on tbody "+447891257498 02/08/25 20:46:09 Data Data Standard 27 KB +447891257498 02/08/25…" at bounding box center [616, 268] width 755 height 368
click at [829, 427] on td "38 KB" at bounding box center [787, 434] width 116 height 37
drag, startPoint x: 803, startPoint y: 444, endPoint x: 158, endPoint y: 173, distance: 699.1
click at [158, 173] on div "My Clear Business Login Details My Details My Preferences Link Account My Accou…" at bounding box center [704, 347] width 1408 height 1488
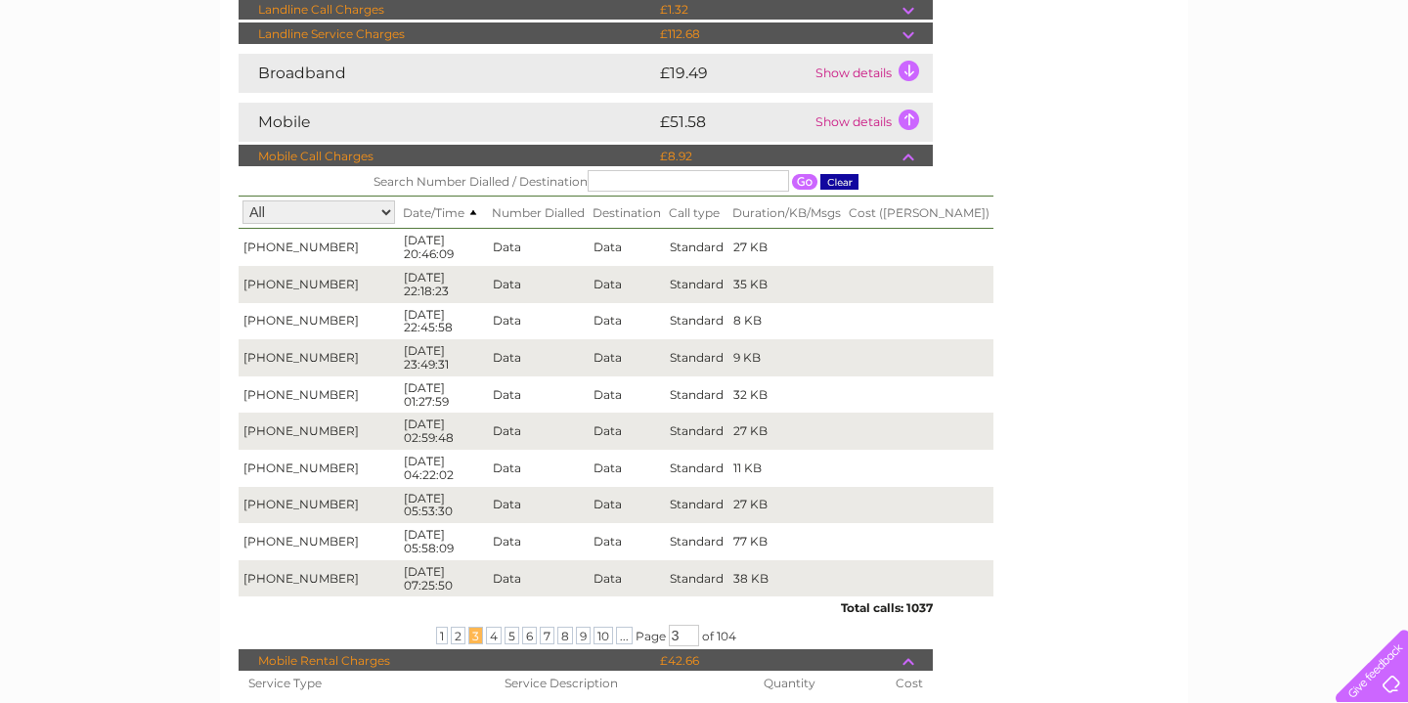
scroll to position [0, 0]
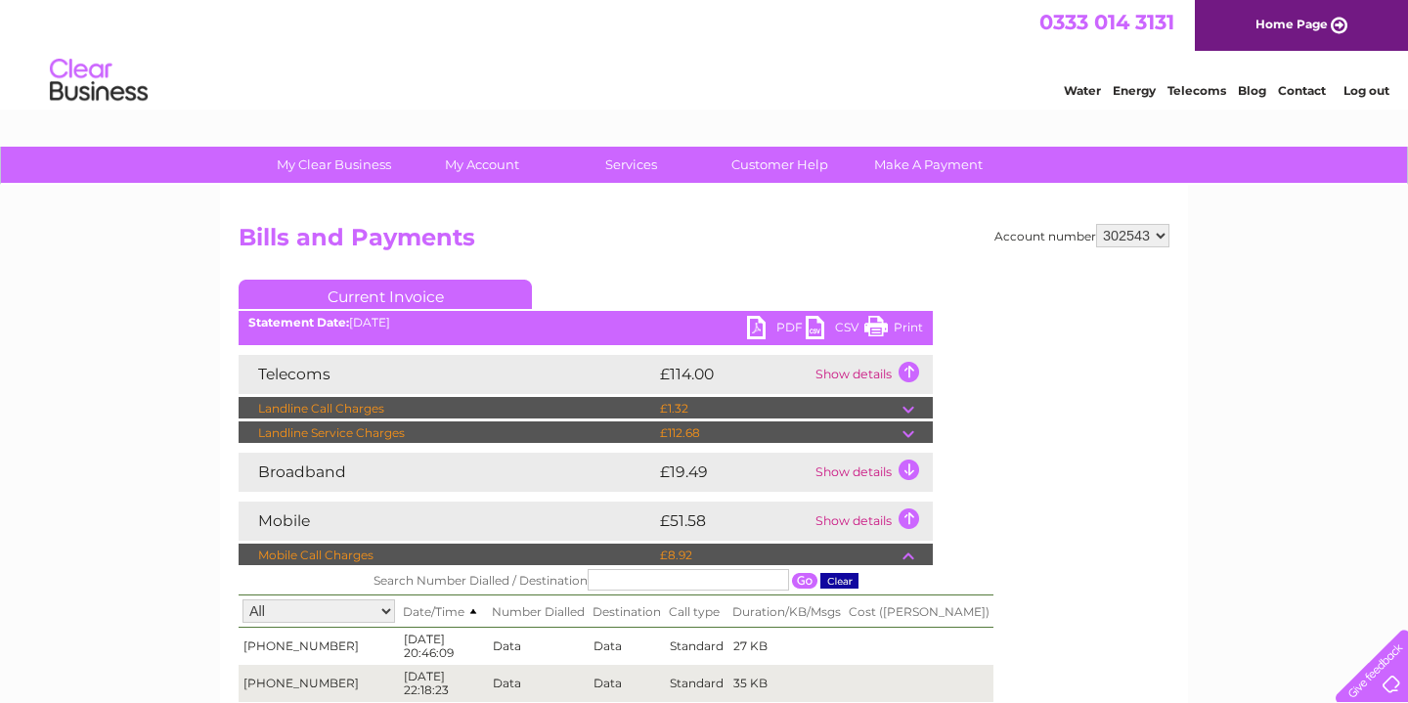
click at [366, 293] on link "Current Invoice" at bounding box center [385, 294] width 293 height 29
click at [892, 397] on td "£1.32" at bounding box center [778, 408] width 247 height 23
click at [901, 376] on td "Show details" at bounding box center [872, 374] width 122 height 39
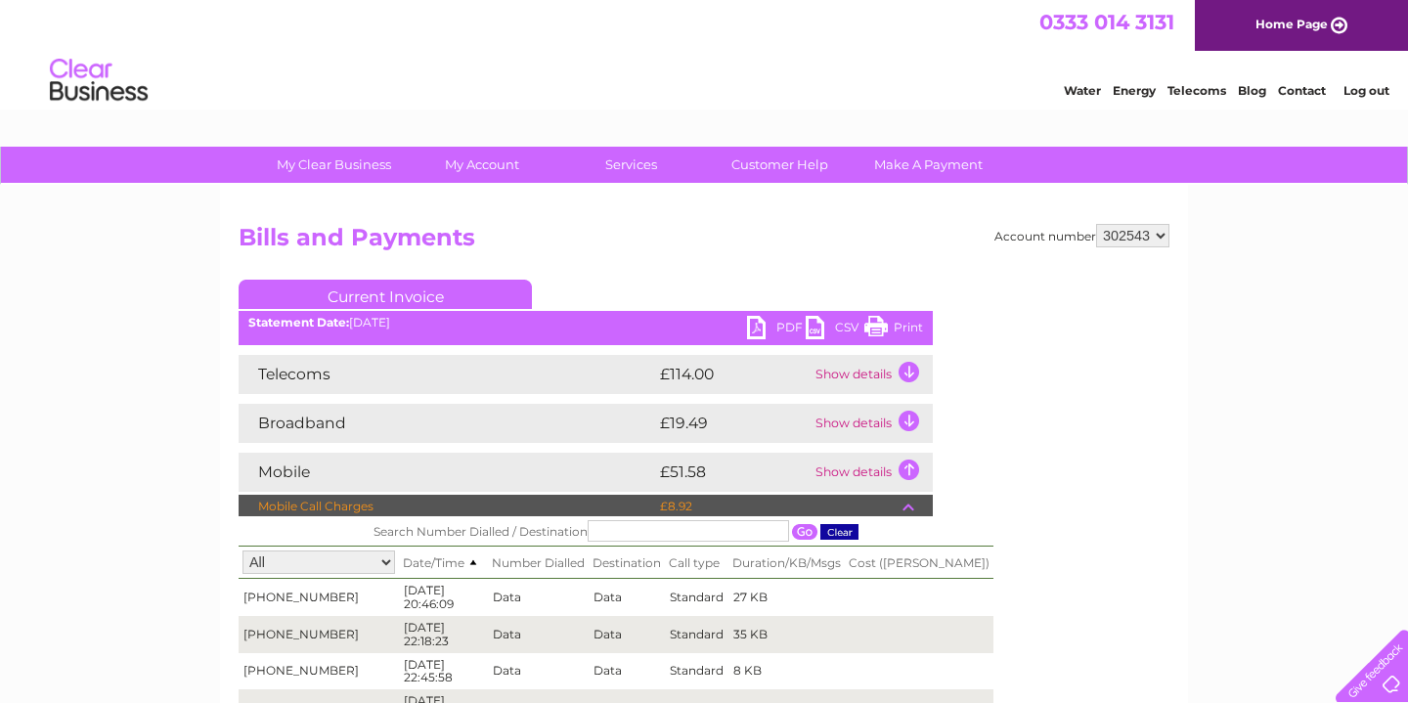
click at [901, 376] on td "Show details" at bounding box center [872, 374] width 122 height 39
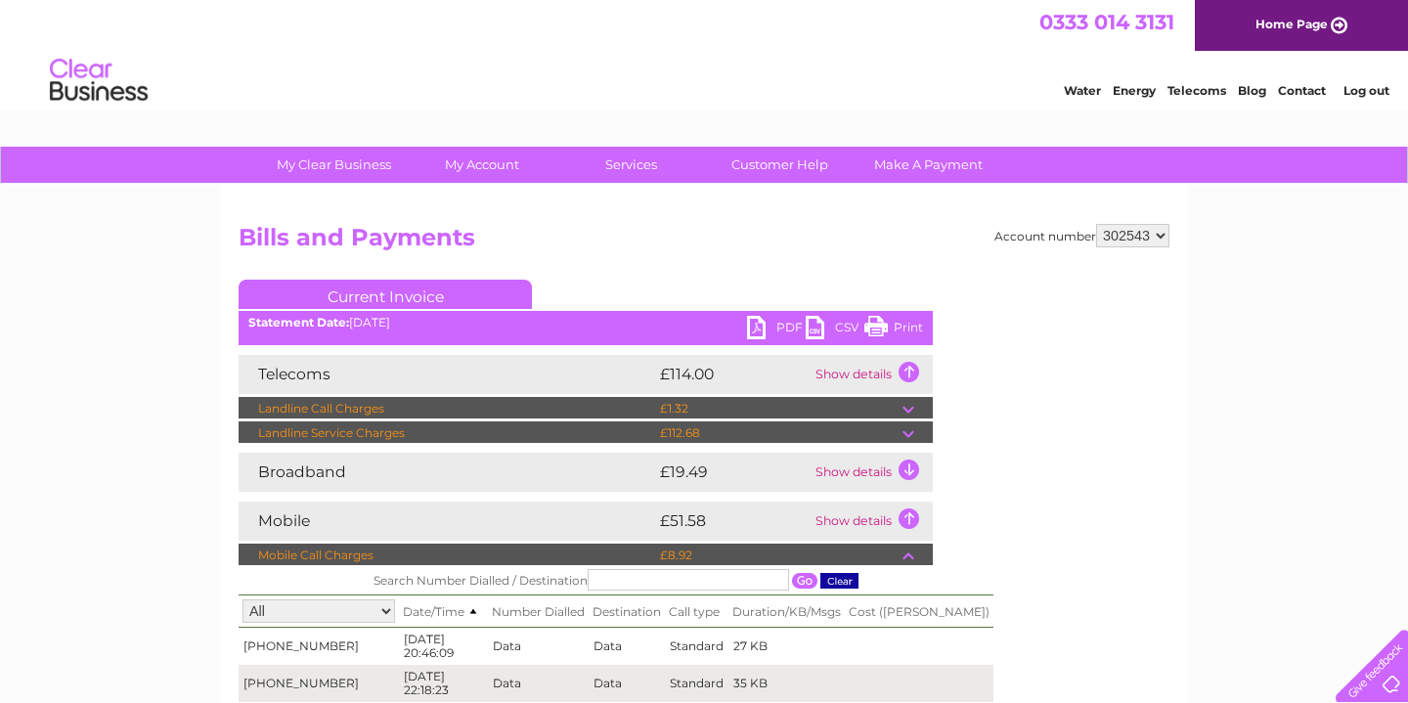
click at [902, 433] on td "£112.68" at bounding box center [778, 432] width 247 height 23
click at [910, 432] on td at bounding box center [918, 432] width 30 height 23
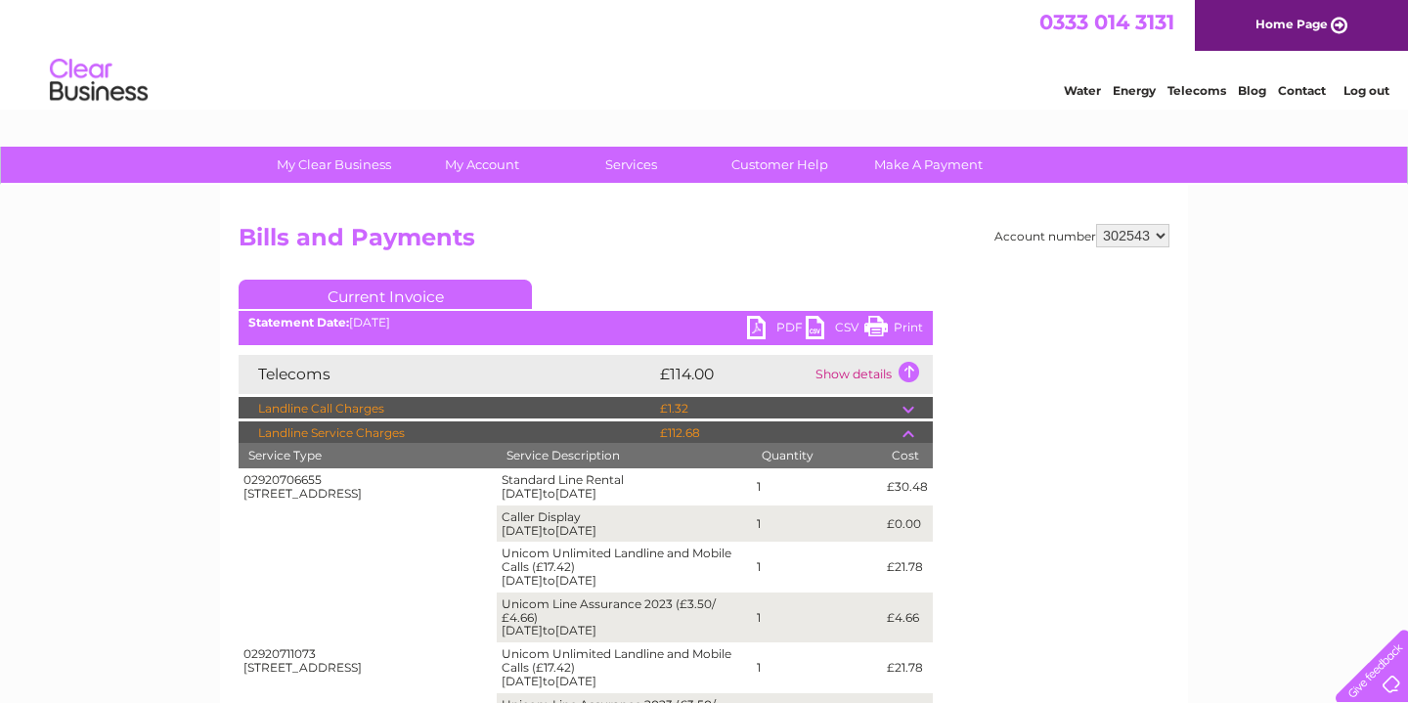
click at [910, 412] on td at bounding box center [918, 408] width 30 height 23
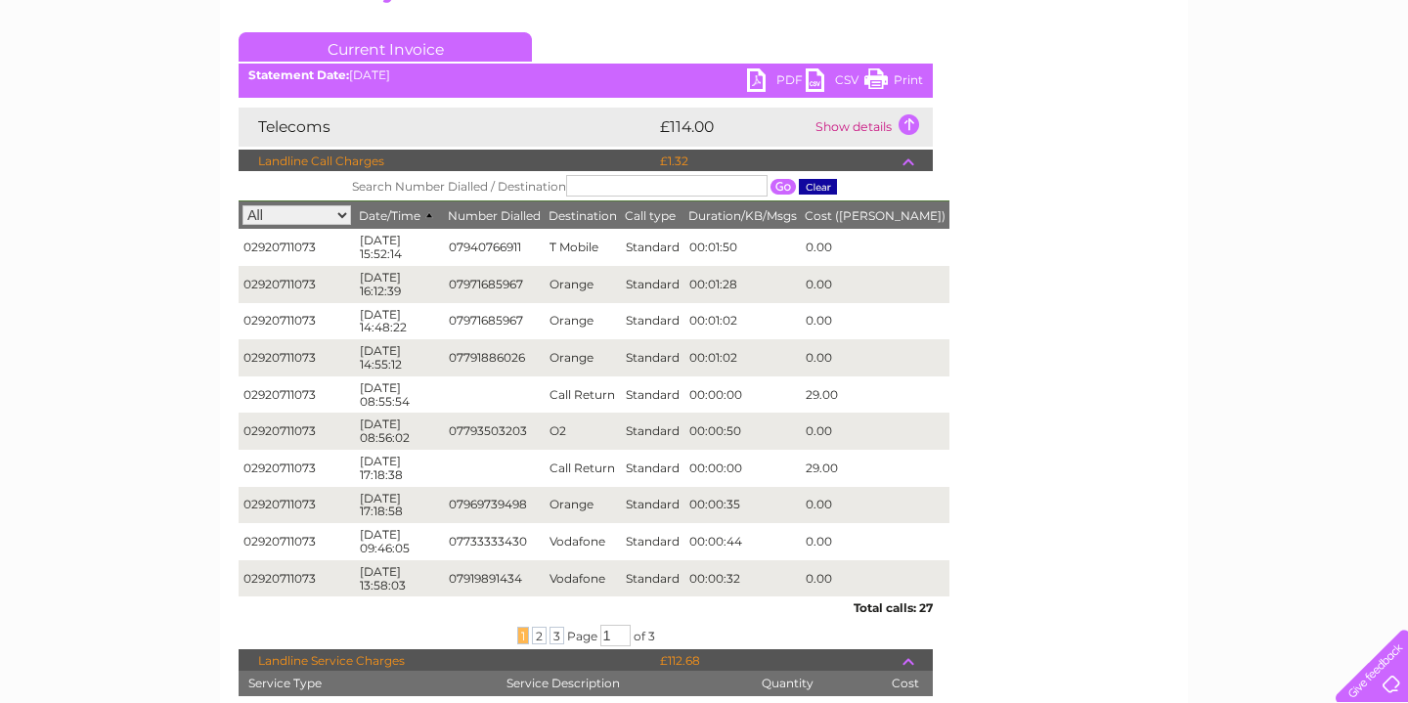
scroll to position [558, 0]
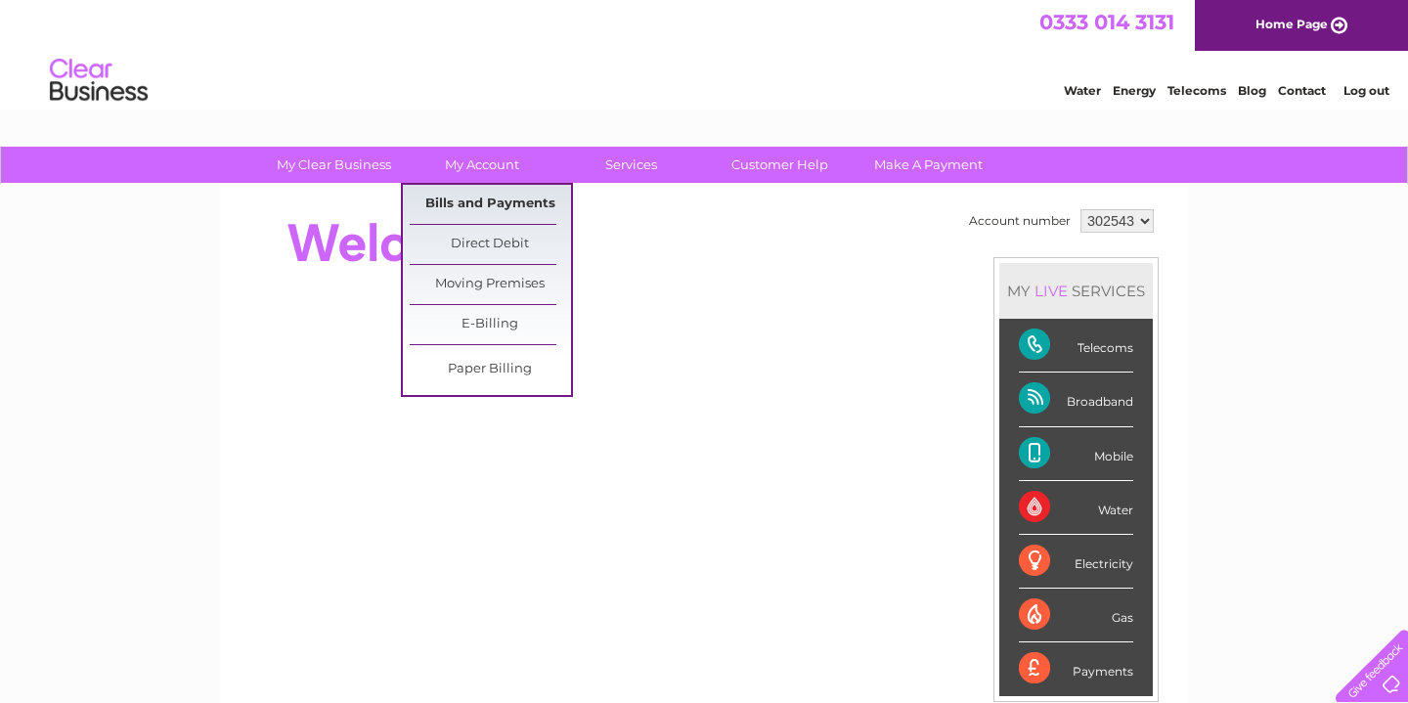
click at [482, 207] on link "Bills and Payments" at bounding box center [490, 204] width 161 height 39
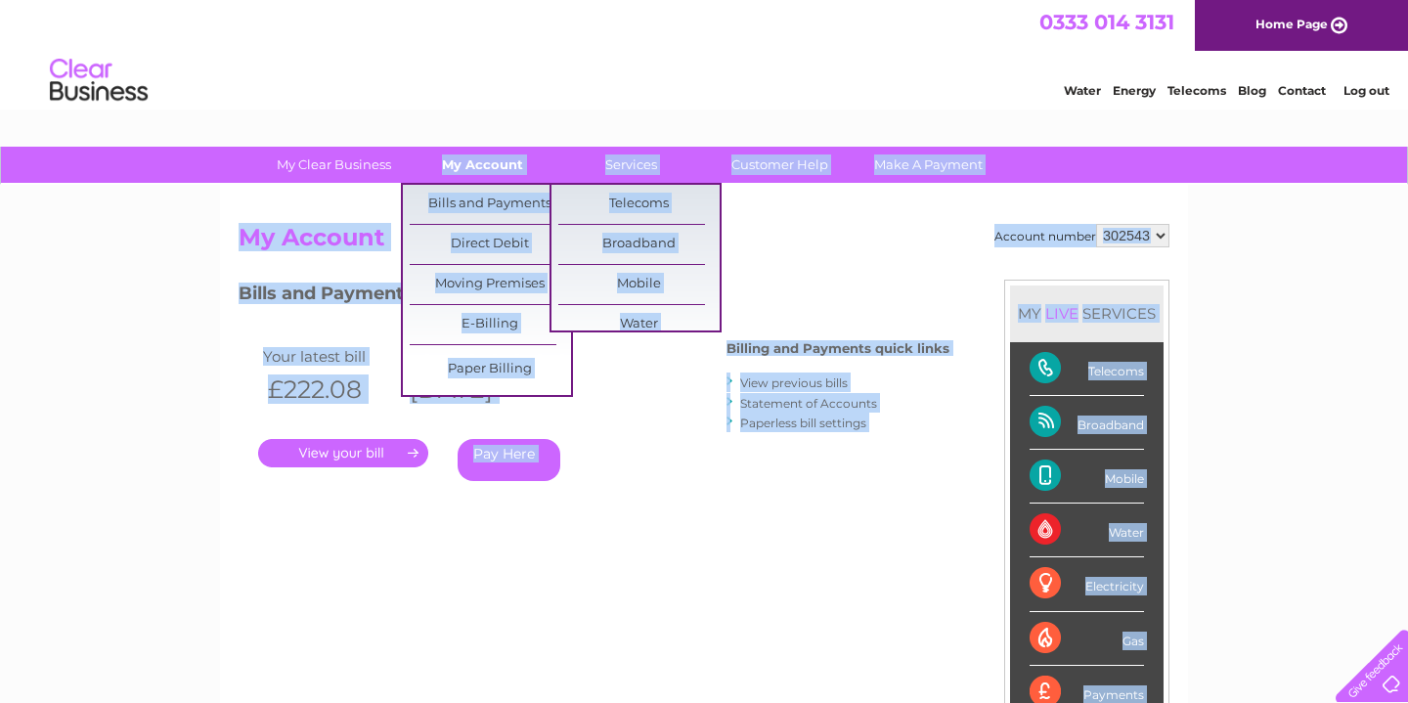
drag, startPoint x: 1275, startPoint y: 460, endPoint x: 413, endPoint y: 169, distance: 910.1
click at [413, 169] on div "My Clear Business Login Details My Details My Preferences Link Account My Accou…" at bounding box center [704, 657] width 1408 height 1020
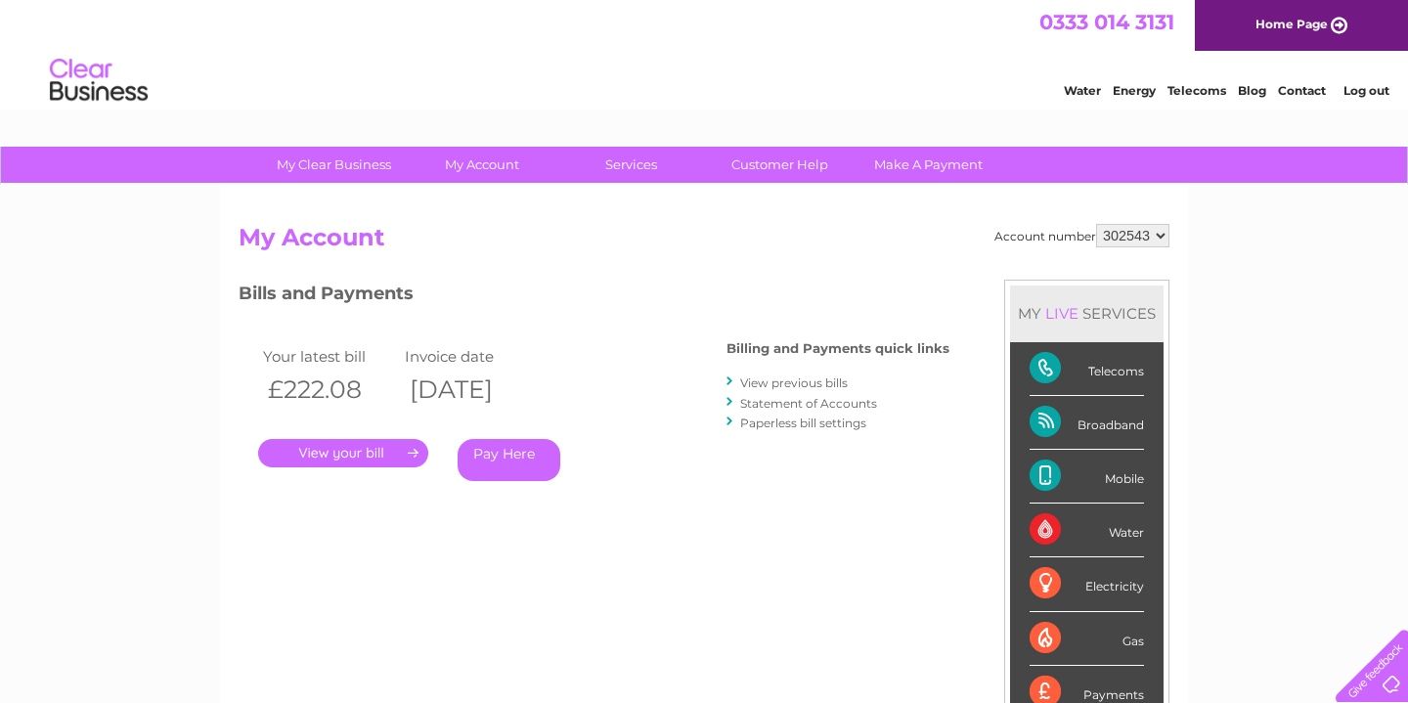
click at [110, 188] on div "My Clear Business Login Details My Details My Preferences Link Account My Accou…" at bounding box center [704, 657] width 1408 height 1020
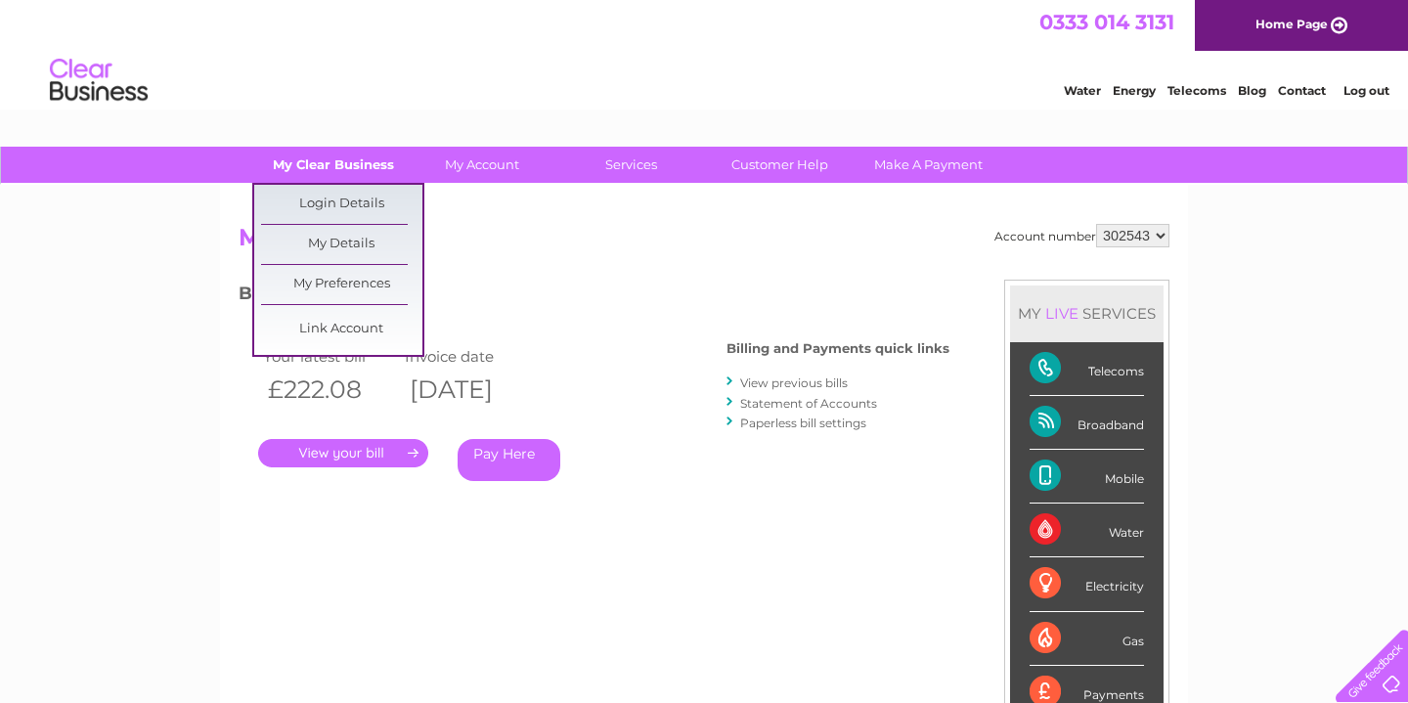
click at [345, 158] on link "My Clear Business" at bounding box center [333, 165] width 161 height 36
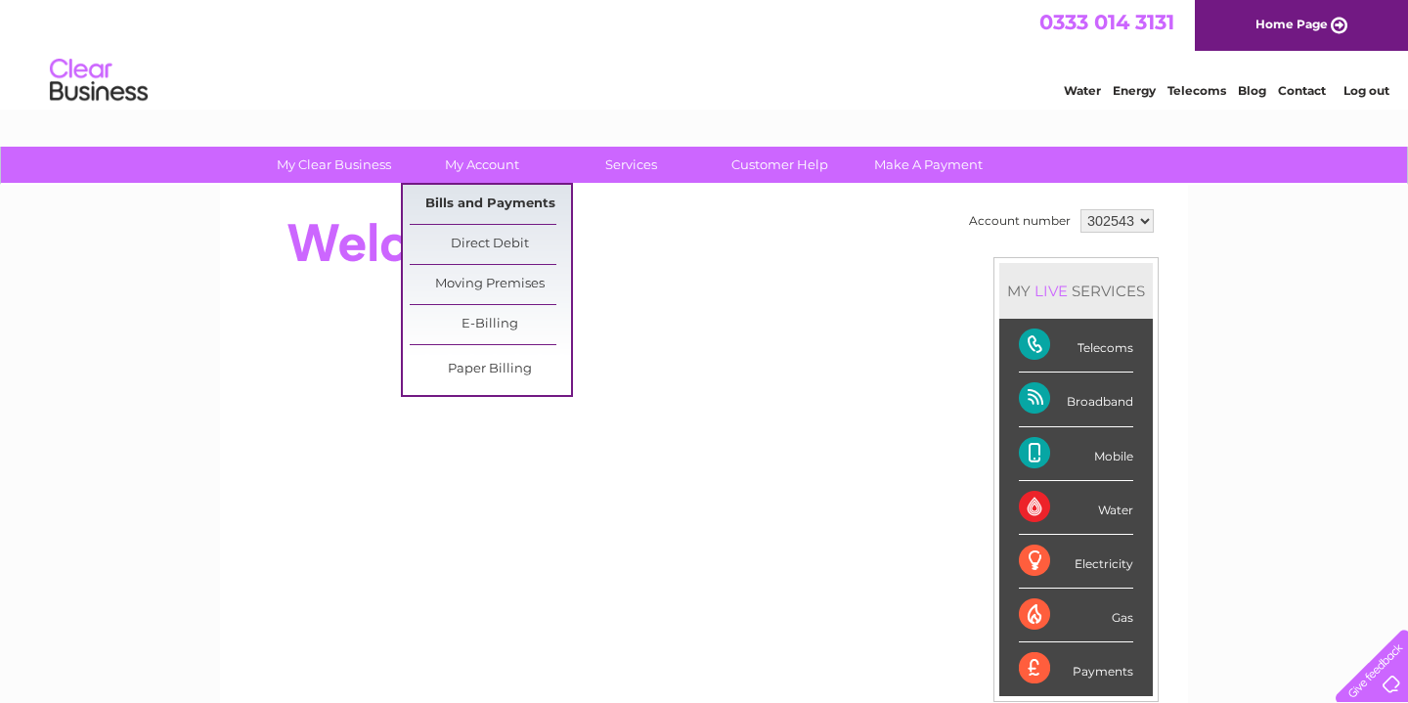
click at [512, 205] on link "Bills and Payments" at bounding box center [490, 204] width 161 height 39
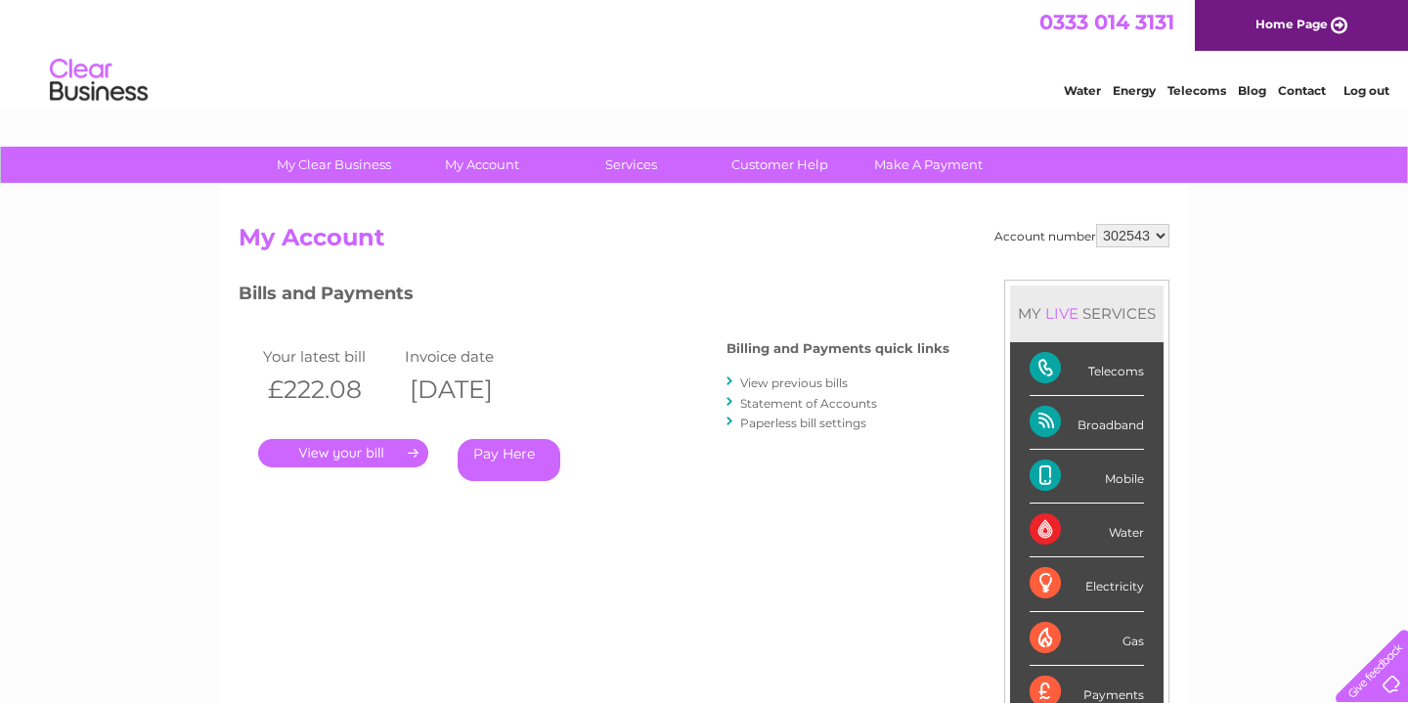
drag, startPoint x: 898, startPoint y: 566, endPoint x: 1, endPoint y: 263, distance: 946.6
click at [1, 263] on div "My Clear Business Login Details My Details My Preferences Link Account My Accou…" at bounding box center [704, 657] width 1408 height 1020
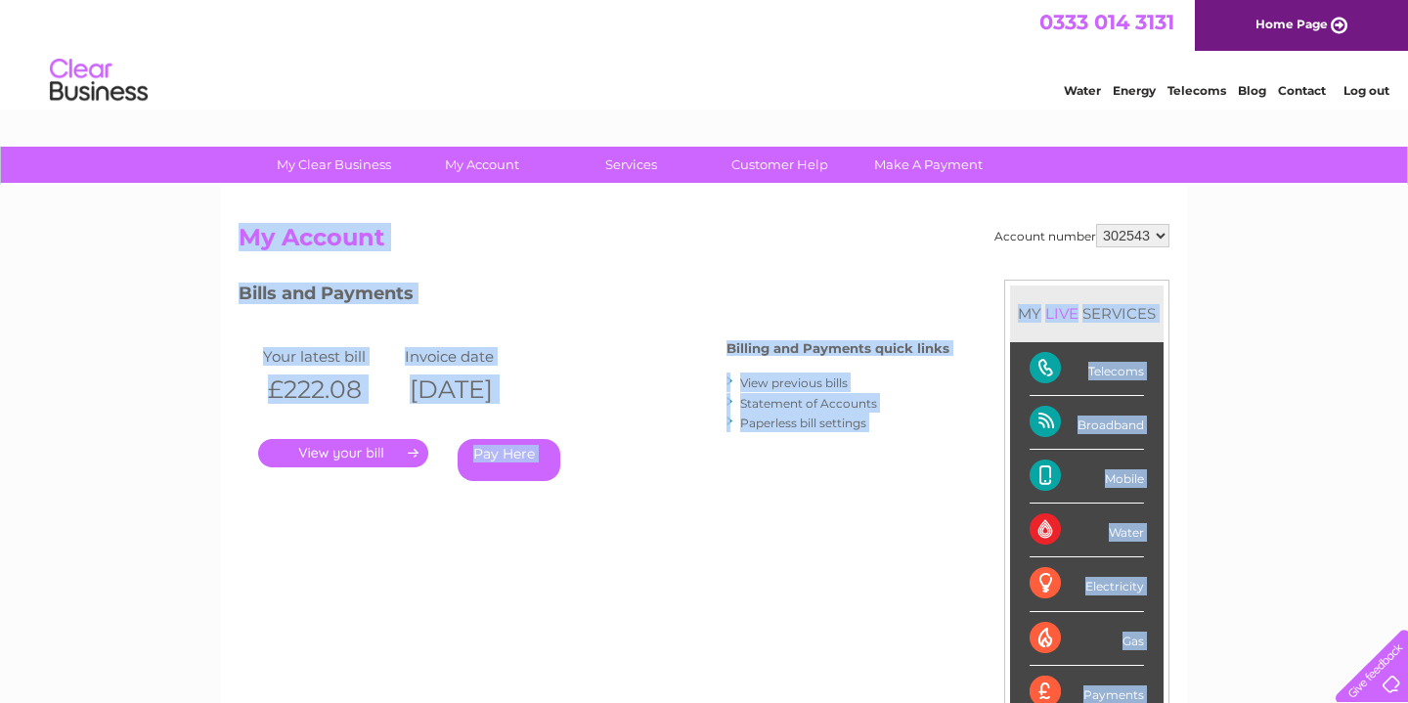
drag, startPoint x: 146, startPoint y: 235, endPoint x: 613, endPoint y: 541, distance: 558.8
click at [613, 541] on div "My Clear Business Login Details My Details My Preferences Link Account My Accou…" at bounding box center [704, 657] width 1408 height 1020
drag, startPoint x: 677, startPoint y: 559, endPoint x: 44, endPoint y: 203, distance: 726.0
click at [44, 203] on div "My Clear Business Login Details My Details My Preferences Link Account My Accou…" at bounding box center [704, 657] width 1408 height 1020
drag, startPoint x: 124, startPoint y: 203, endPoint x: 766, endPoint y: 489, distance: 702.2
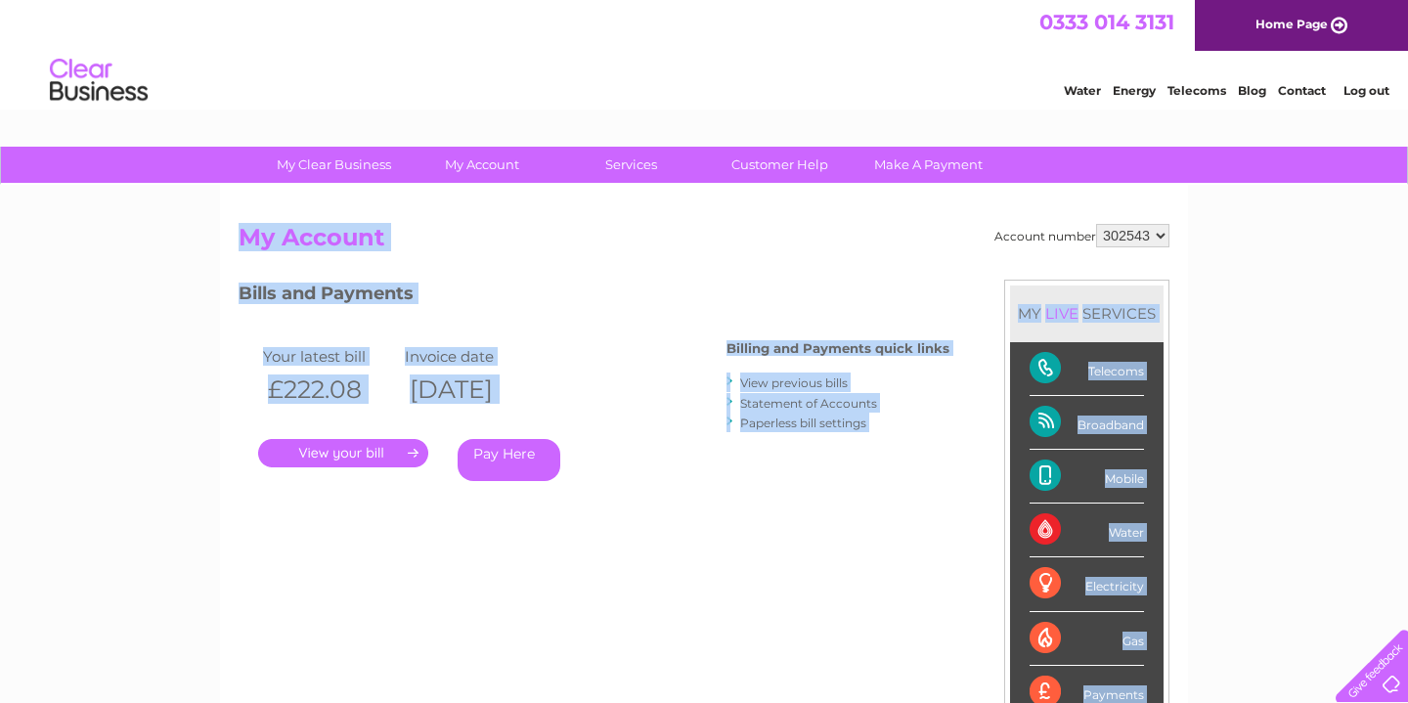
click at [766, 489] on div "My Clear Business Login Details My Details My Preferences Link Account My Accou…" at bounding box center [704, 657] width 1408 height 1020
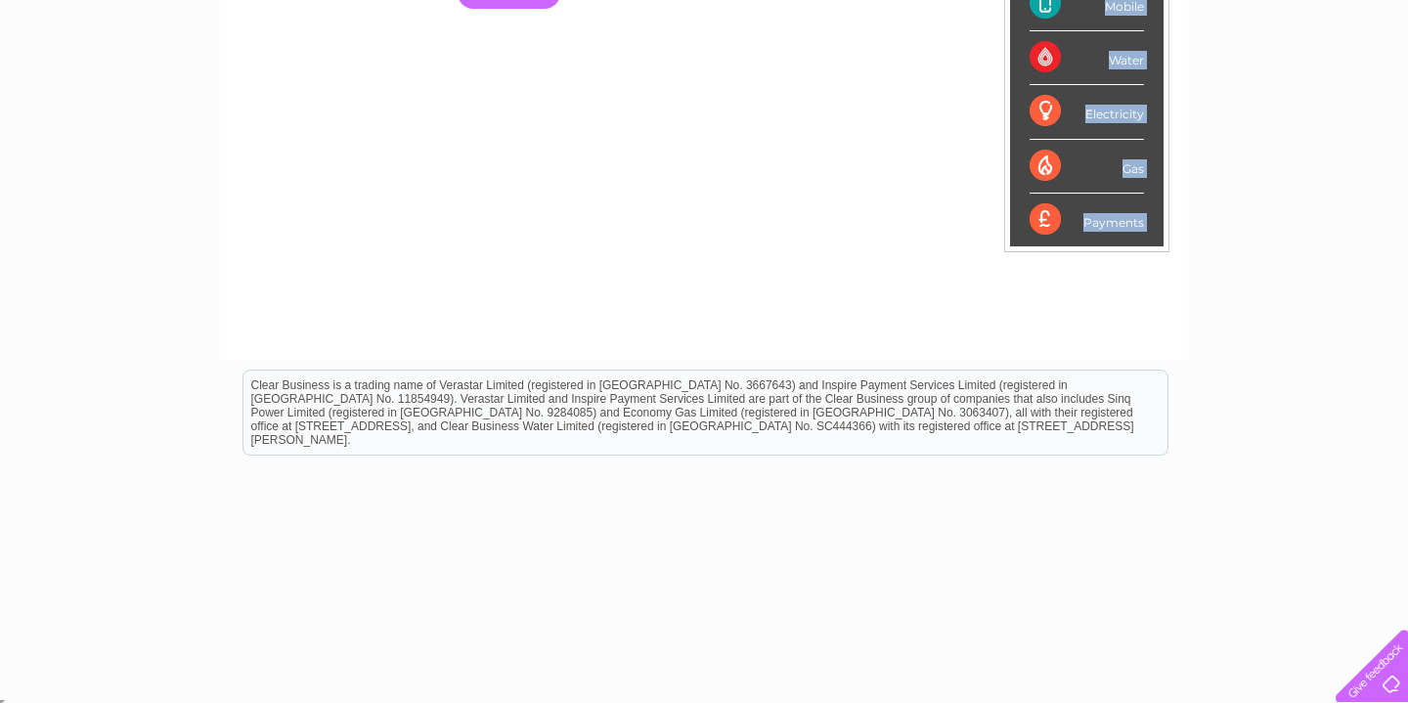
scroll to position [478, 0]
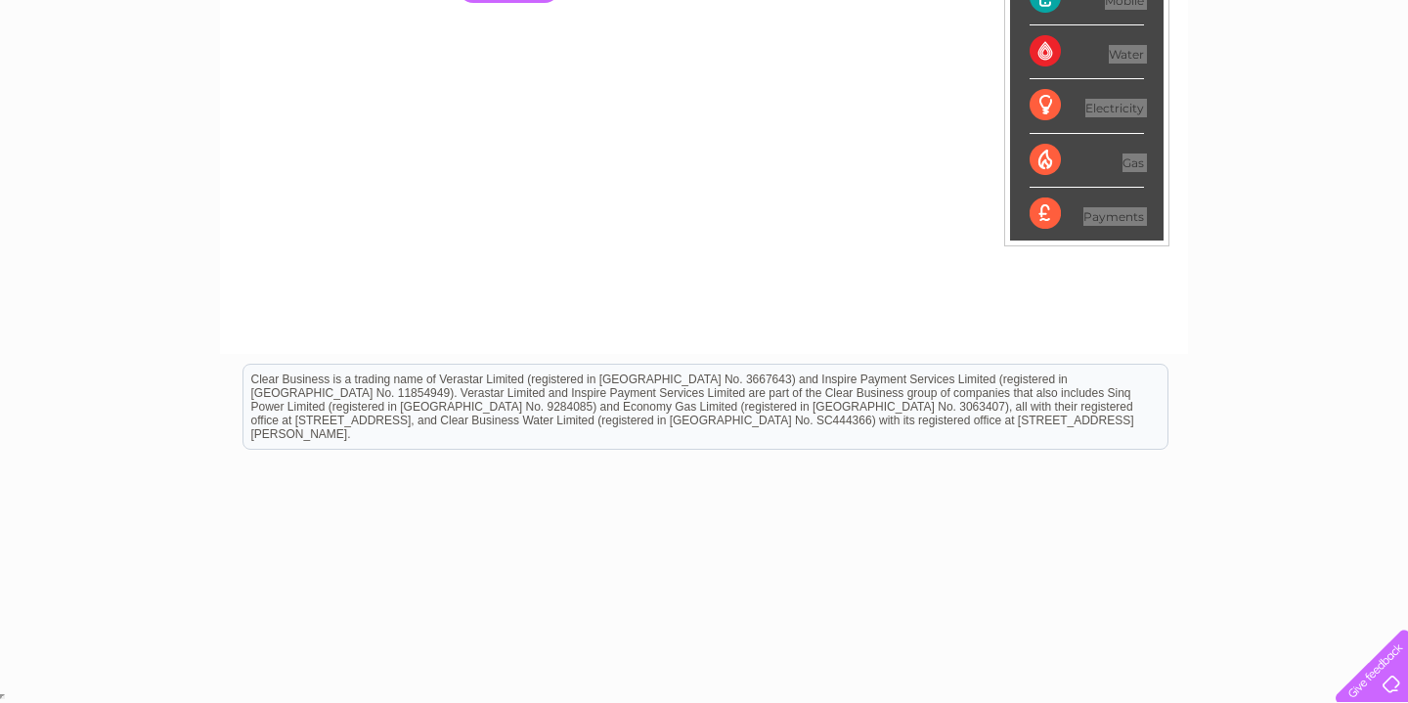
click at [1314, 479] on html "Clear Business is a trading name of Verastar Limited (registered in [GEOGRAPHIC…" at bounding box center [704, 416] width 1408 height 125
drag, startPoint x: 1314, startPoint y: 635, endPoint x: 112, endPoint y: 249, distance: 1262.2
click at [112, 354] on html "Clear Business is a trading name of Verastar Limited (registered in [GEOGRAPHIC…" at bounding box center [704, 416] width 1408 height 125
drag, startPoint x: 968, startPoint y: 530, endPoint x: 187, endPoint y: 362, distance: 799.3
click at [187, 362] on html "Clear Business is a trading name of Verastar Limited (registered in [GEOGRAPHIC…" at bounding box center [704, 416] width 1408 height 125
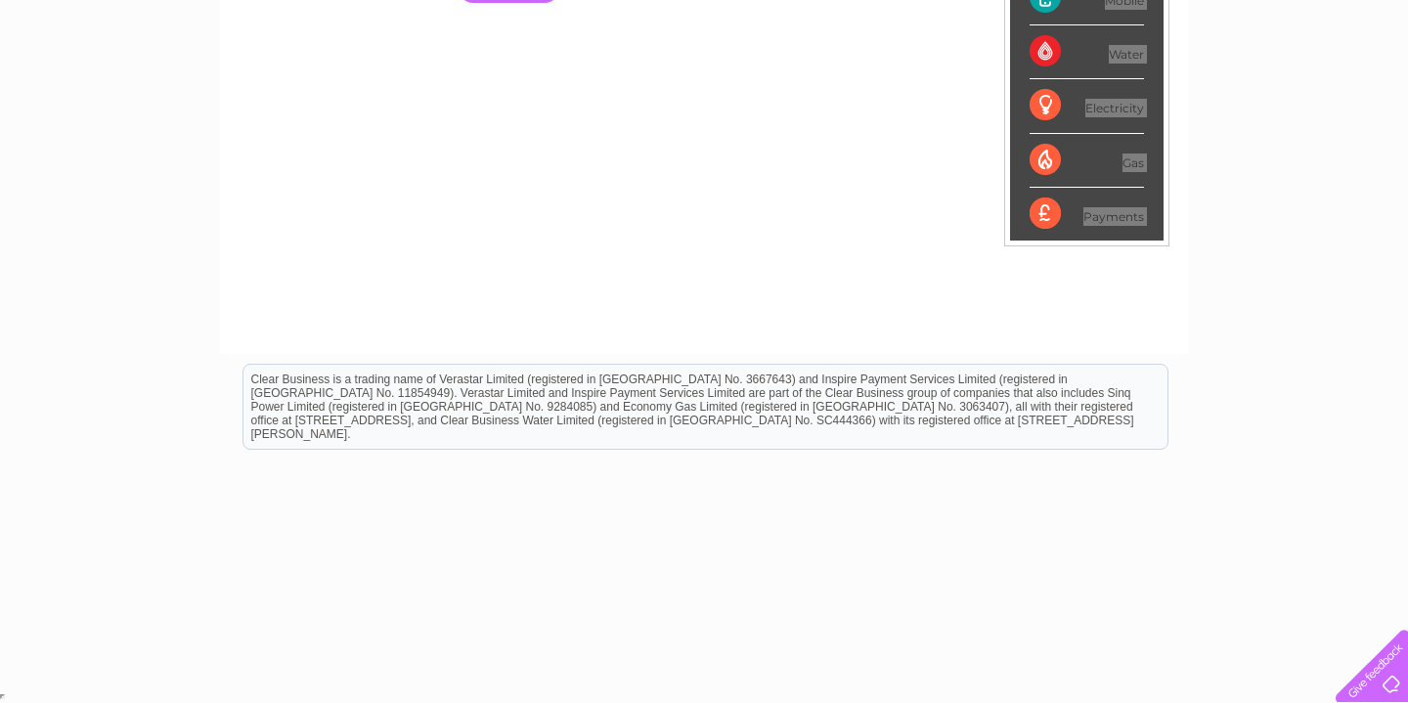
drag, startPoint x: 187, startPoint y: 362, endPoint x: 1144, endPoint y: 425, distance: 959.5
click at [1144, 425] on html "Clear Business is a trading name of Verastar Limited (registered in [GEOGRAPHIC…" at bounding box center [704, 416] width 1408 height 125
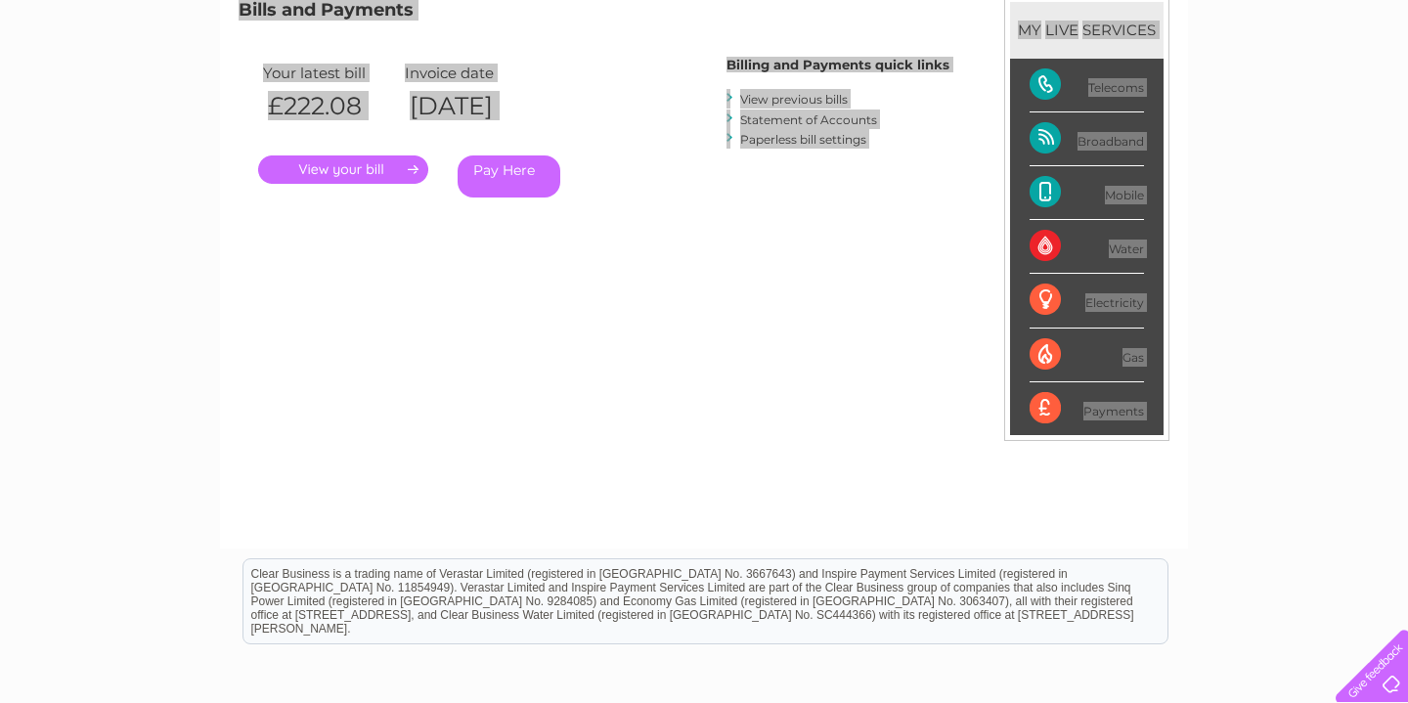
scroll to position [0, 0]
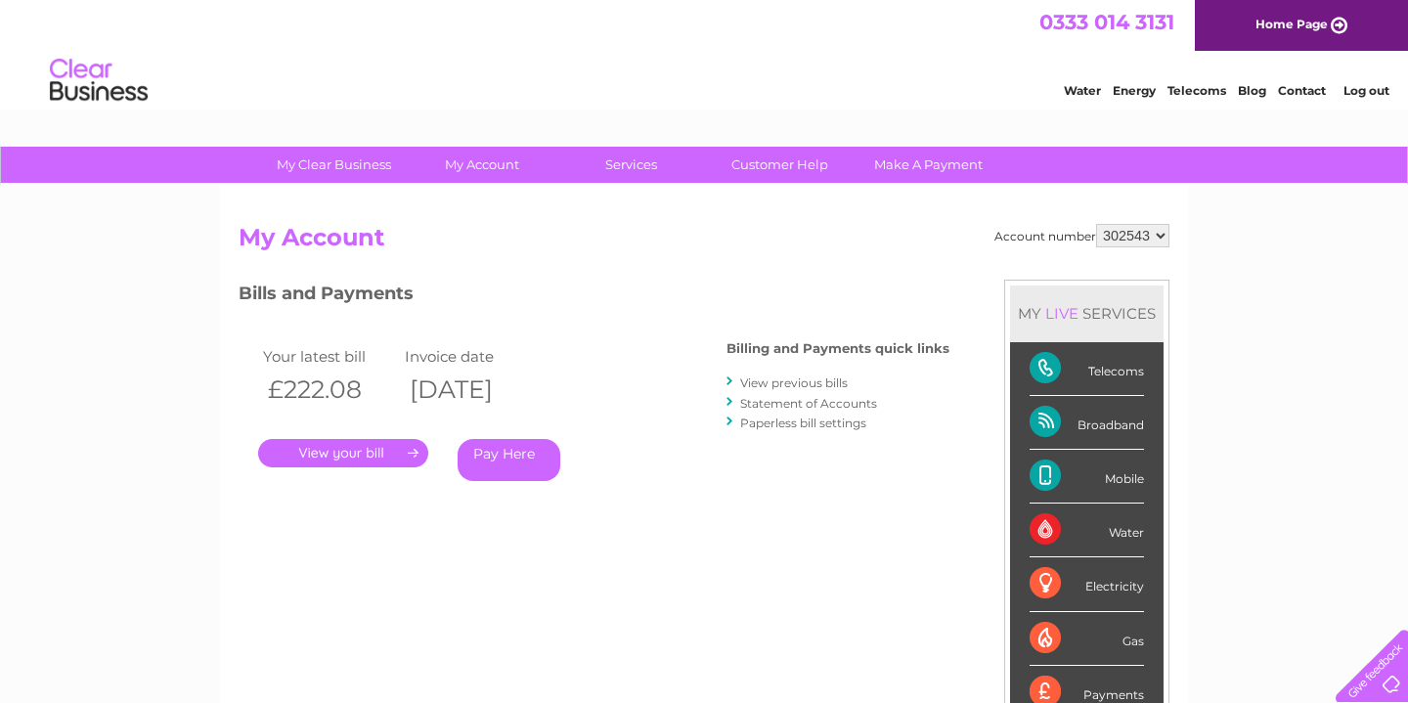
click at [719, 254] on h2 "My Account" at bounding box center [704, 242] width 931 height 37
